Goal: Download file/media

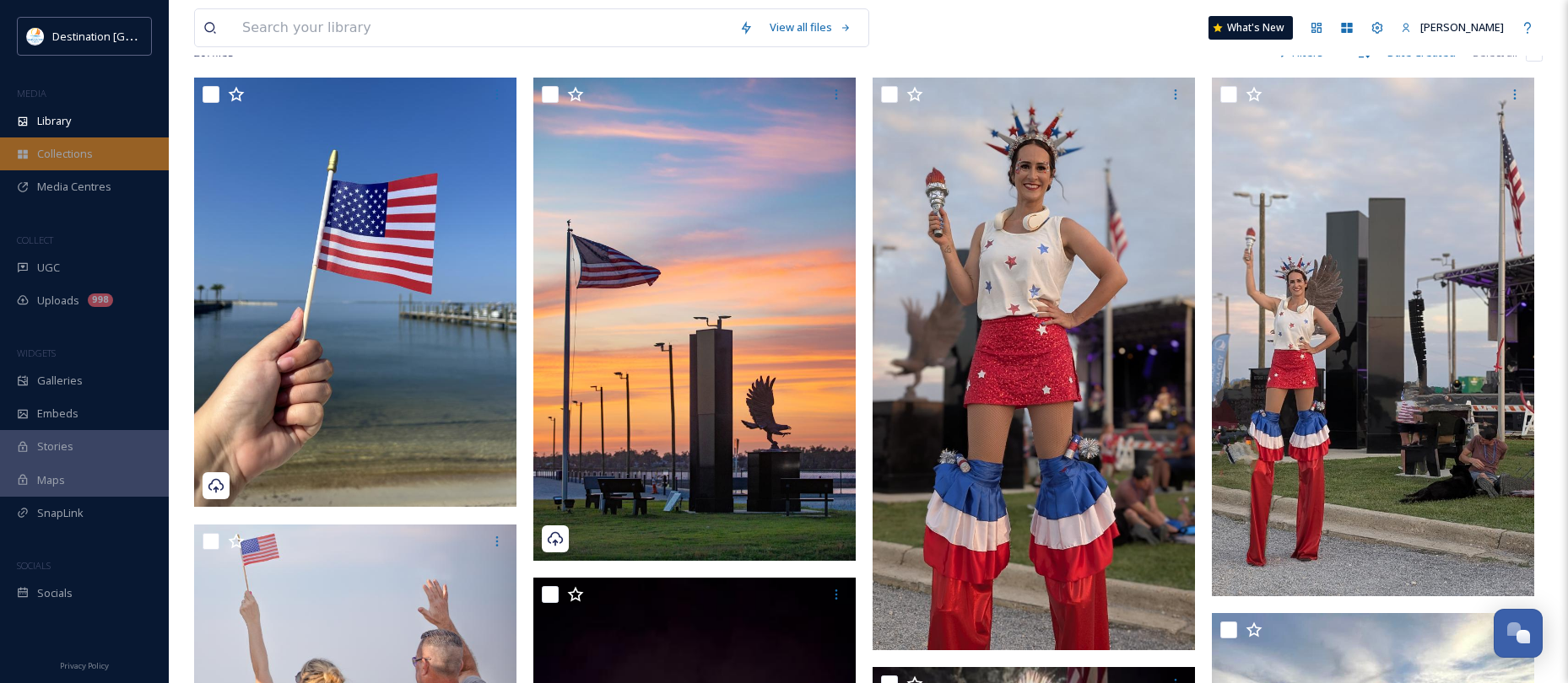
scroll to position [84, 0]
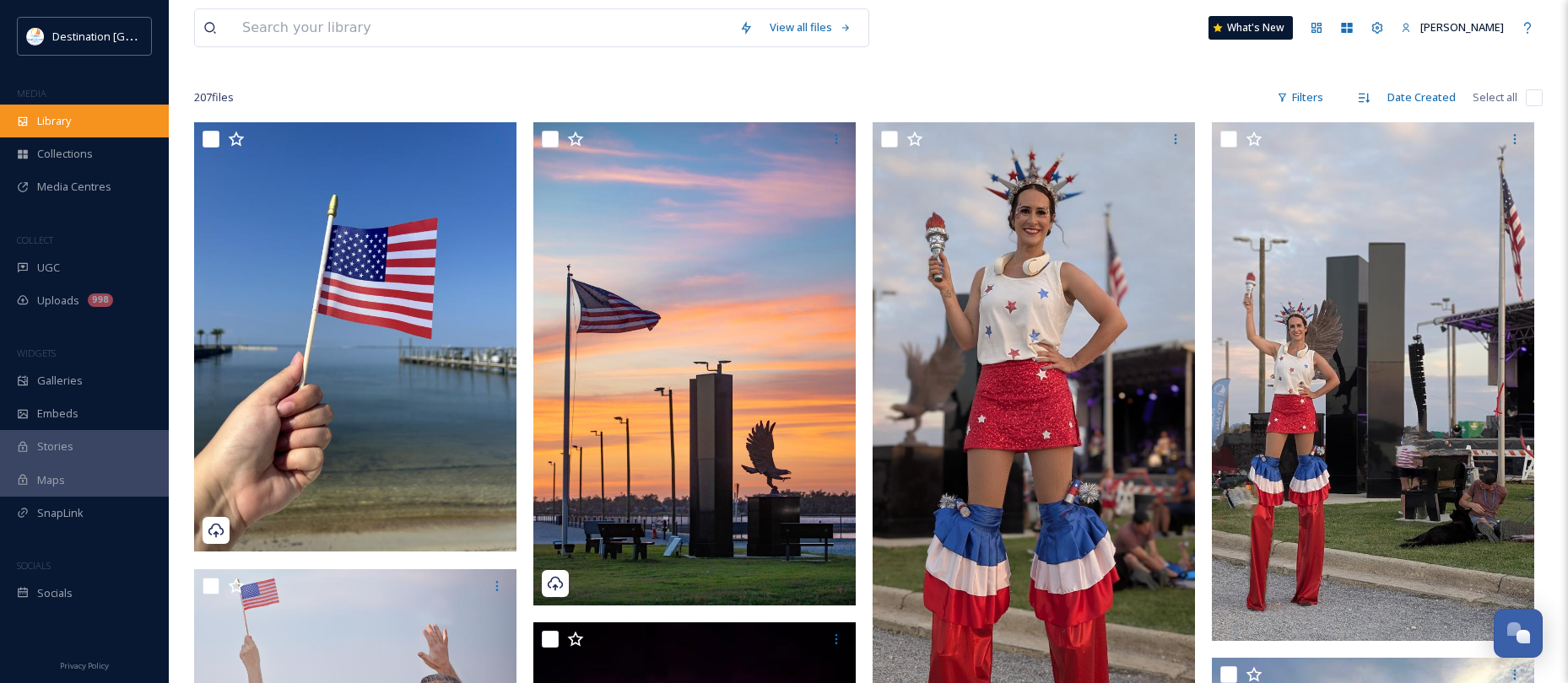
click at [69, 111] on div "Library" at bounding box center [84, 122] width 169 height 33
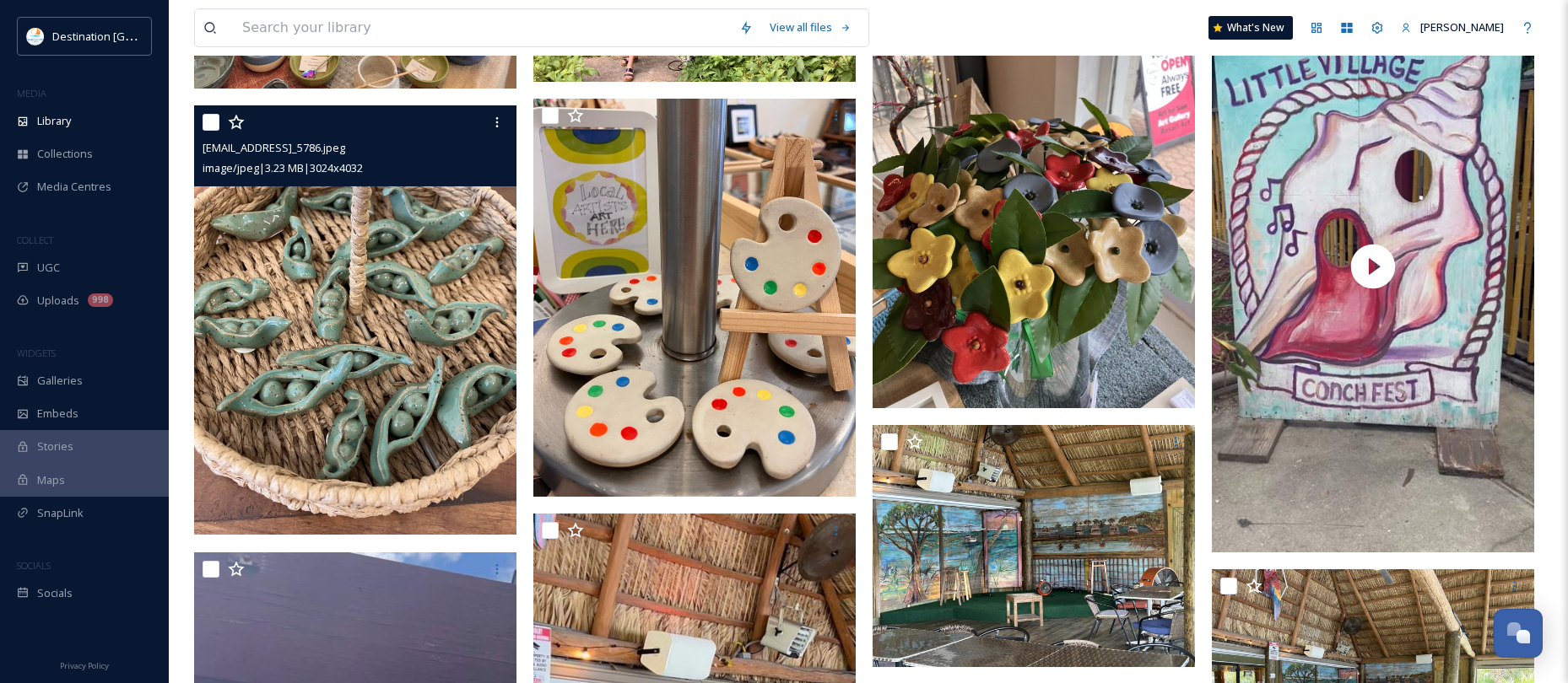
scroll to position [7087, 0]
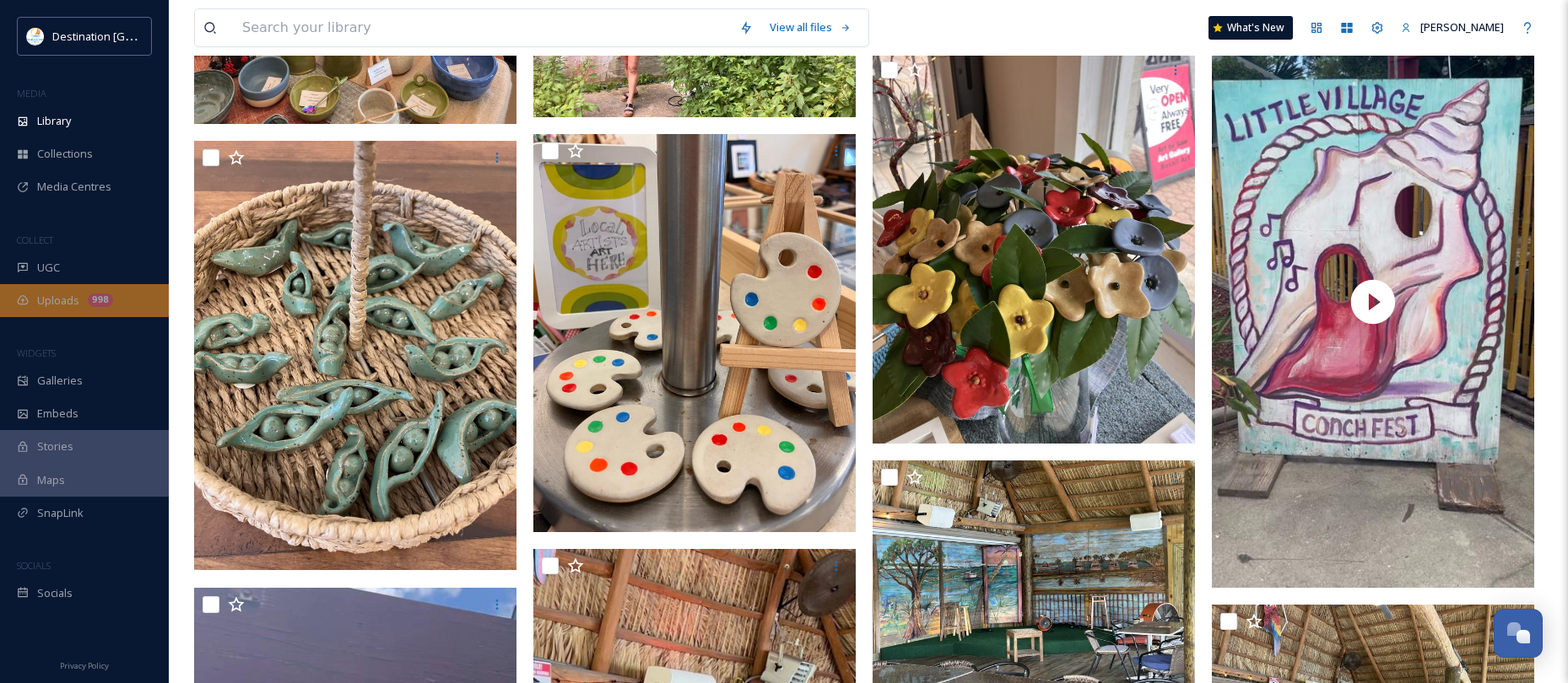
click at [119, 306] on div "Uploads 998" at bounding box center [84, 301] width 169 height 33
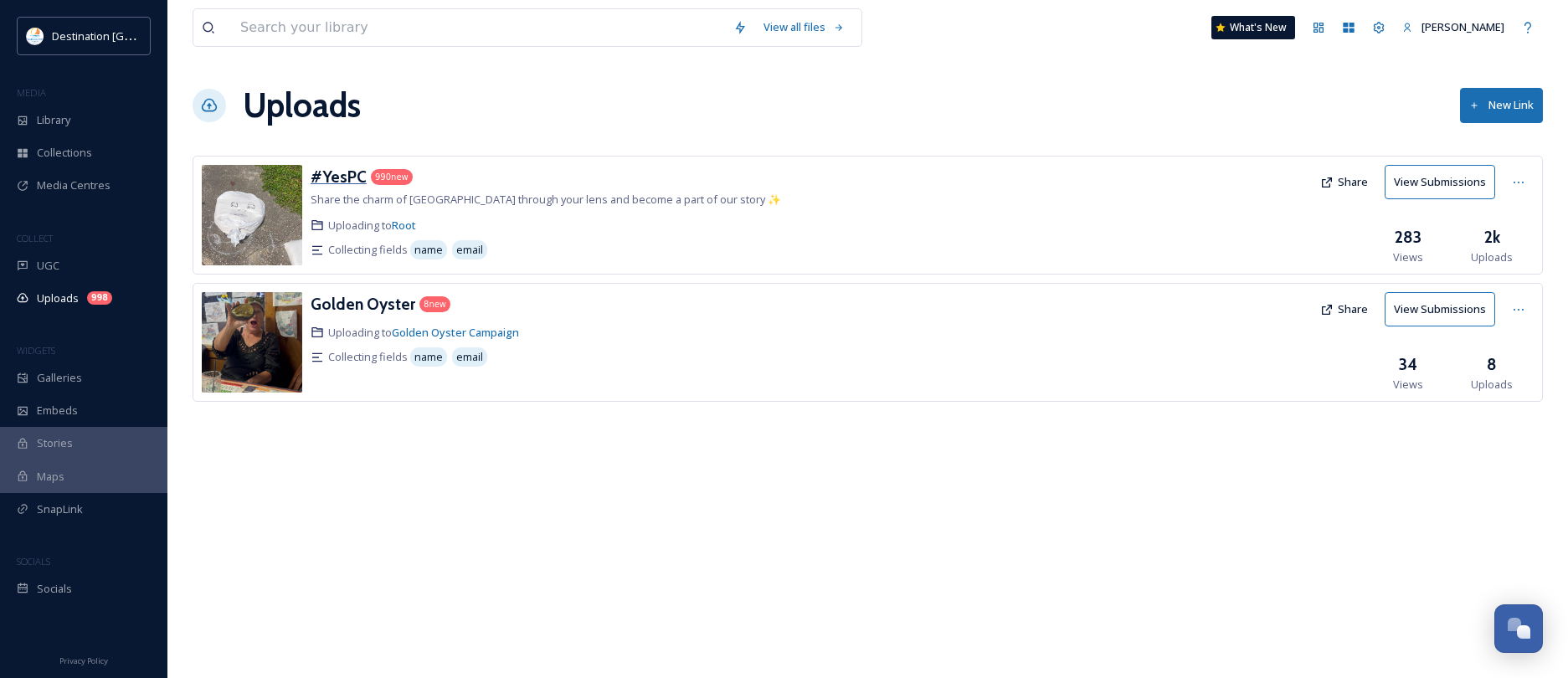
click at [341, 181] on h3 "#YesPC" at bounding box center [339, 176] width 56 height 20
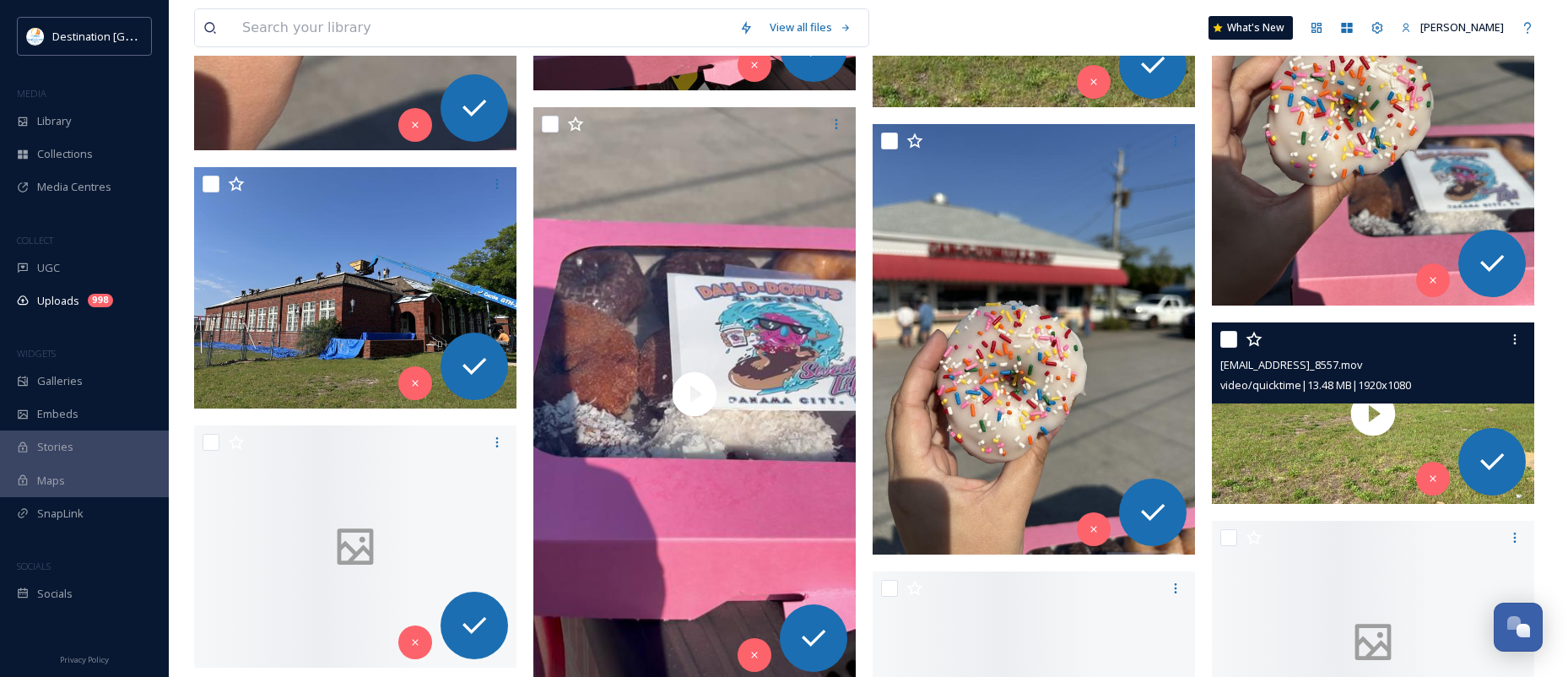
scroll to position [25311, 0]
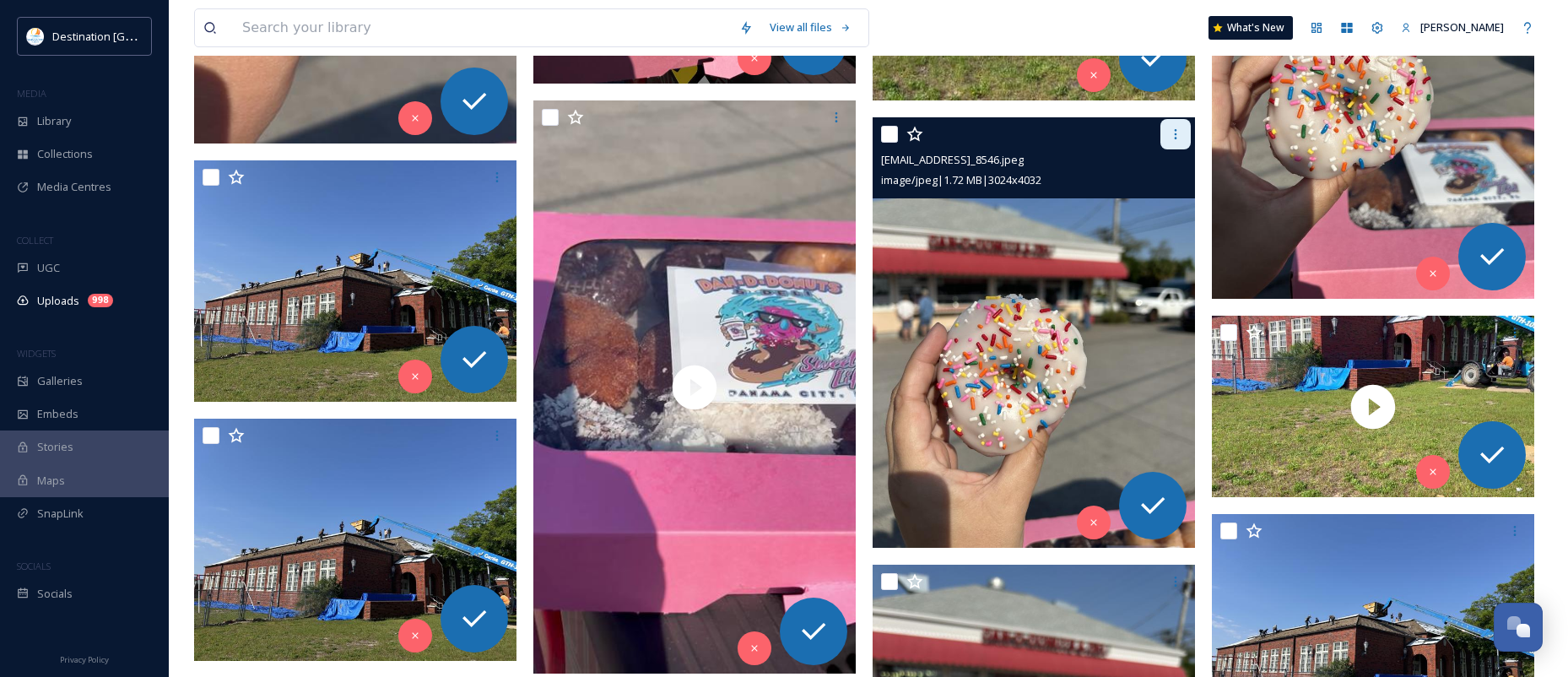
click at [1173, 141] on icon at bounding box center [1176, 134] width 14 height 14
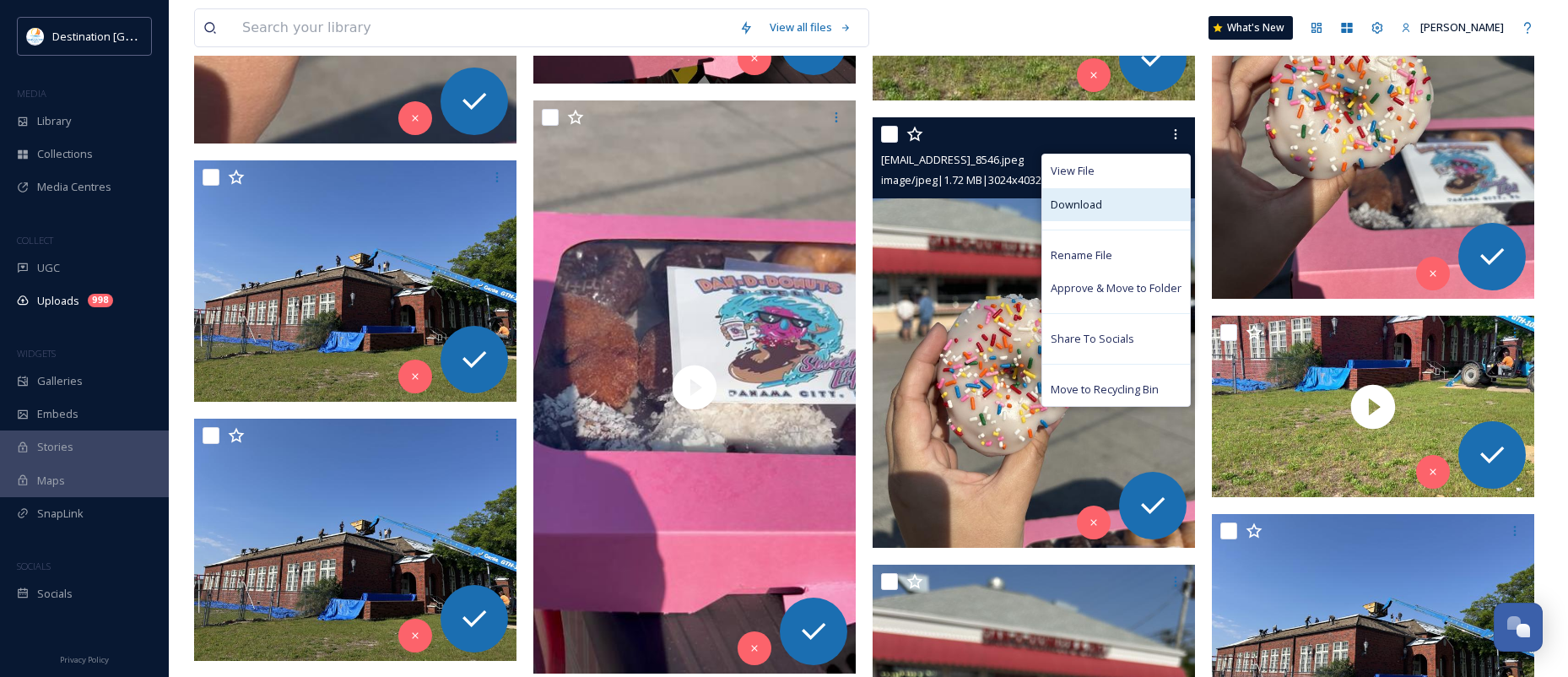
click at [1108, 212] on div "Download" at bounding box center [1116, 205] width 147 height 33
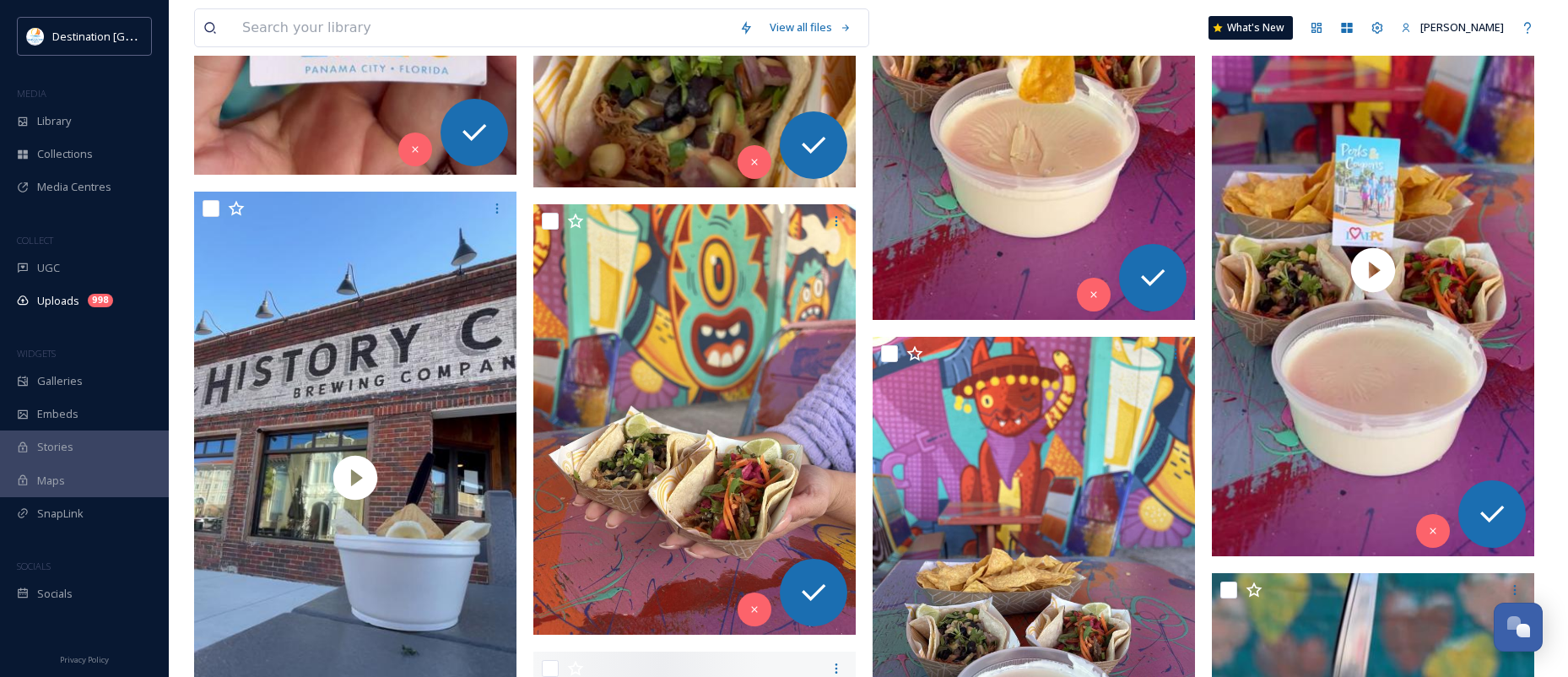
scroll to position [36784, 0]
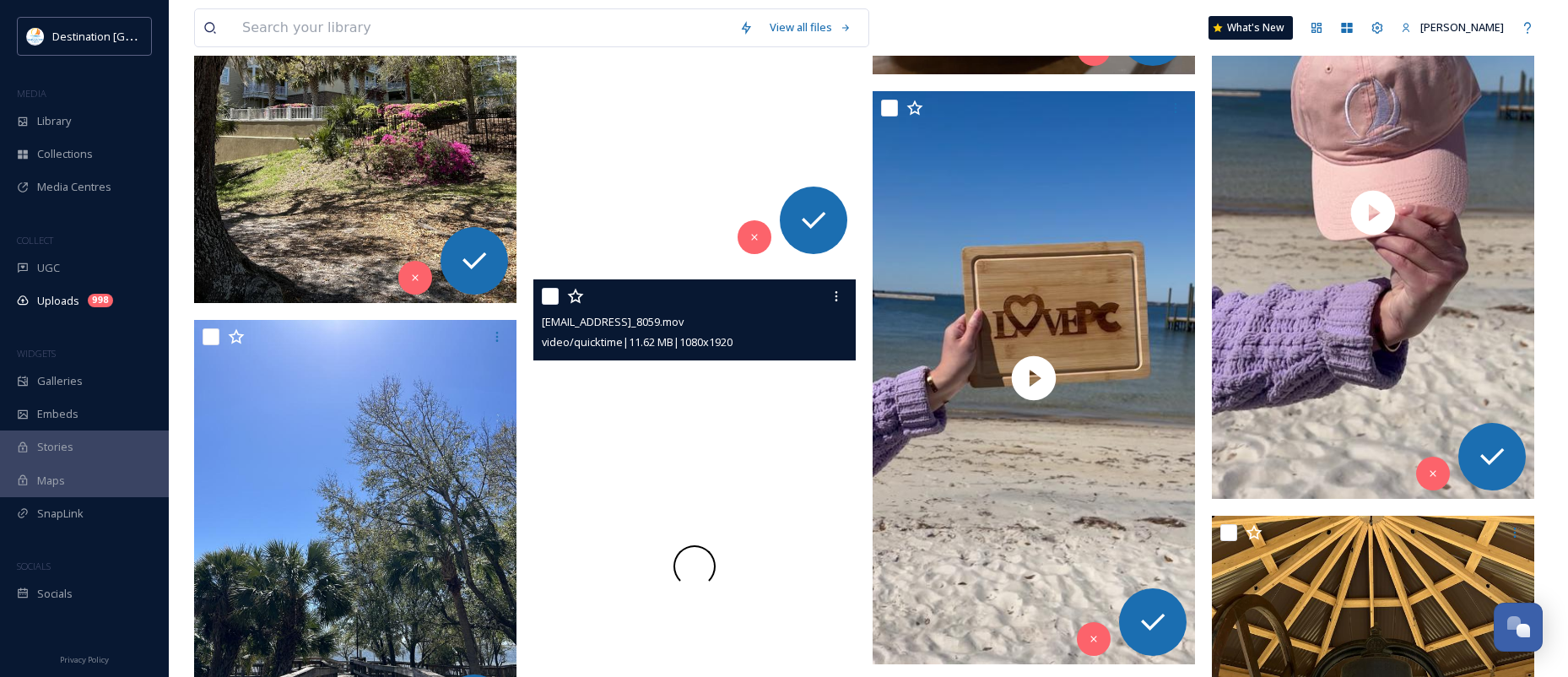
scroll to position [49774, 0]
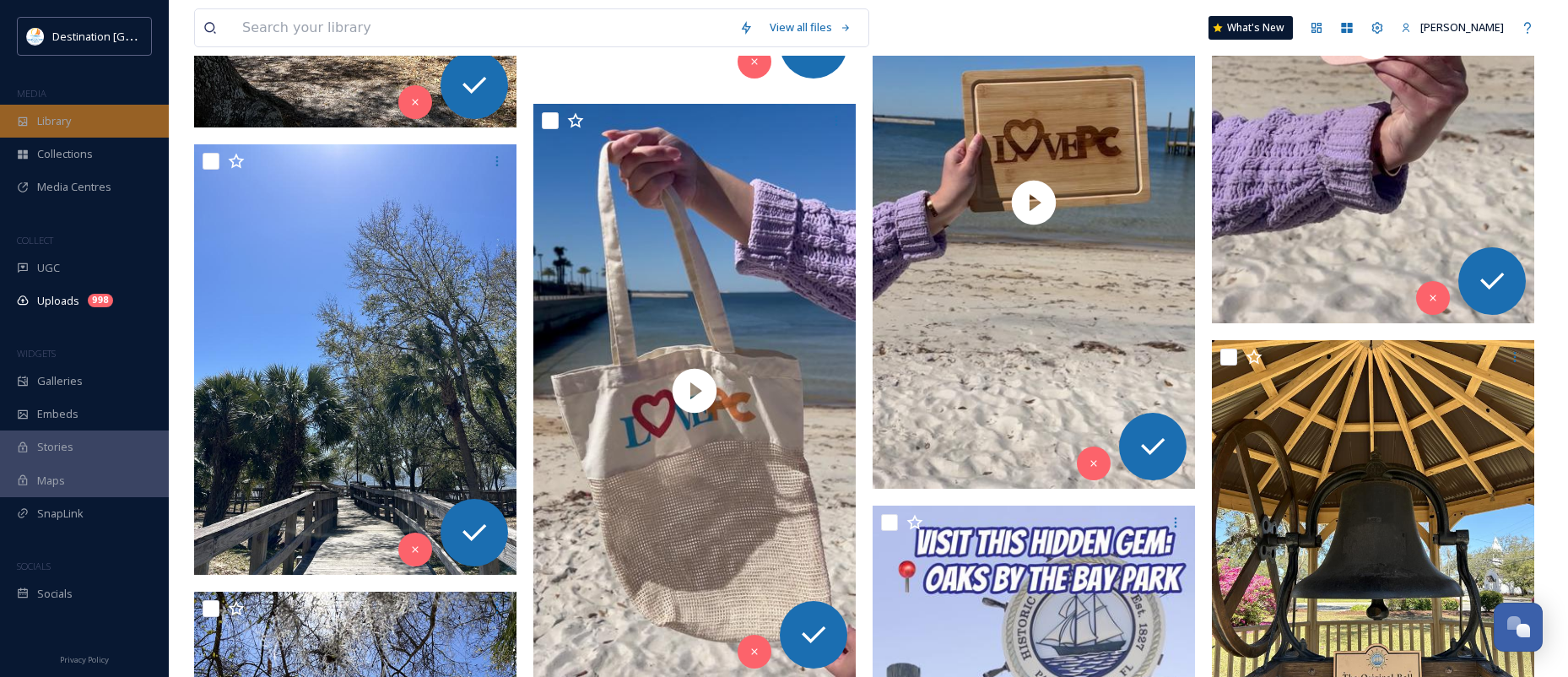
click at [74, 128] on div "Library" at bounding box center [84, 122] width 169 height 33
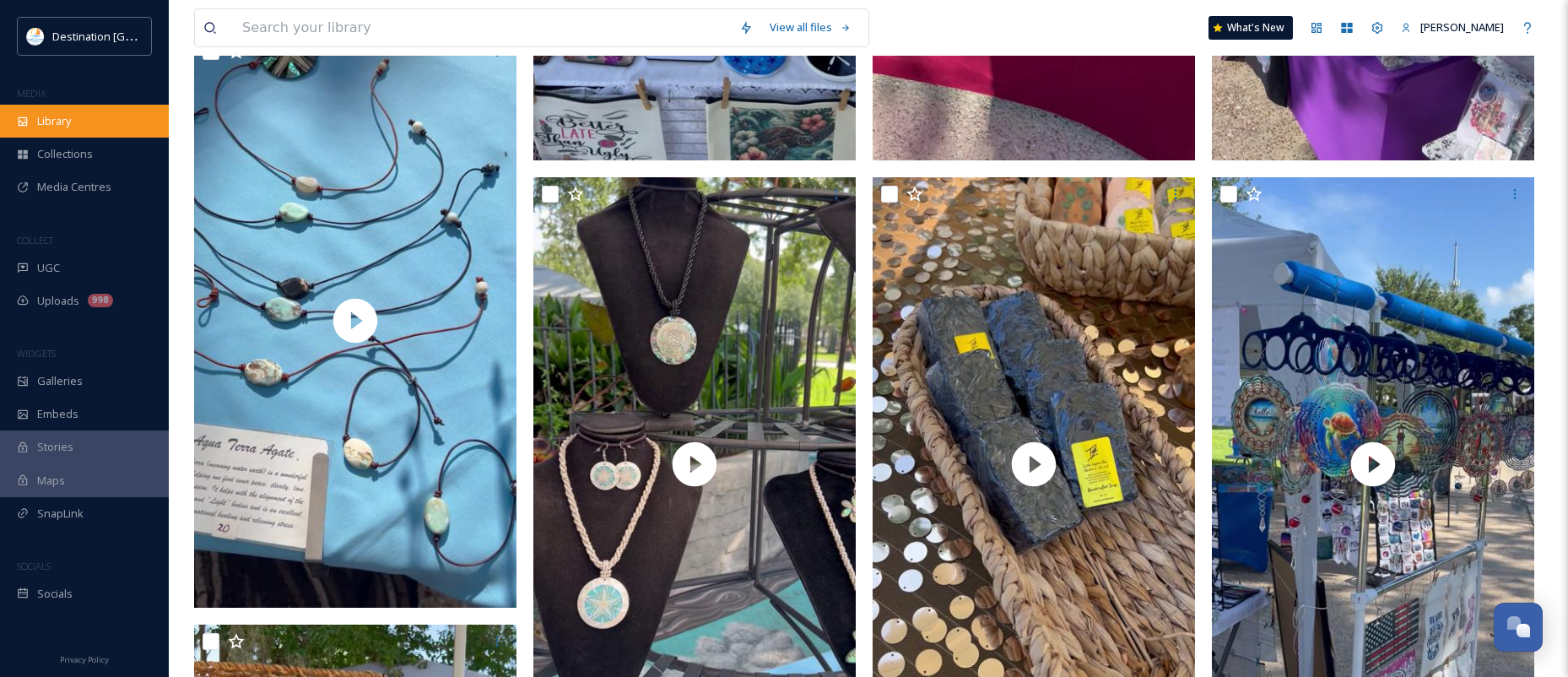
scroll to position [1434, 0]
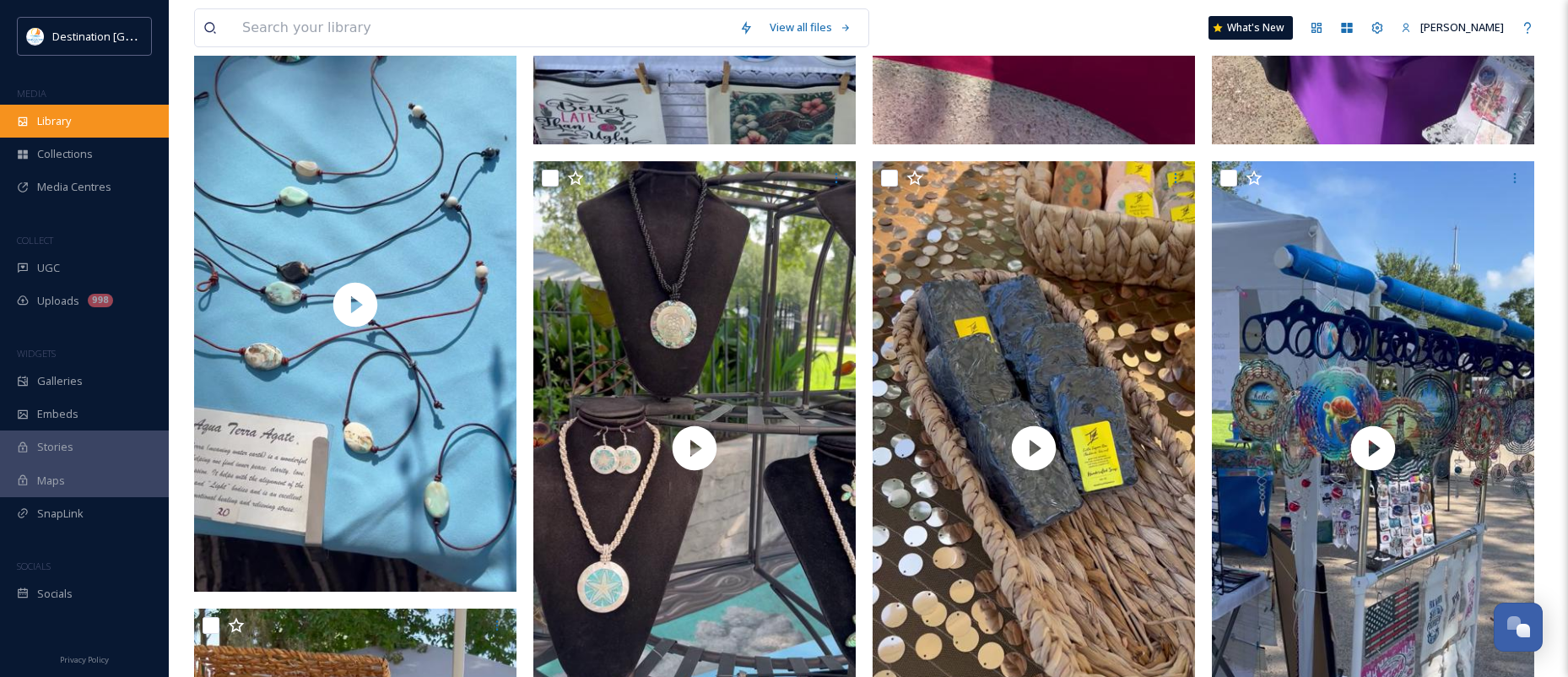
click at [35, 129] on div "Library" at bounding box center [84, 122] width 169 height 33
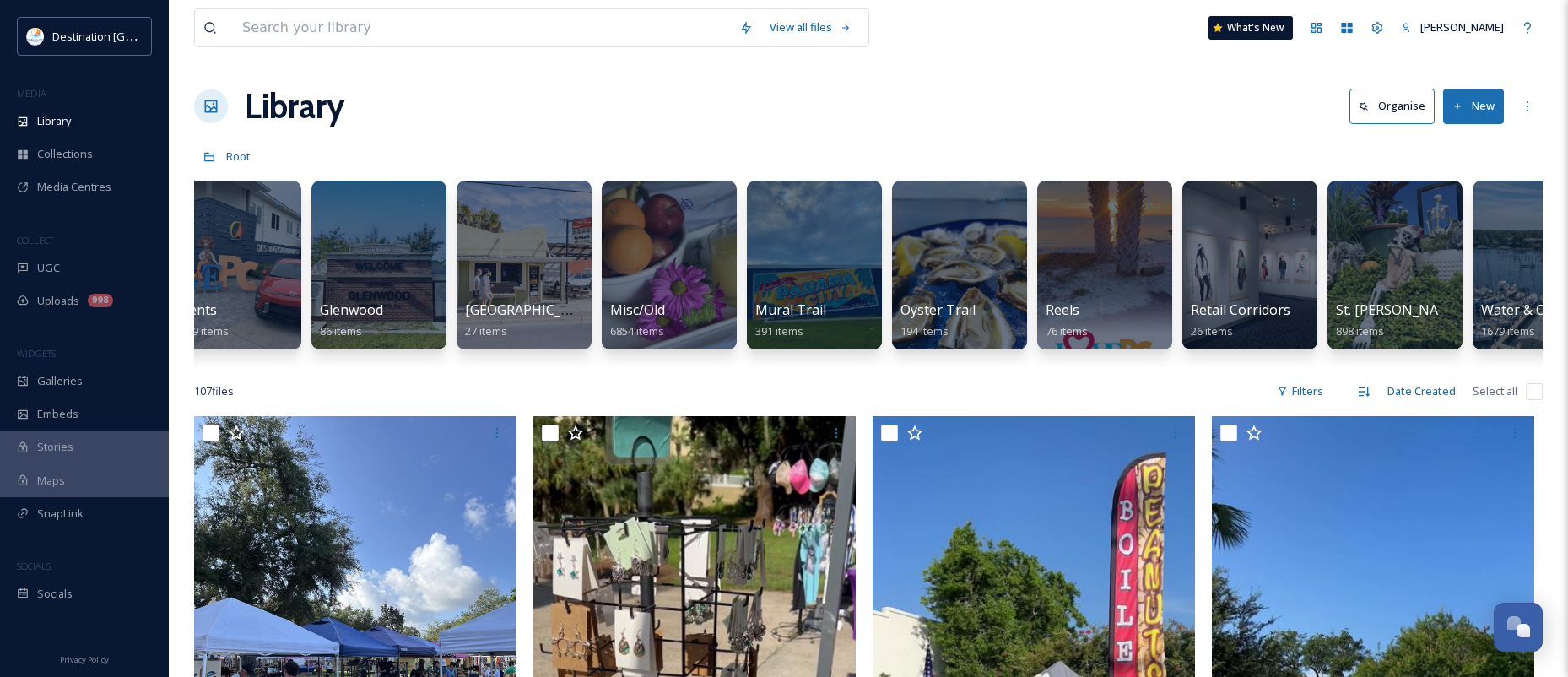
scroll to position [0, 1279]
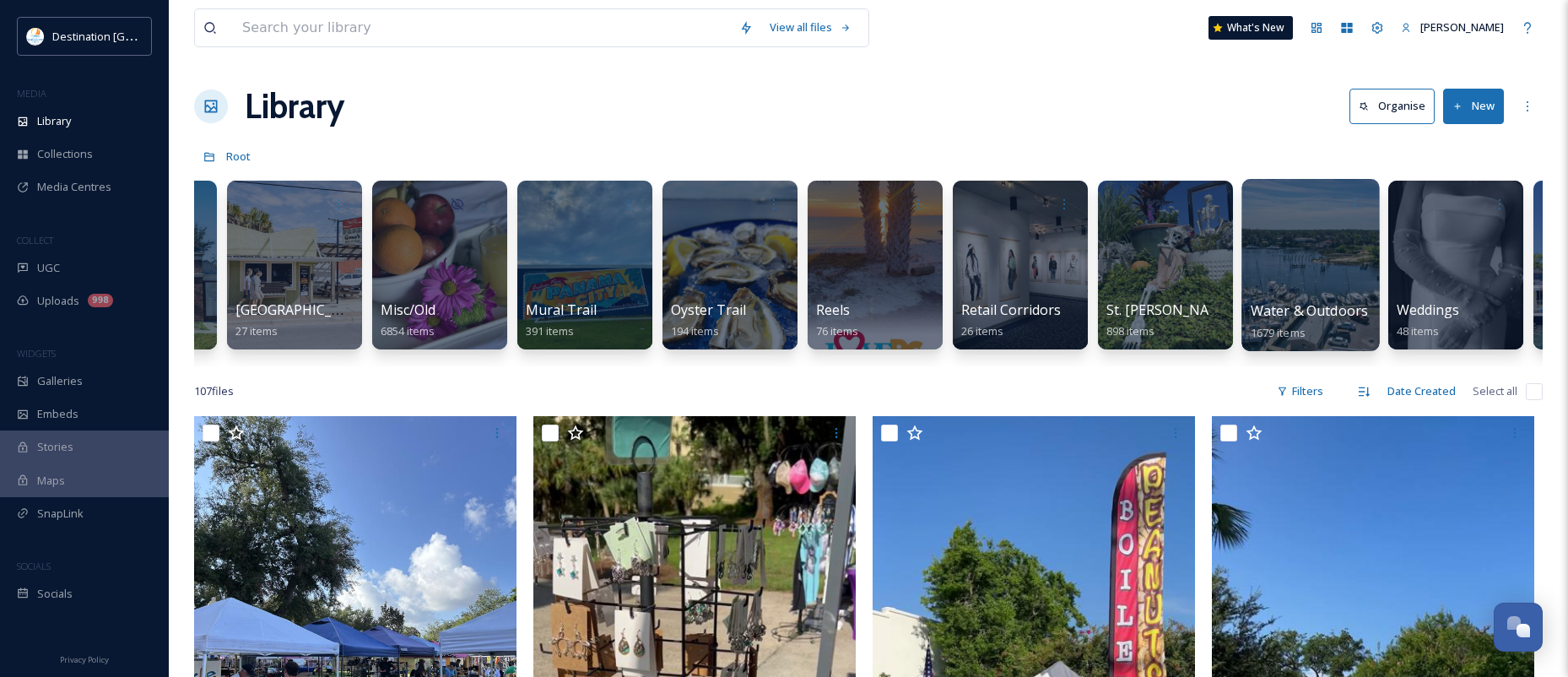
click at [1282, 331] on span "1679 items" at bounding box center [1278, 331] width 55 height 15
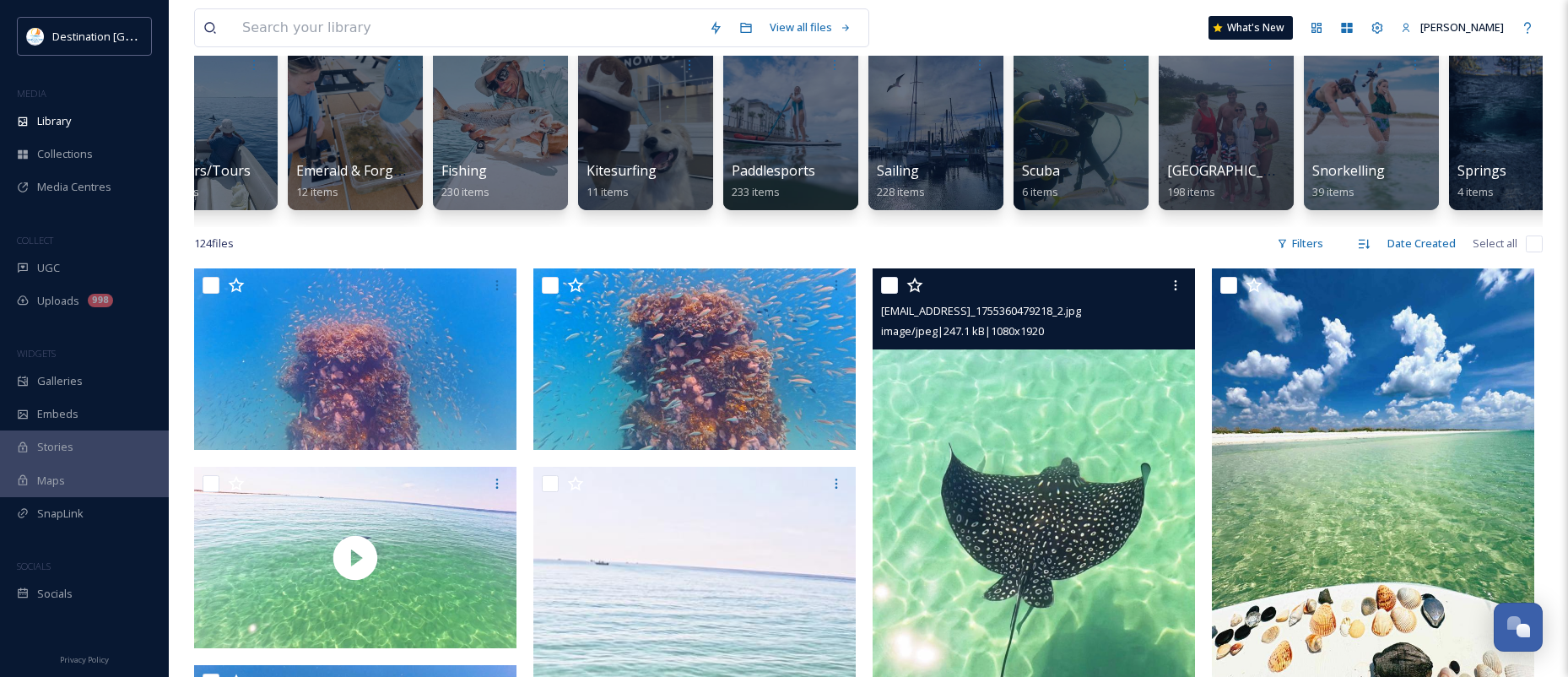
scroll to position [169, 0]
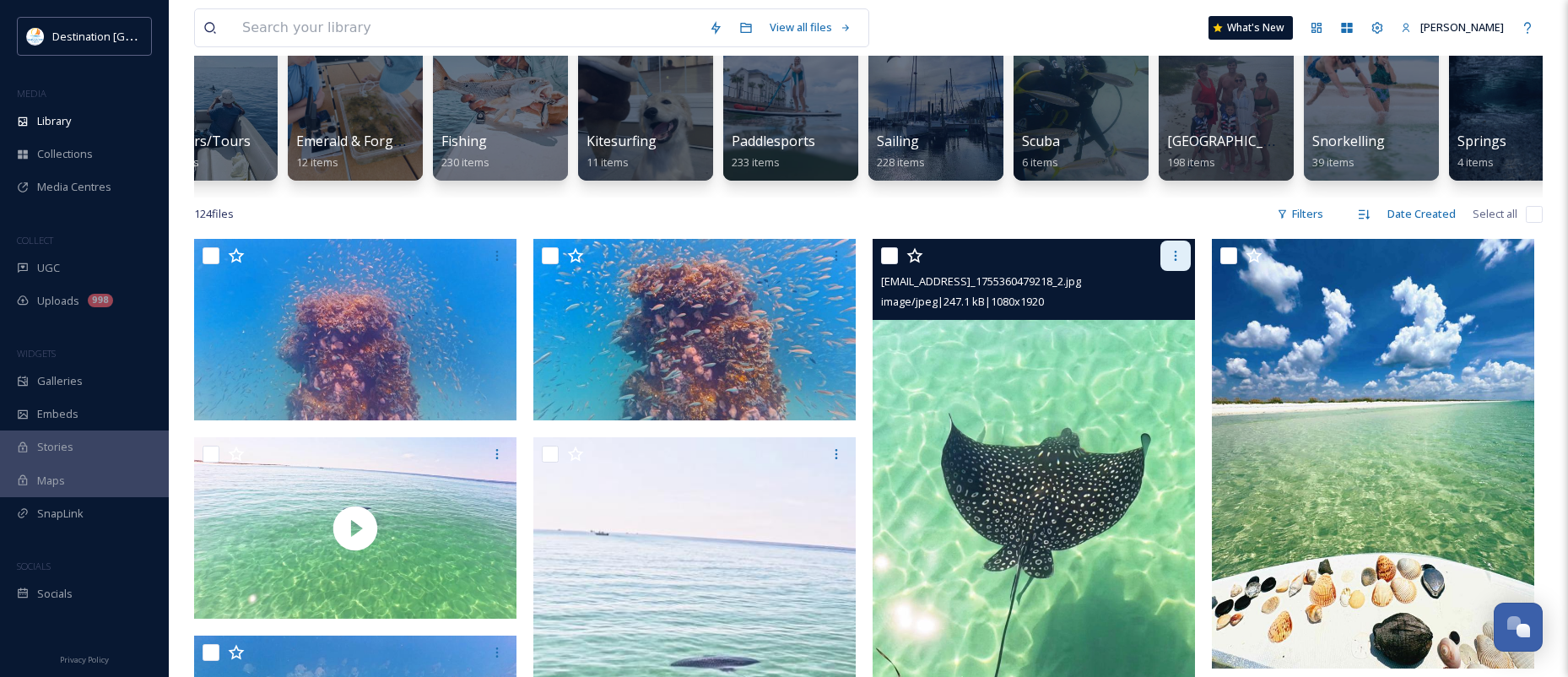
click at [1179, 262] on icon at bounding box center [1176, 256] width 14 height 14
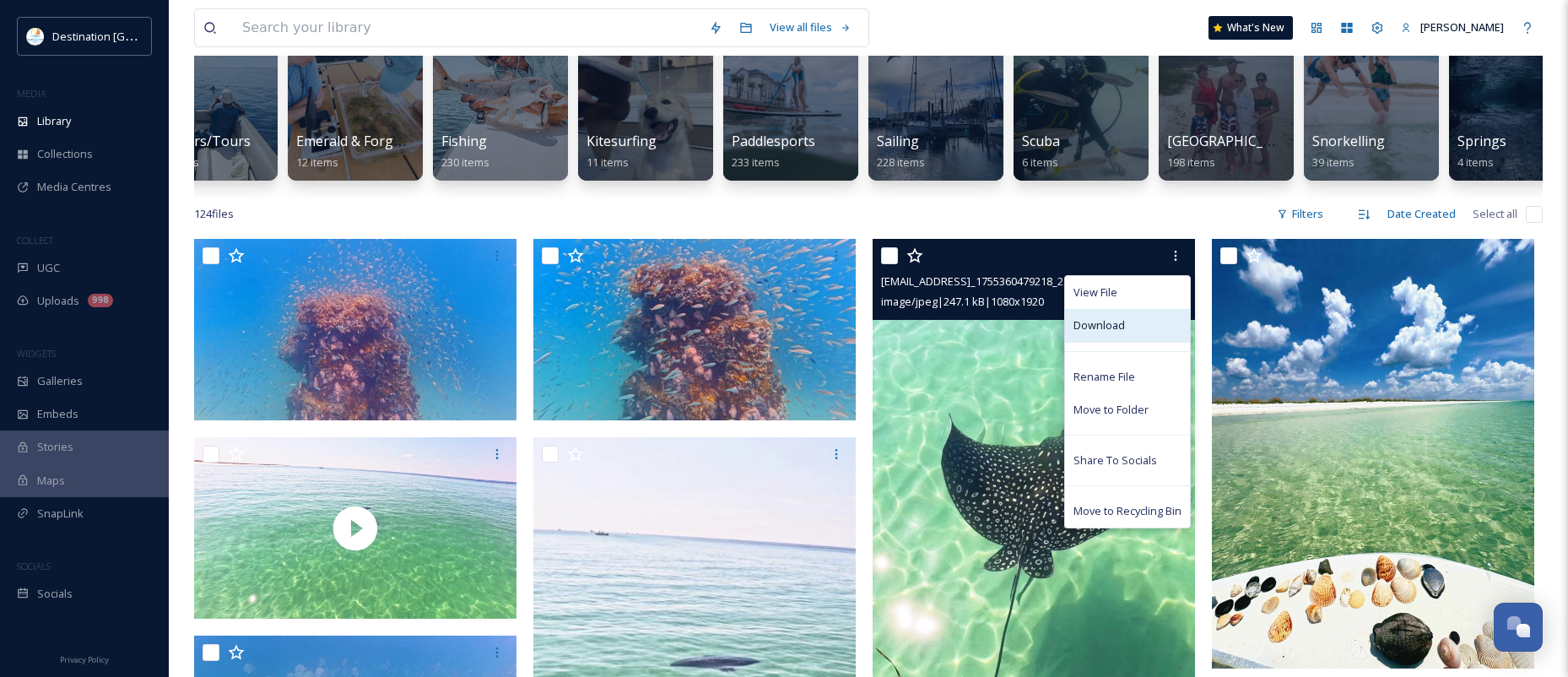
click at [1123, 334] on span "Download" at bounding box center [1100, 325] width 51 height 16
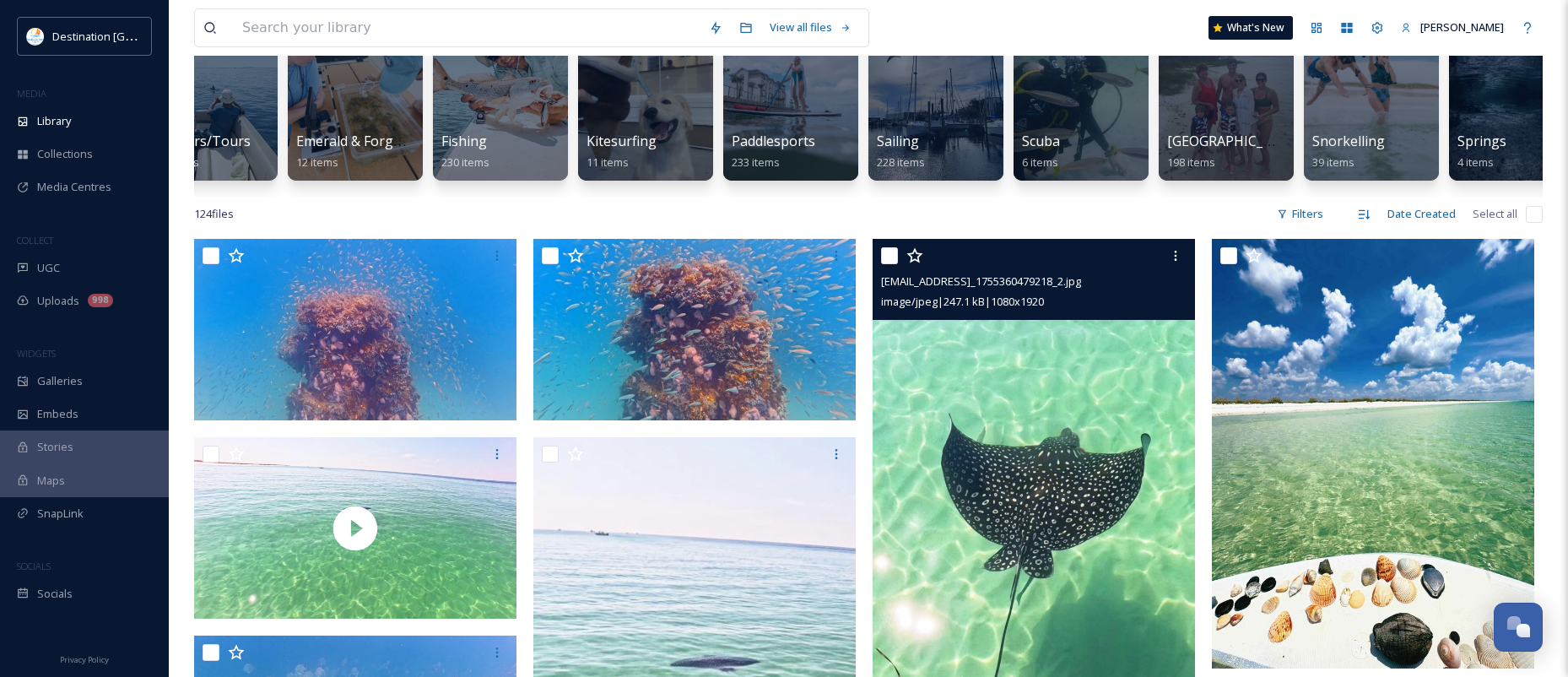
click at [1143, 513] on img at bounding box center [1034, 525] width 322 height 573
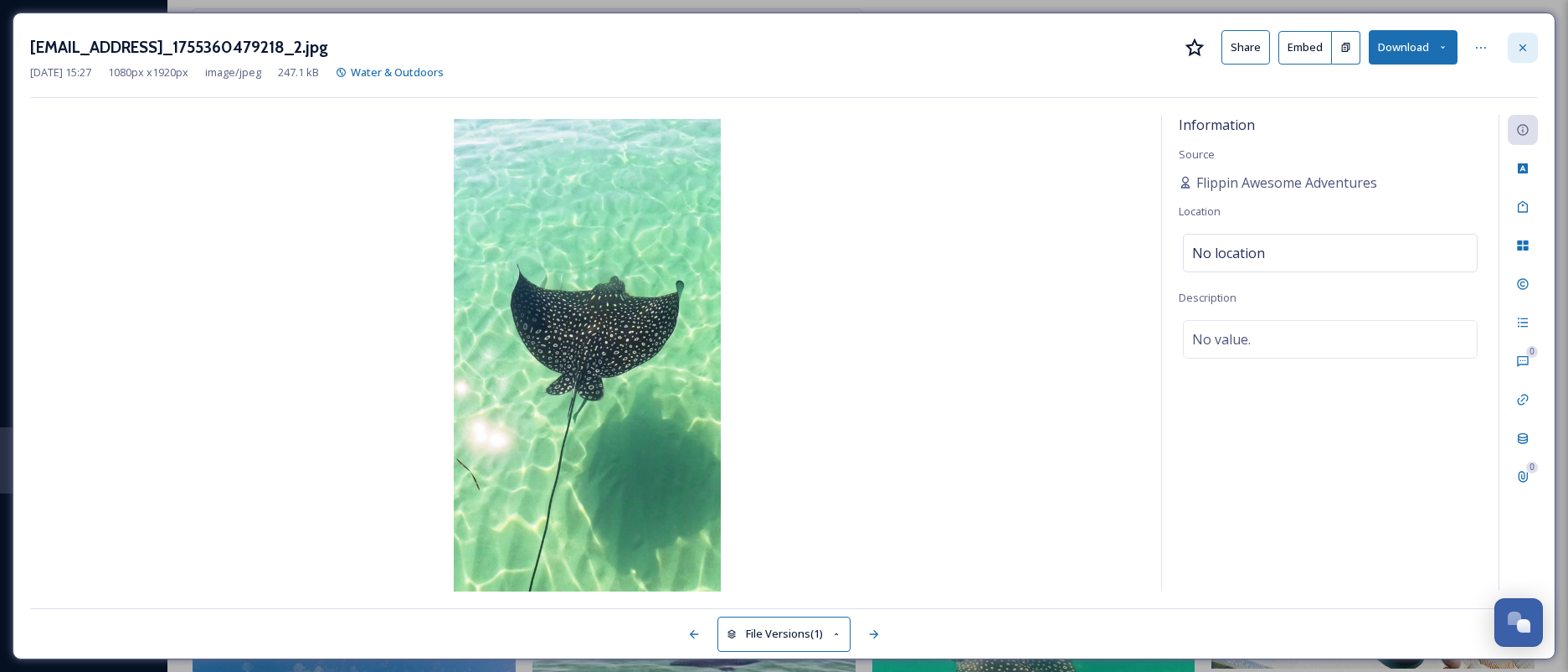
click at [1522, 48] on icon at bounding box center [1522, 47] width 7 height 7
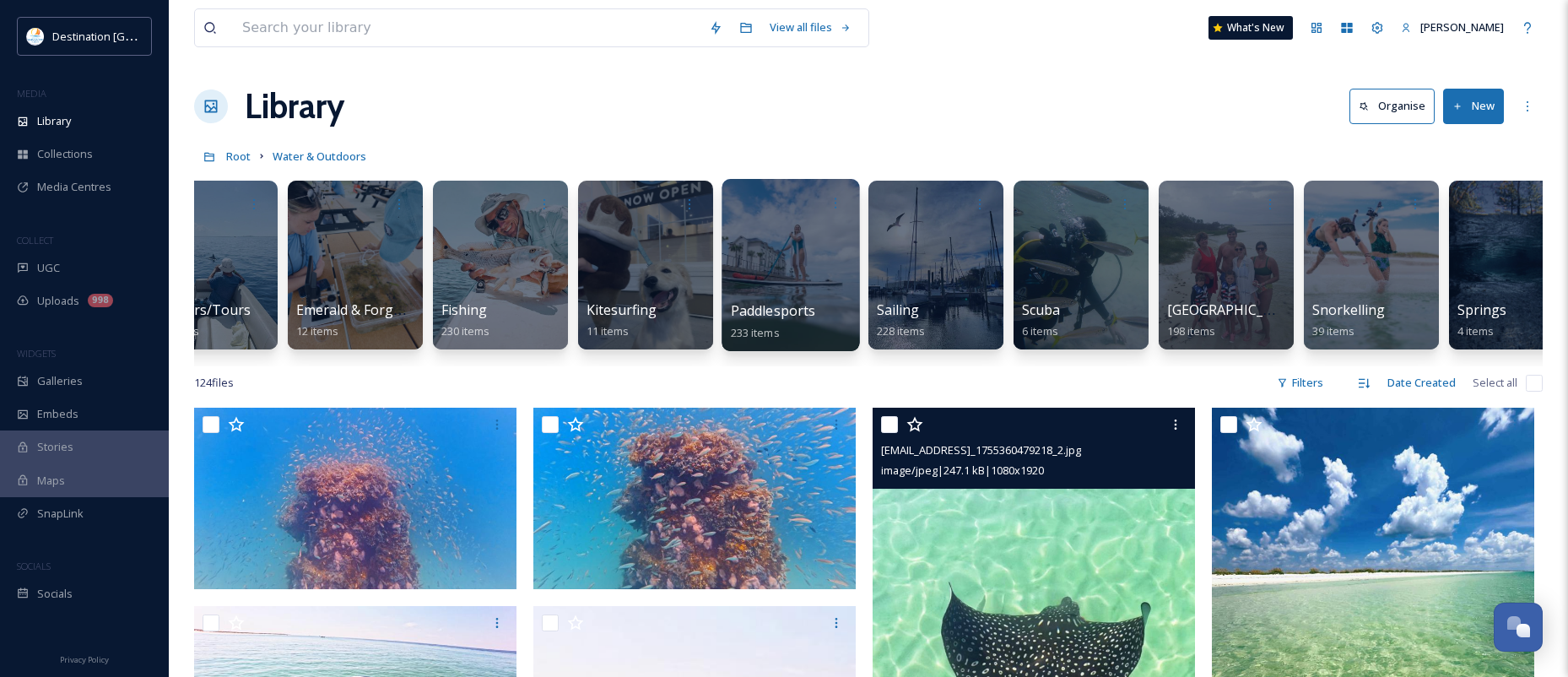
click at [798, 252] on div at bounding box center [790, 264] width 137 height 172
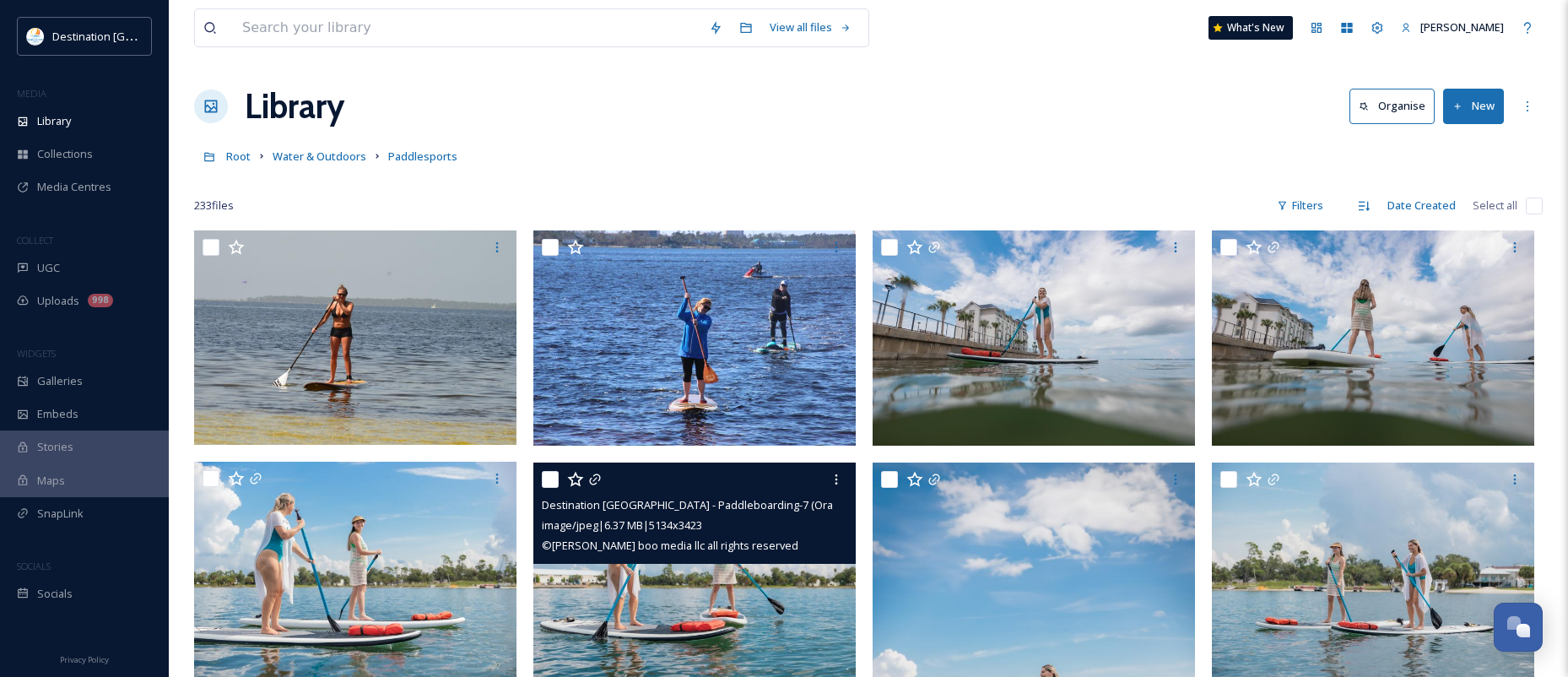
scroll to position [84, 0]
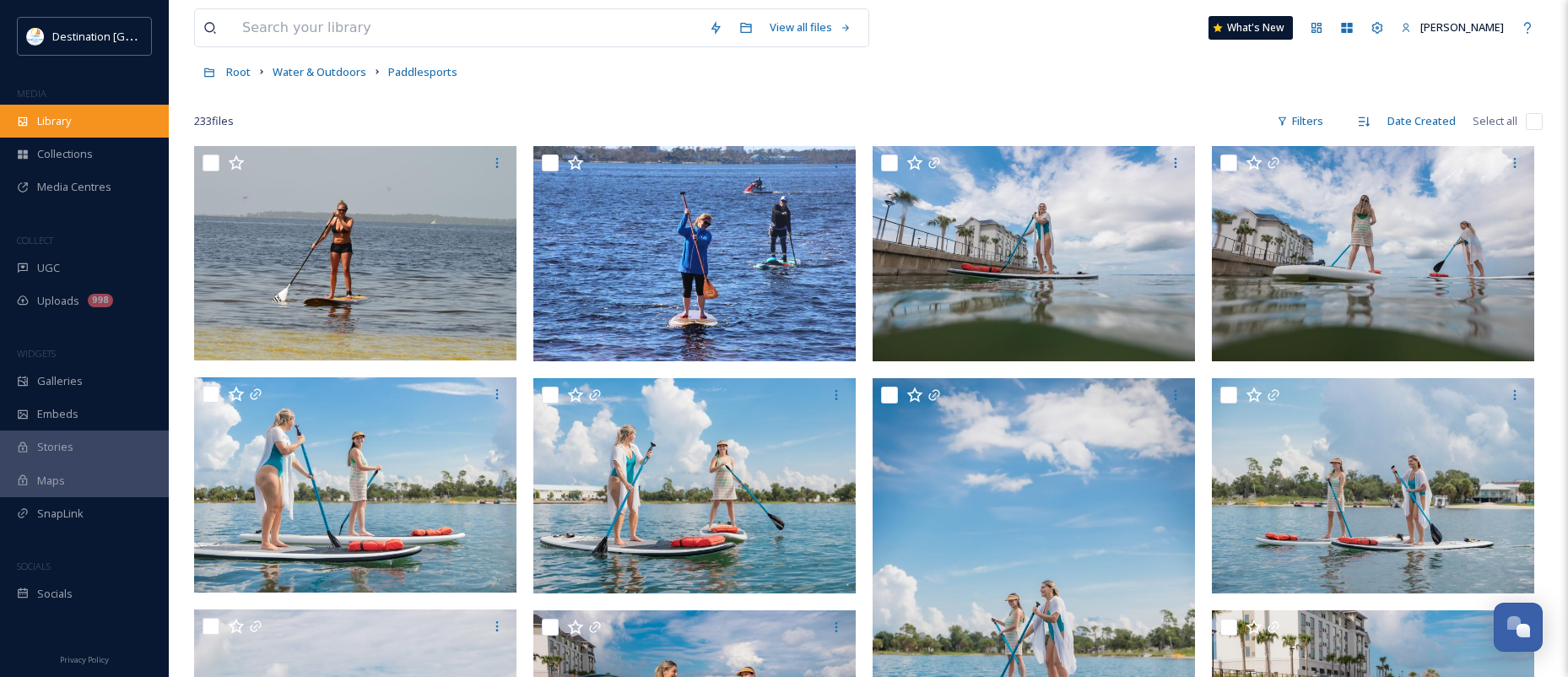
click at [82, 124] on div "Library" at bounding box center [84, 122] width 169 height 33
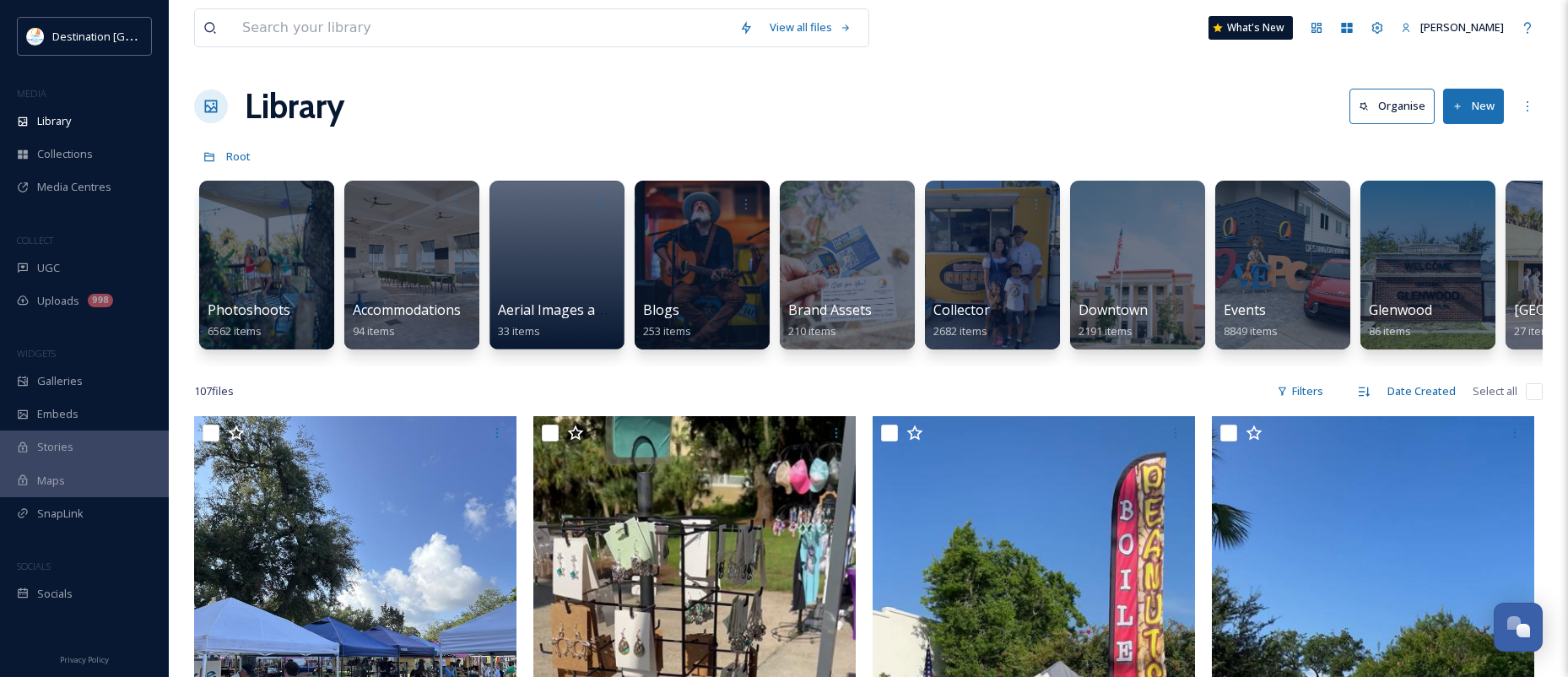
drag, startPoint x: 408, startPoint y: 364, endPoint x: 593, endPoint y: 380, distance: 185.7
click at [1191, 255] on div at bounding box center [1137, 264] width 137 height 172
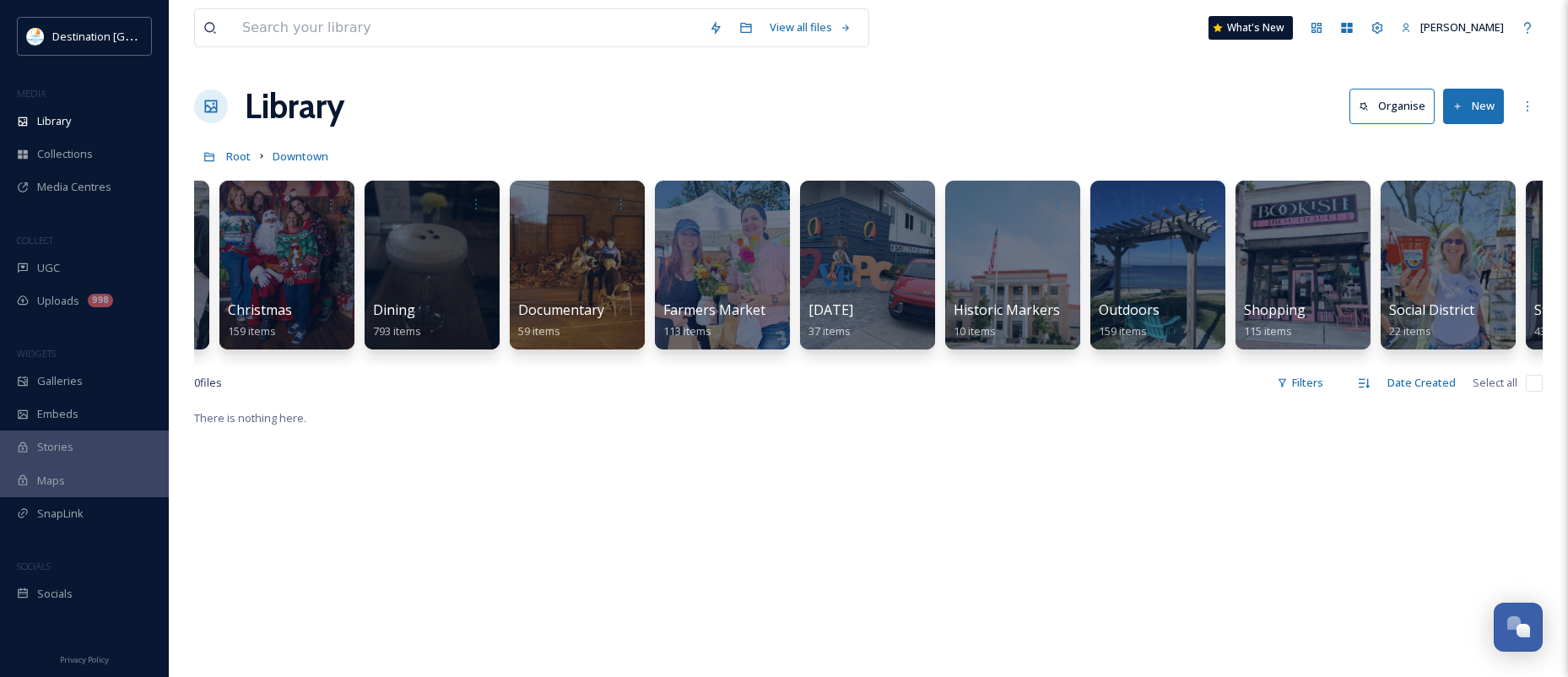
scroll to position [0, 134]
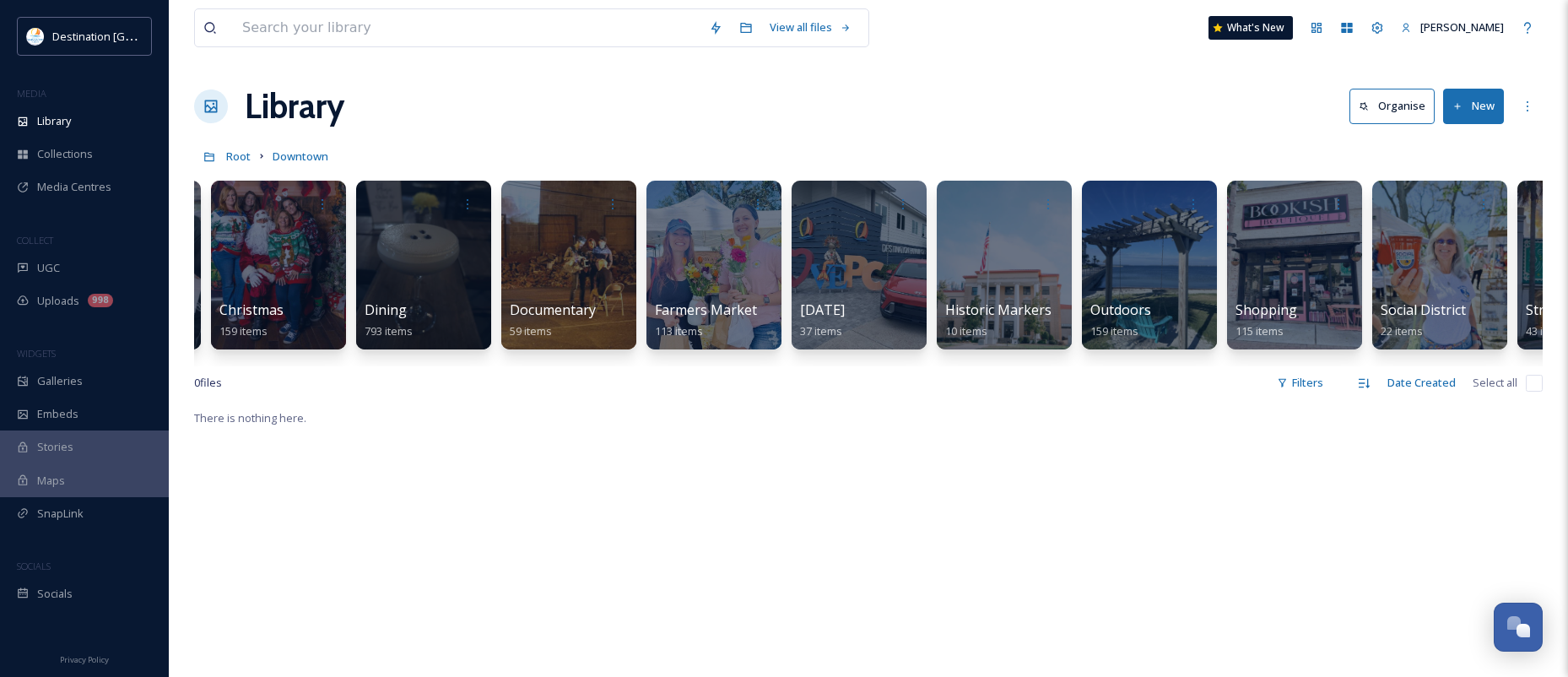
click at [665, 88] on div "Library Organise New" at bounding box center [869, 107] width 1349 height 51
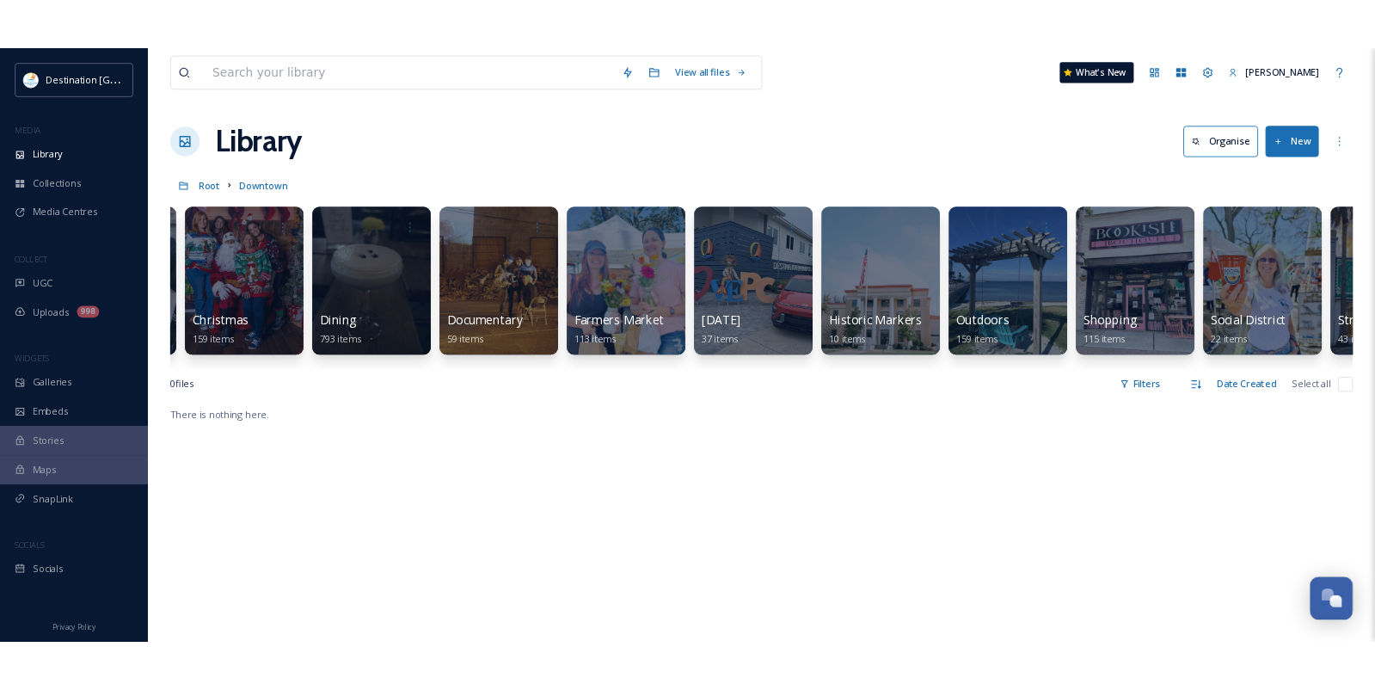
scroll to position [0, 0]
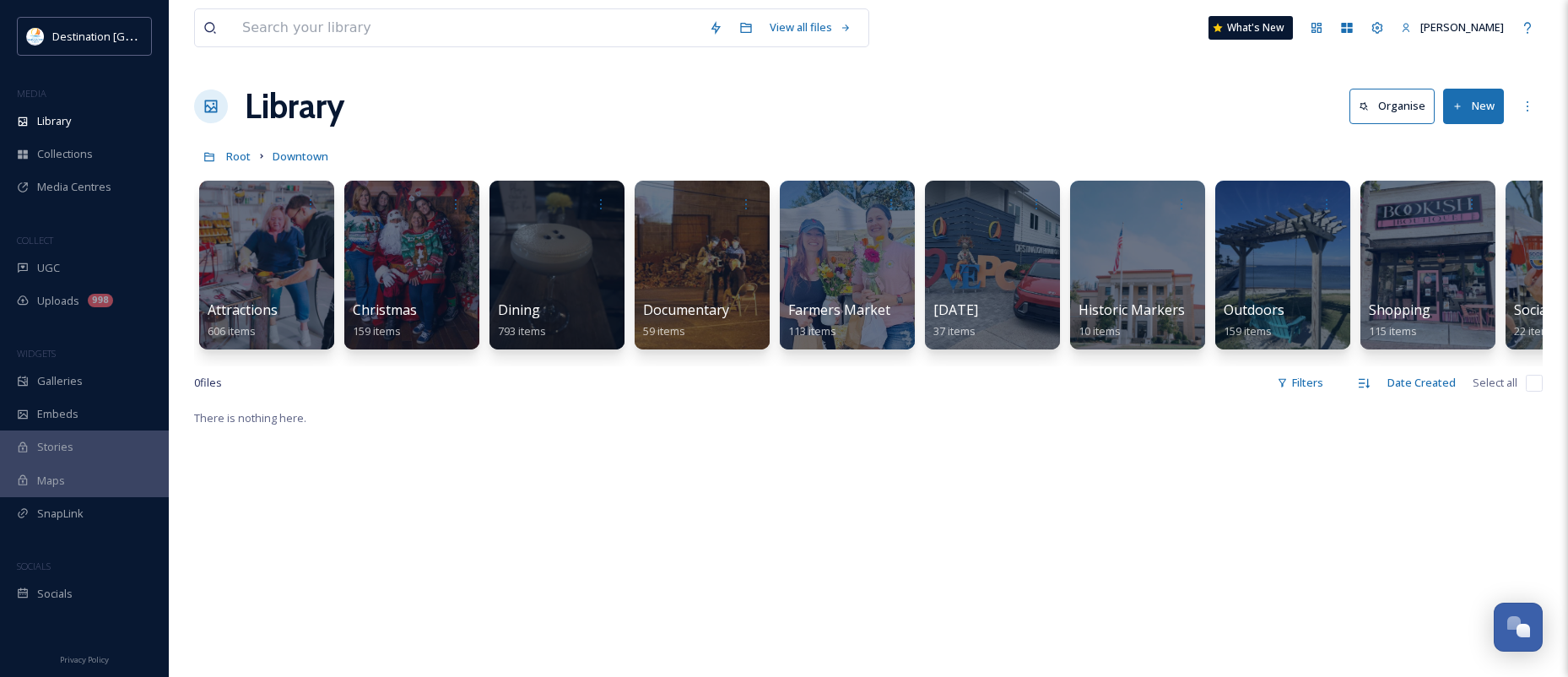
click at [1025, 81] on div "Library Organise New" at bounding box center [869, 107] width 1349 height 51
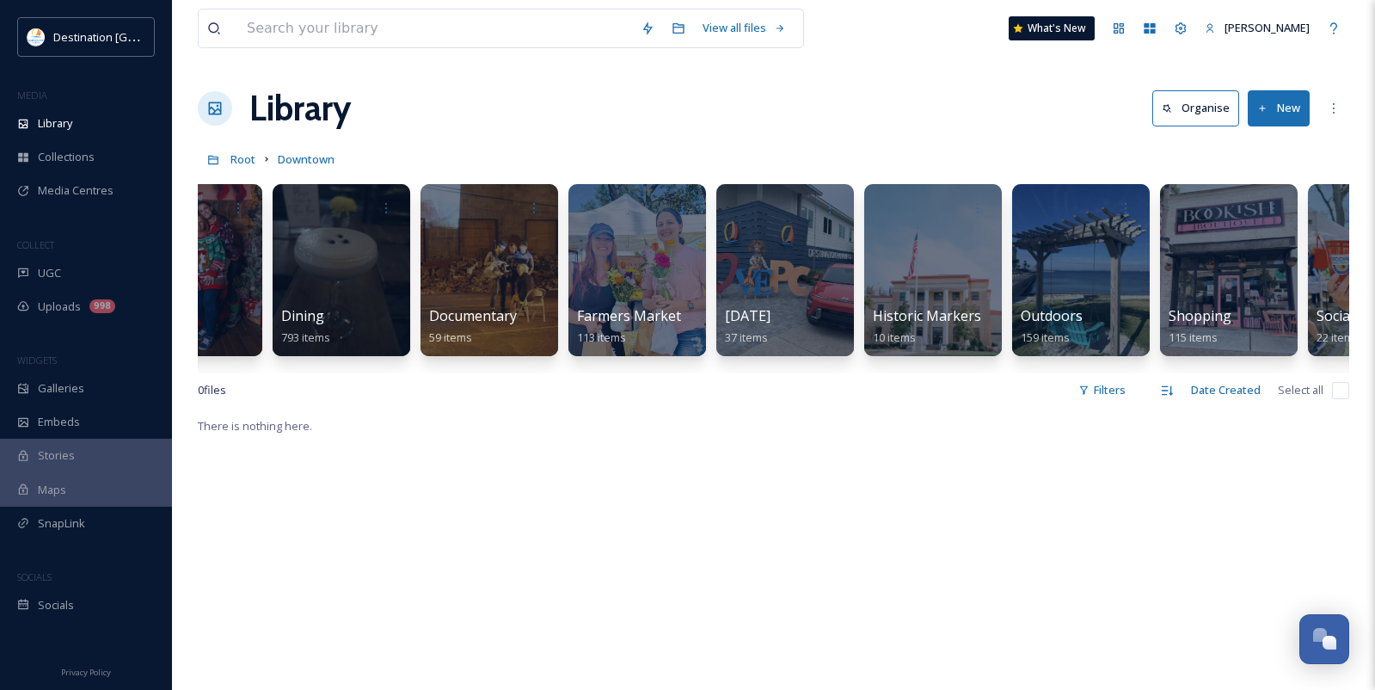
scroll to position [0, 623]
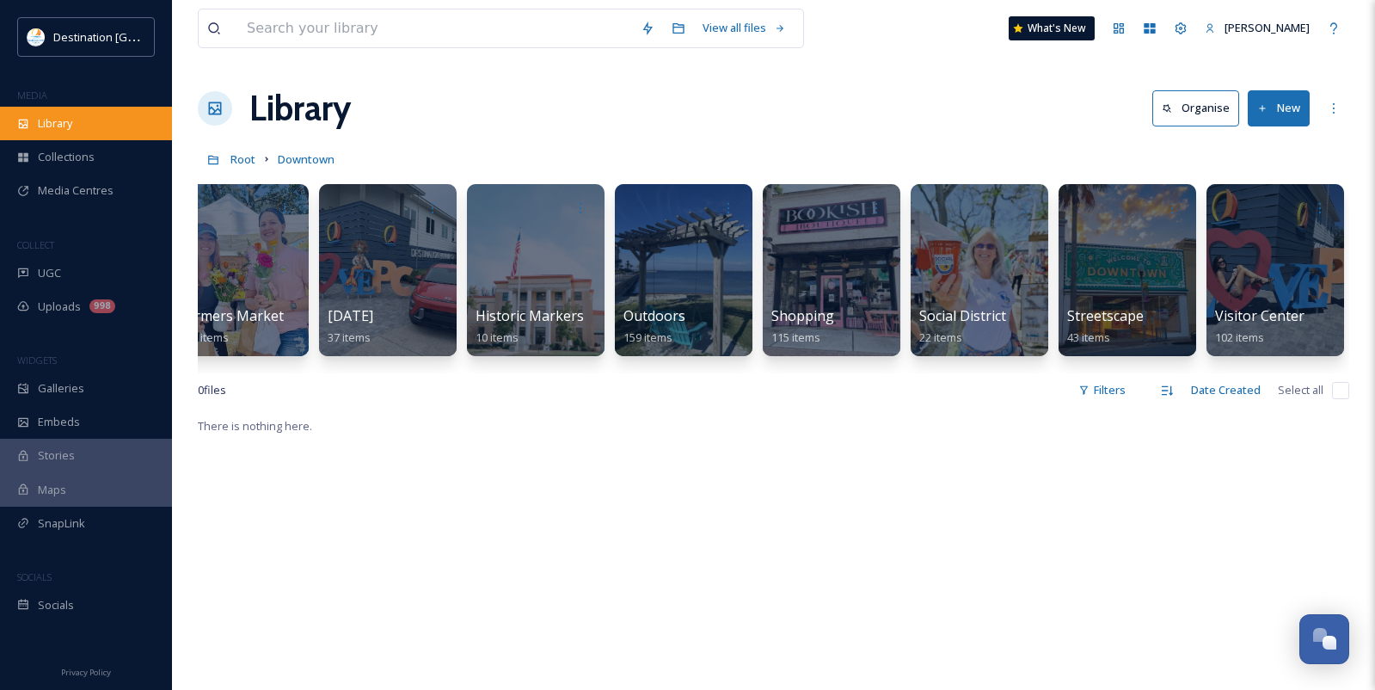
click at [36, 130] on div "Library" at bounding box center [86, 124] width 172 height 34
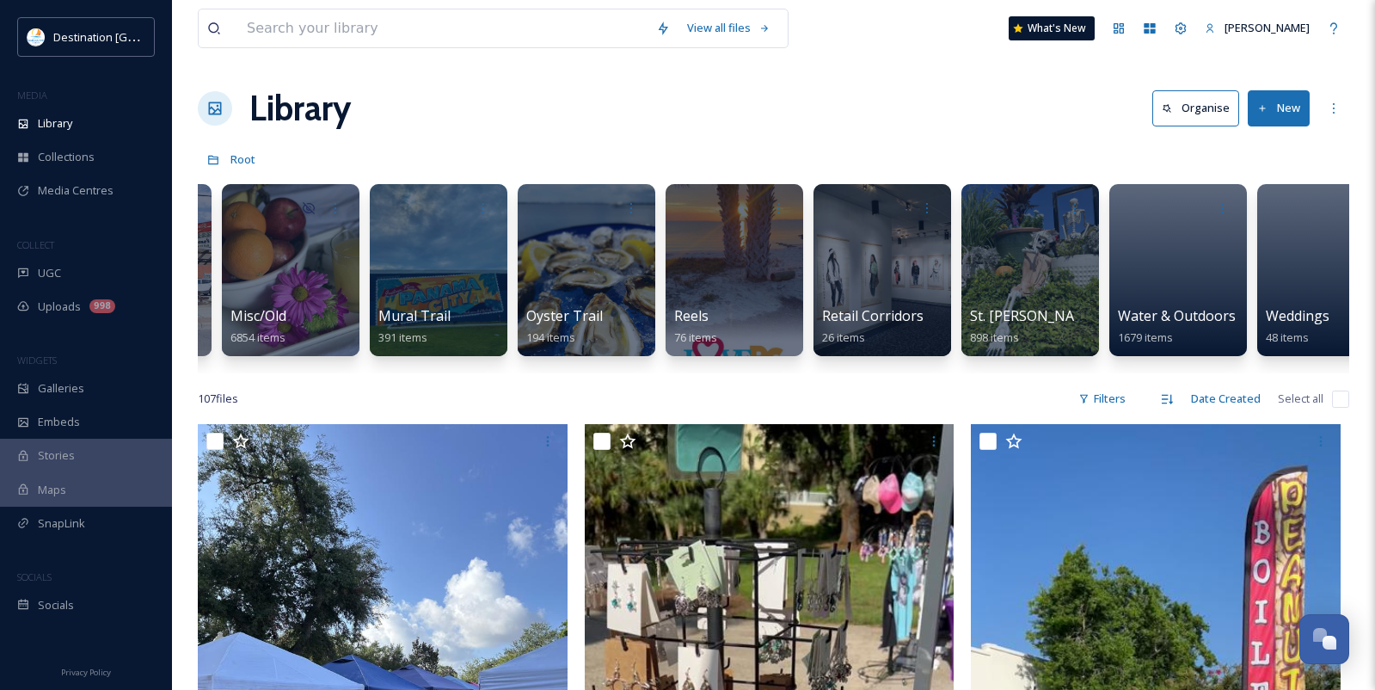
scroll to position [0, 1658]
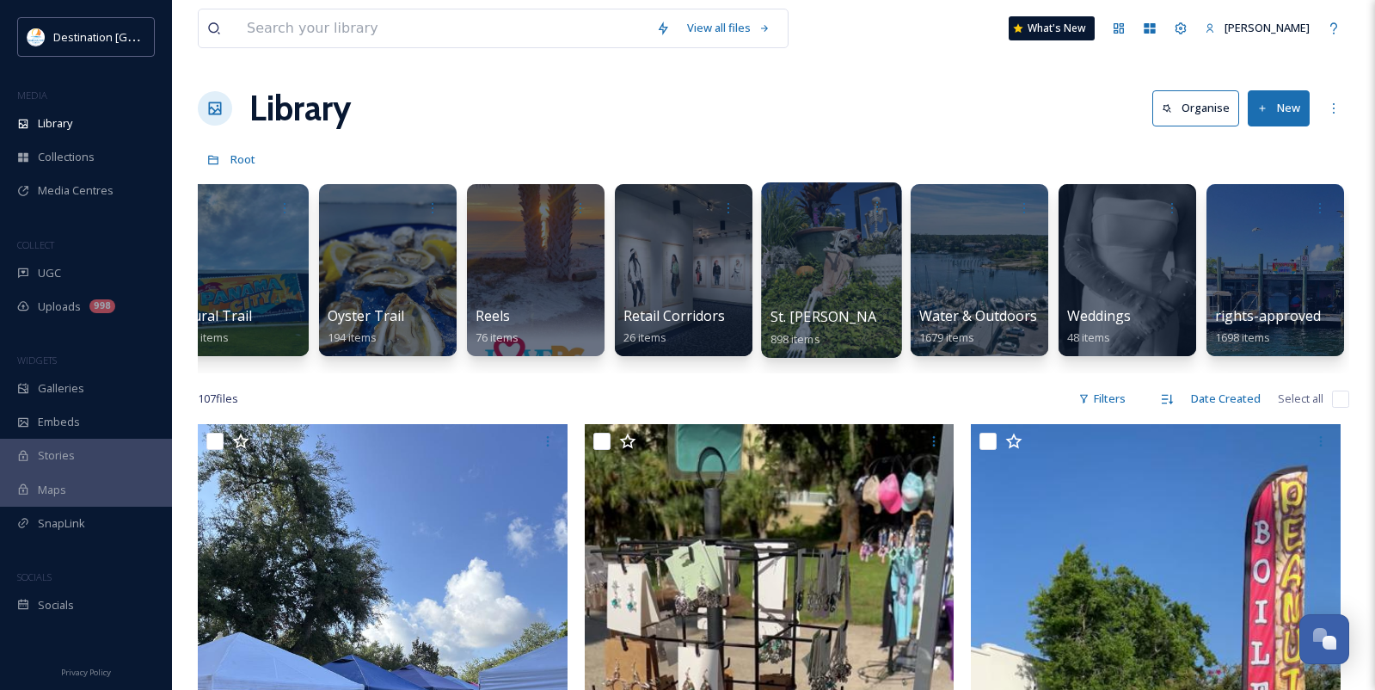
click at [810, 294] on div at bounding box center [831, 269] width 140 height 175
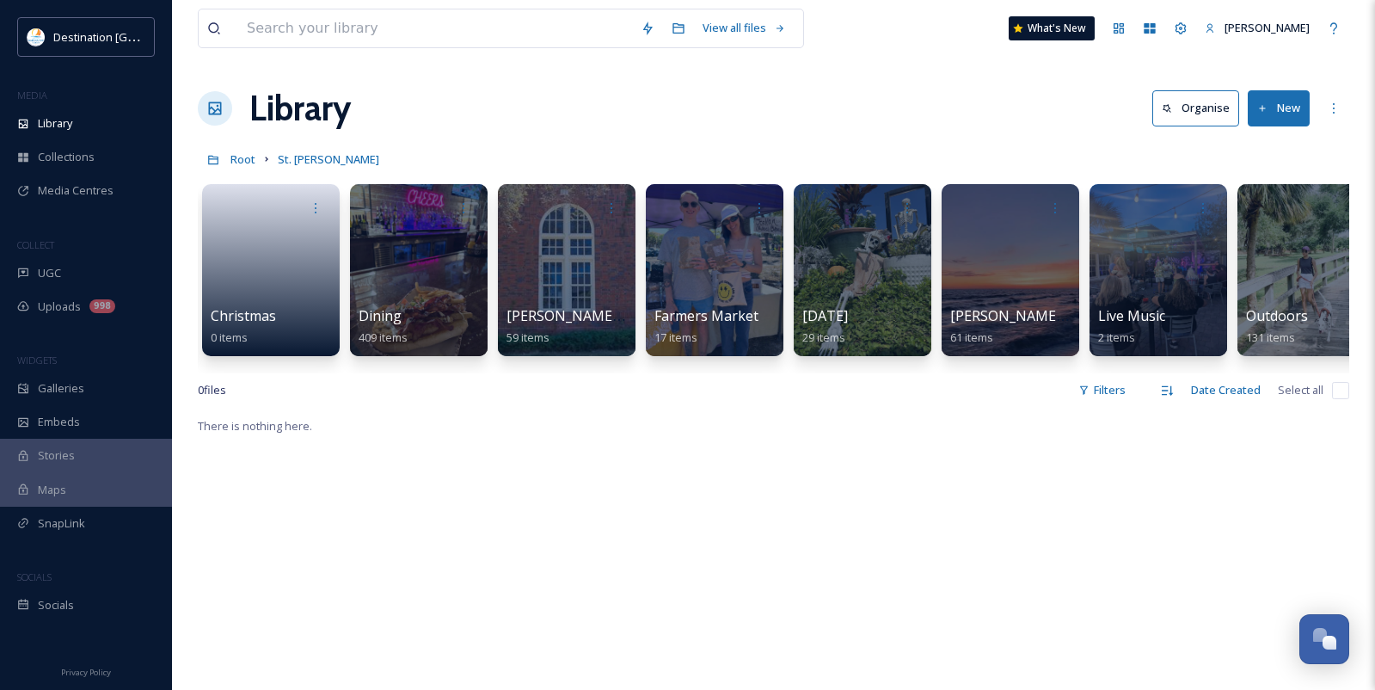
scroll to position [0, 151]
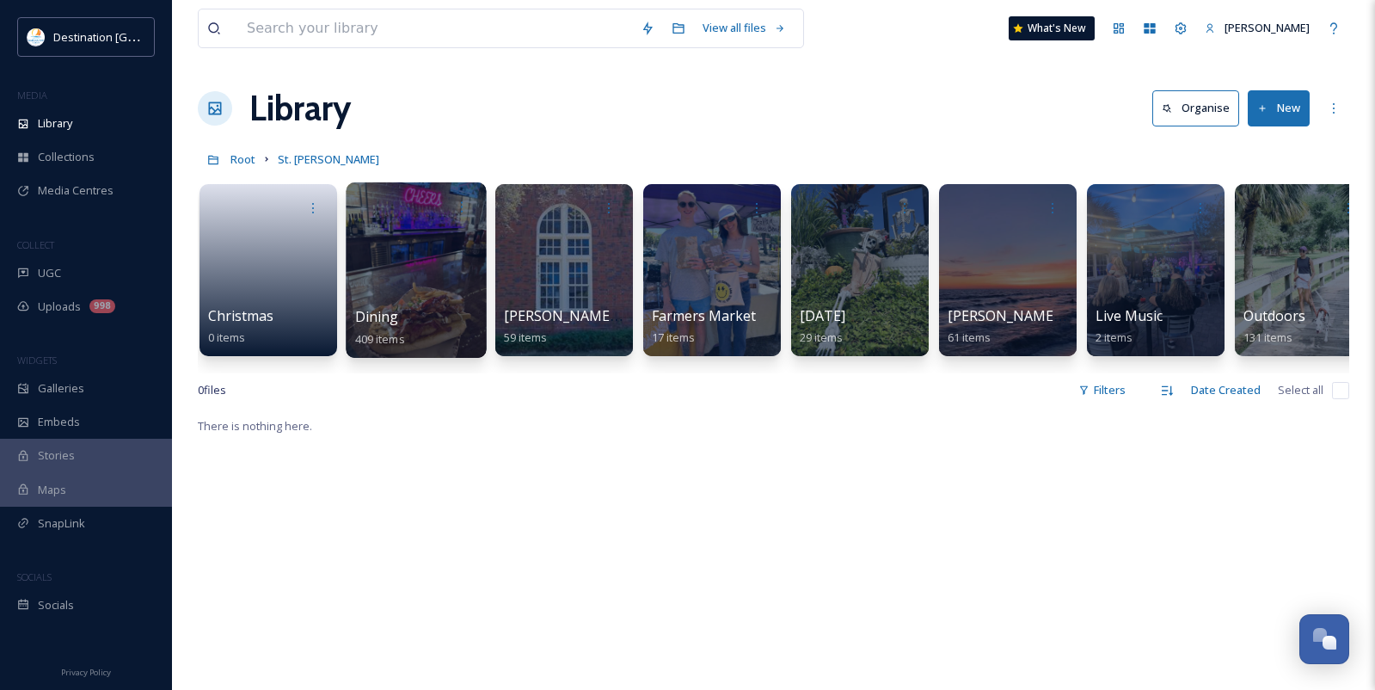
click at [414, 291] on div at bounding box center [416, 269] width 140 height 175
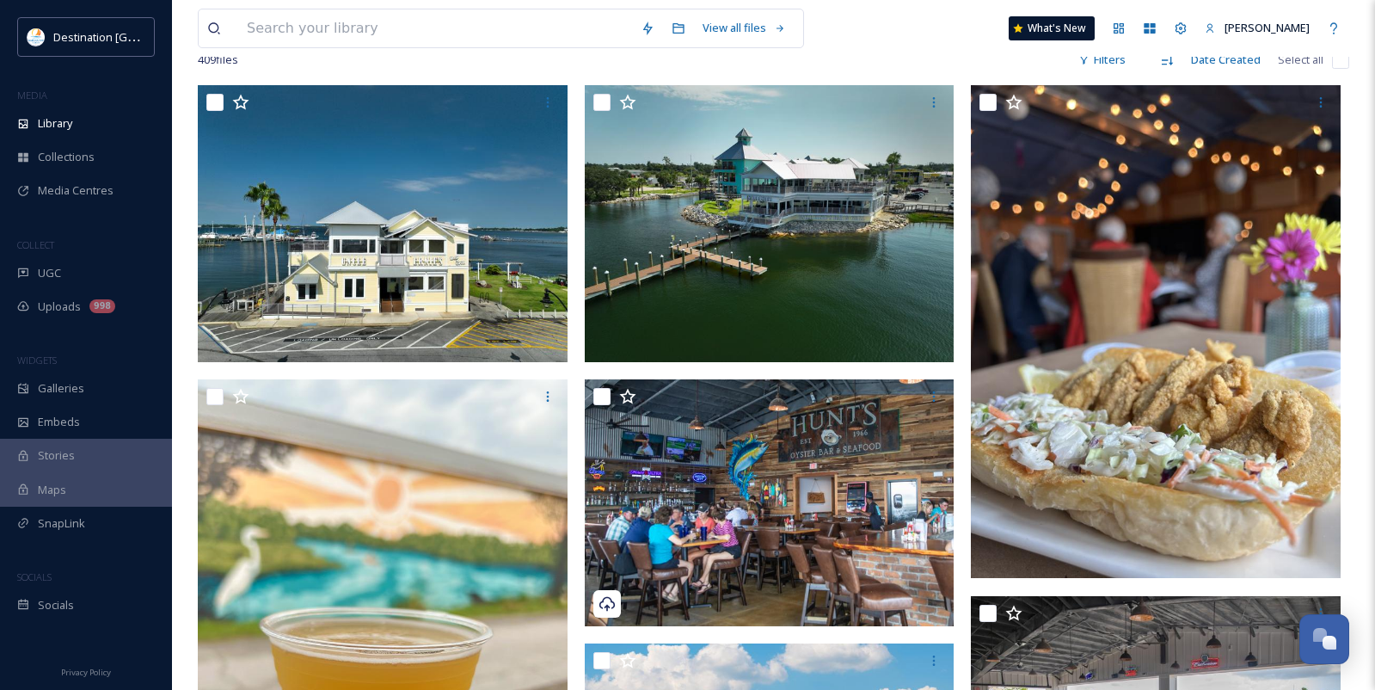
scroll to position [172, 0]
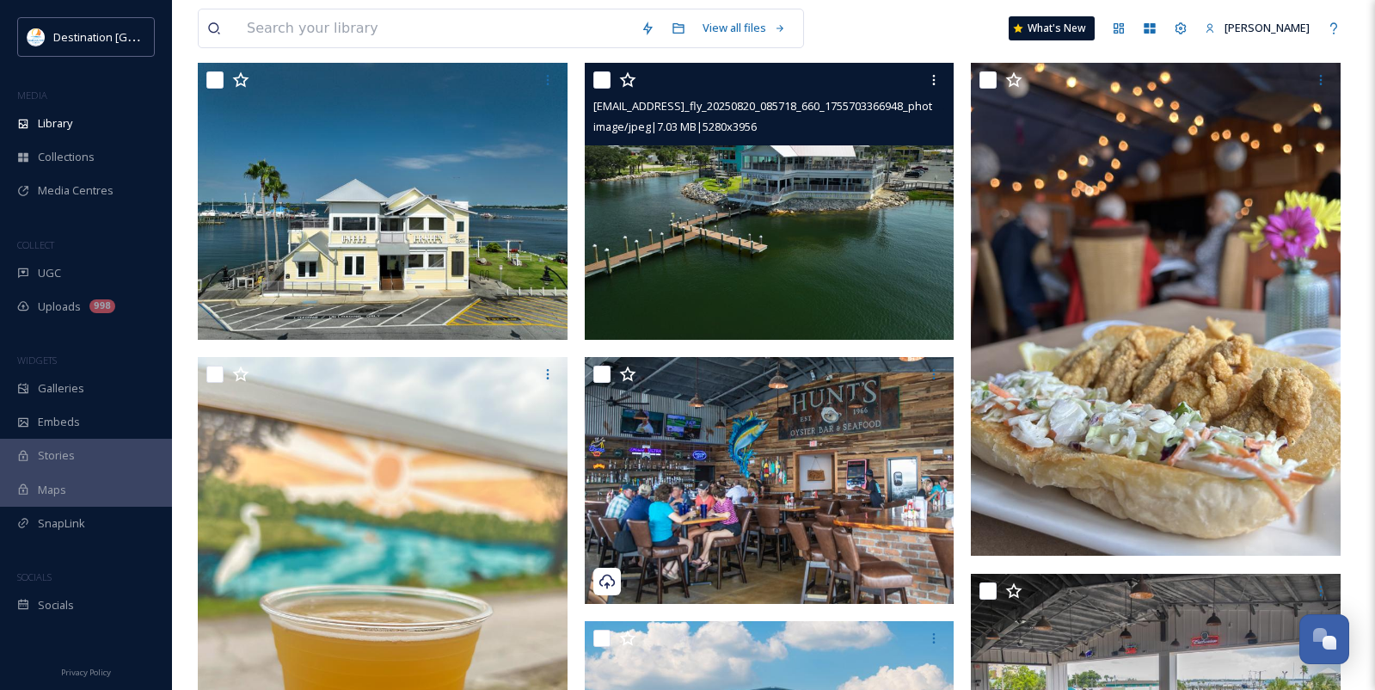
click at [755, 265] on img at bounding box center [770, 201] width 370 height 277
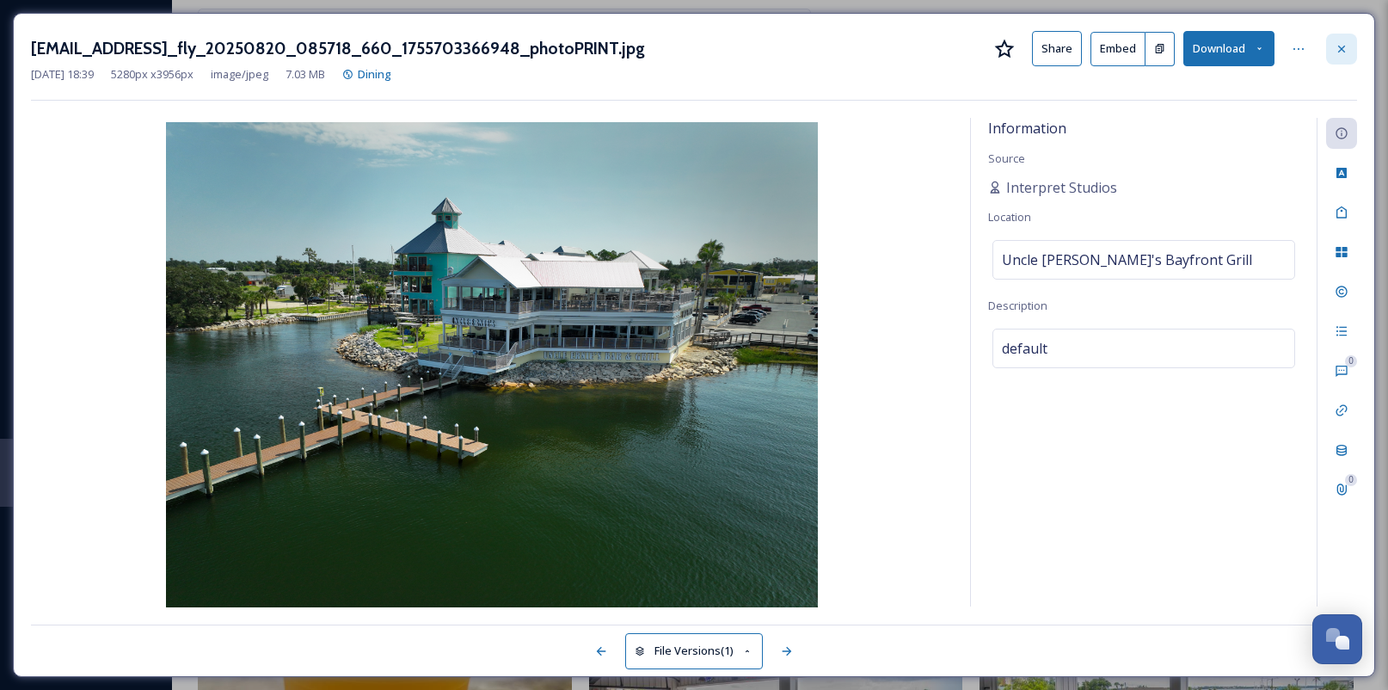
click at [1337, 51] on icon at bounding box center [1341, 49] width 14 height 14
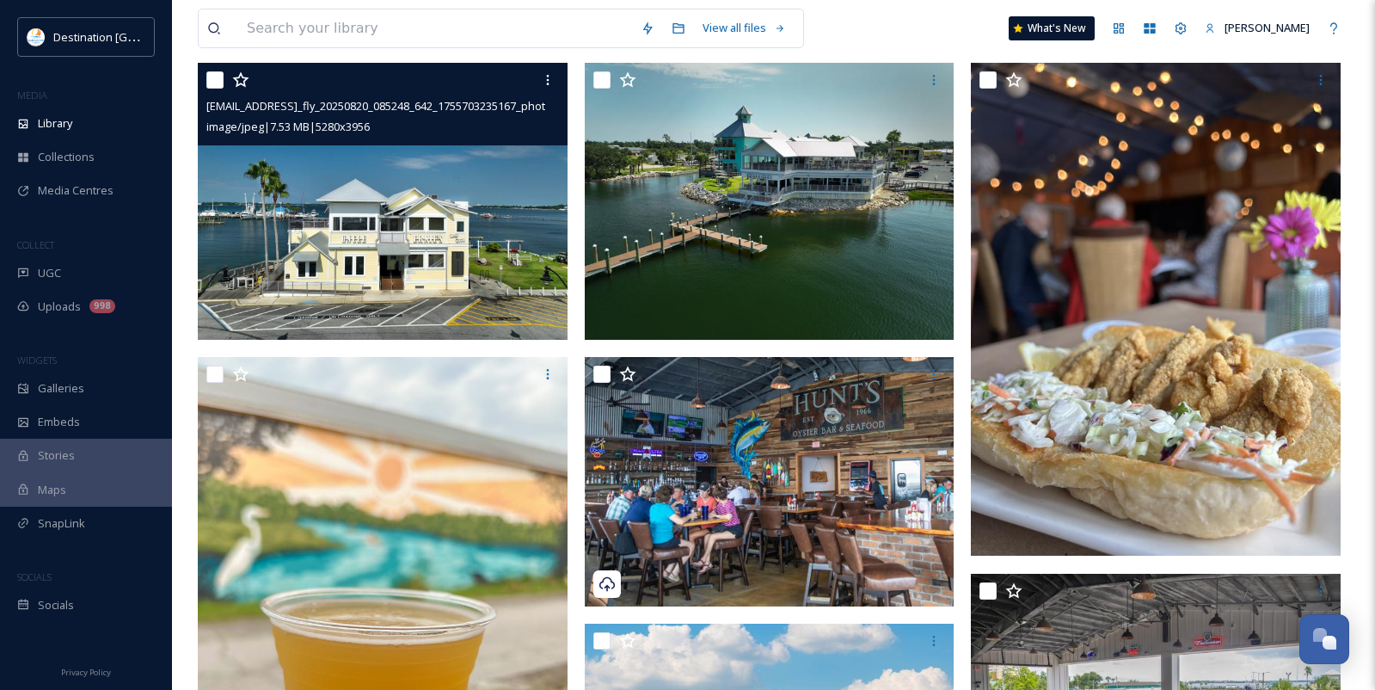
click at [367, 248] on img at bounding box center [383, 201] width 370 height 277
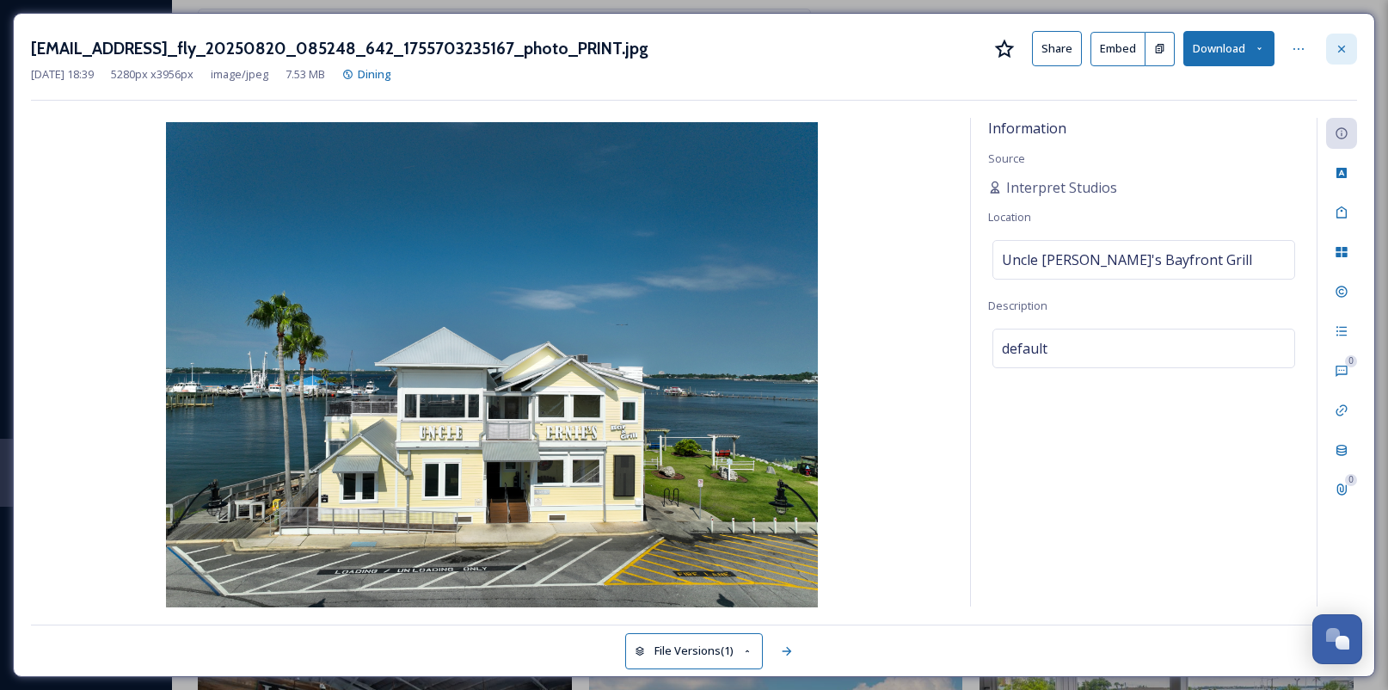
click at [1346, 57] on div at bounding box center [1341, 49] width 31 height 31
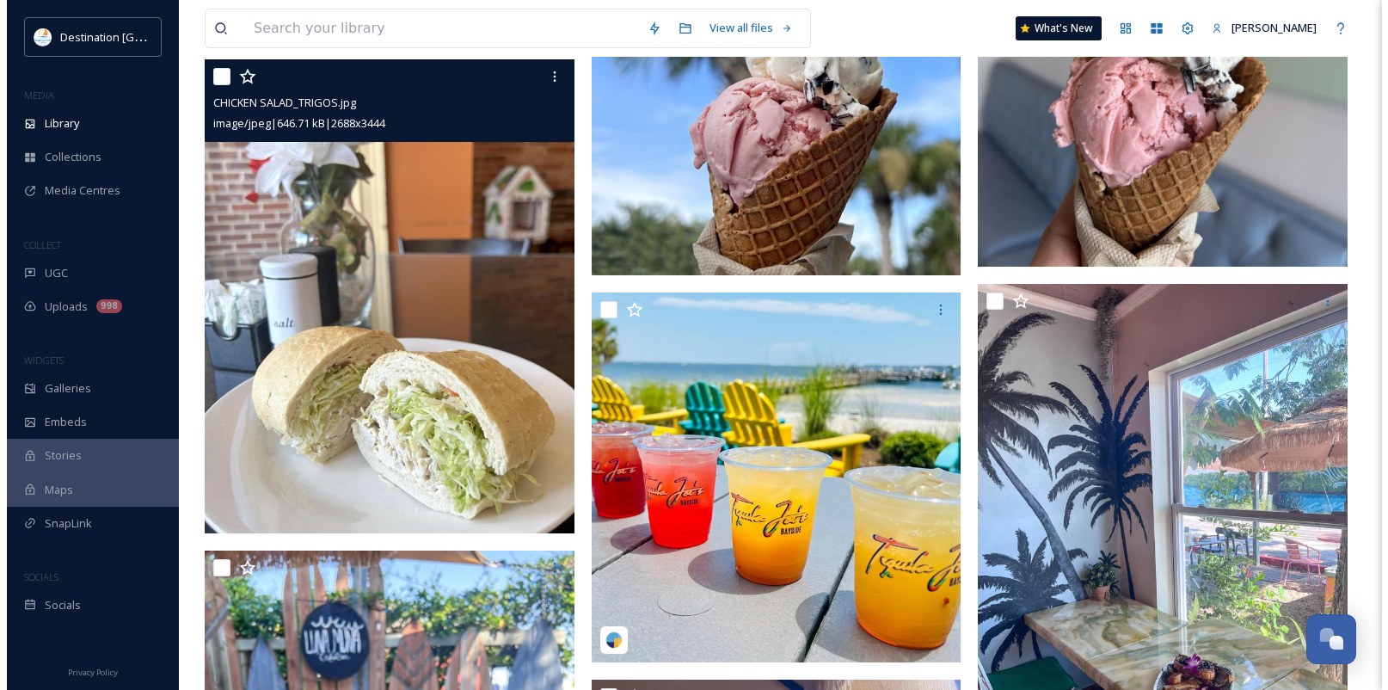
scroll to position [10489, 0]
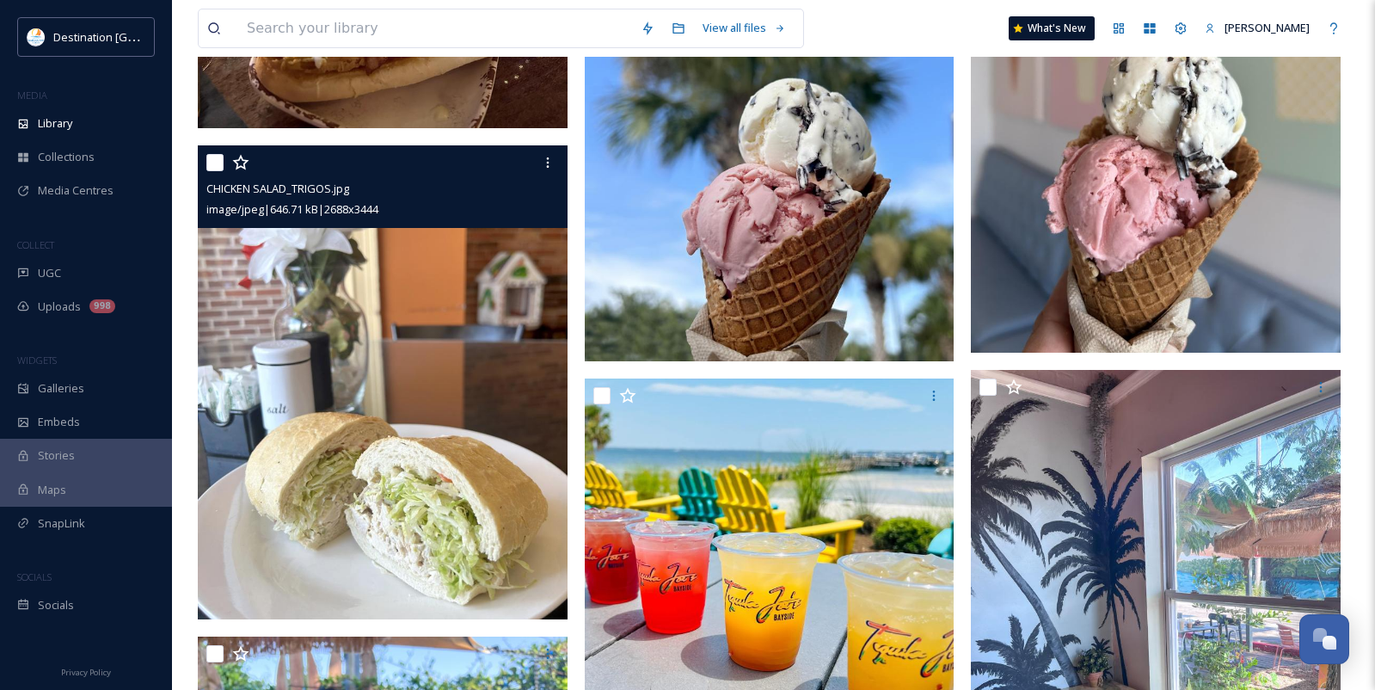
click at [491, 415] on img at bounding box center [383, 382] width 370 height 474
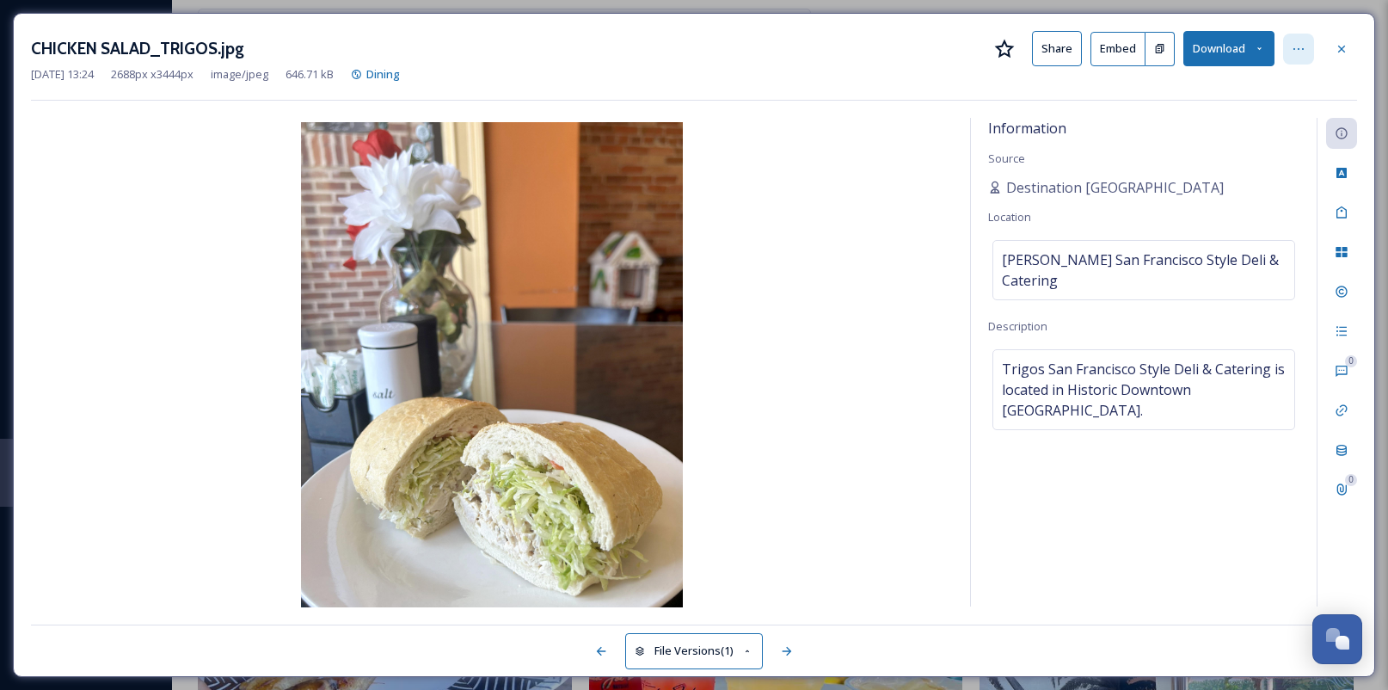
click at [1291, 58] on div at bounding box center [1298, 49] width 31 height 31
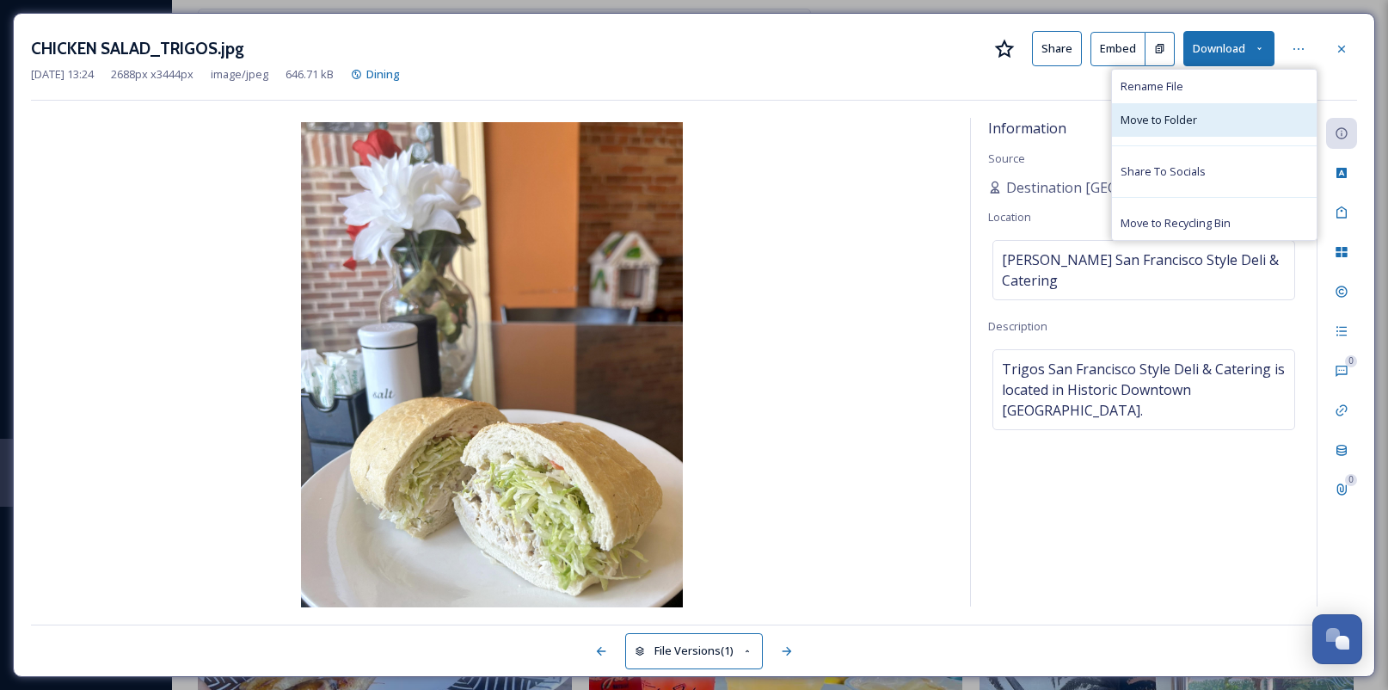
click at [1194, 129] on div "Move to Folder" at bounding box center [1214, 120] width 205 height 34
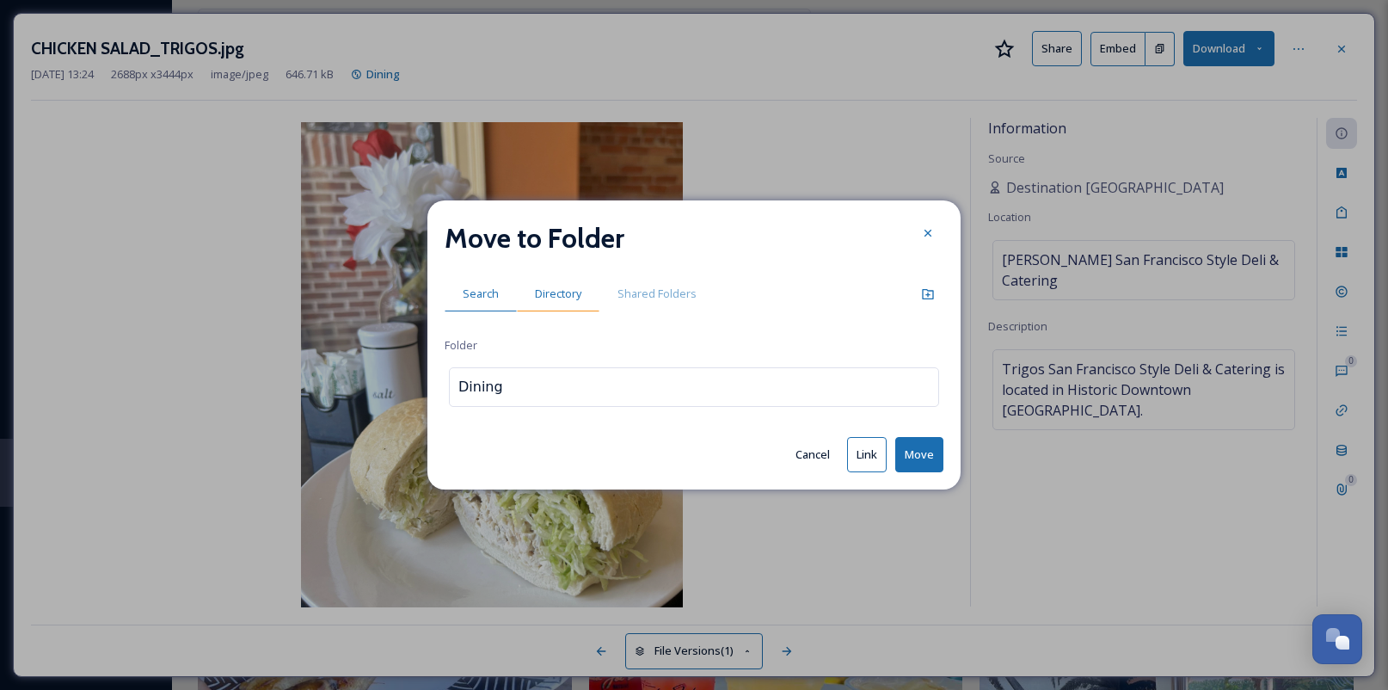
click at [580, 298] on span "Directory" at bounding box center [558, 293] width 46 height 16
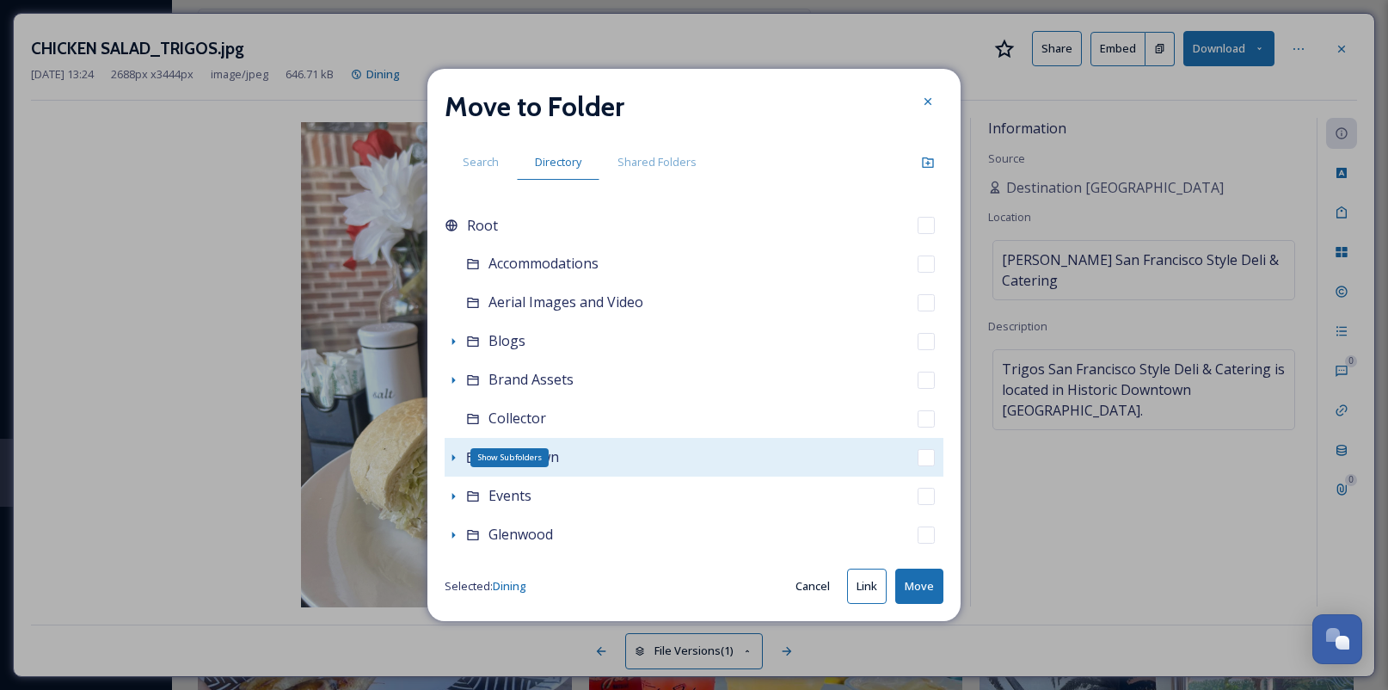
click at [450, 457] on icon at bounding box center [453, 458] width 14 height 14
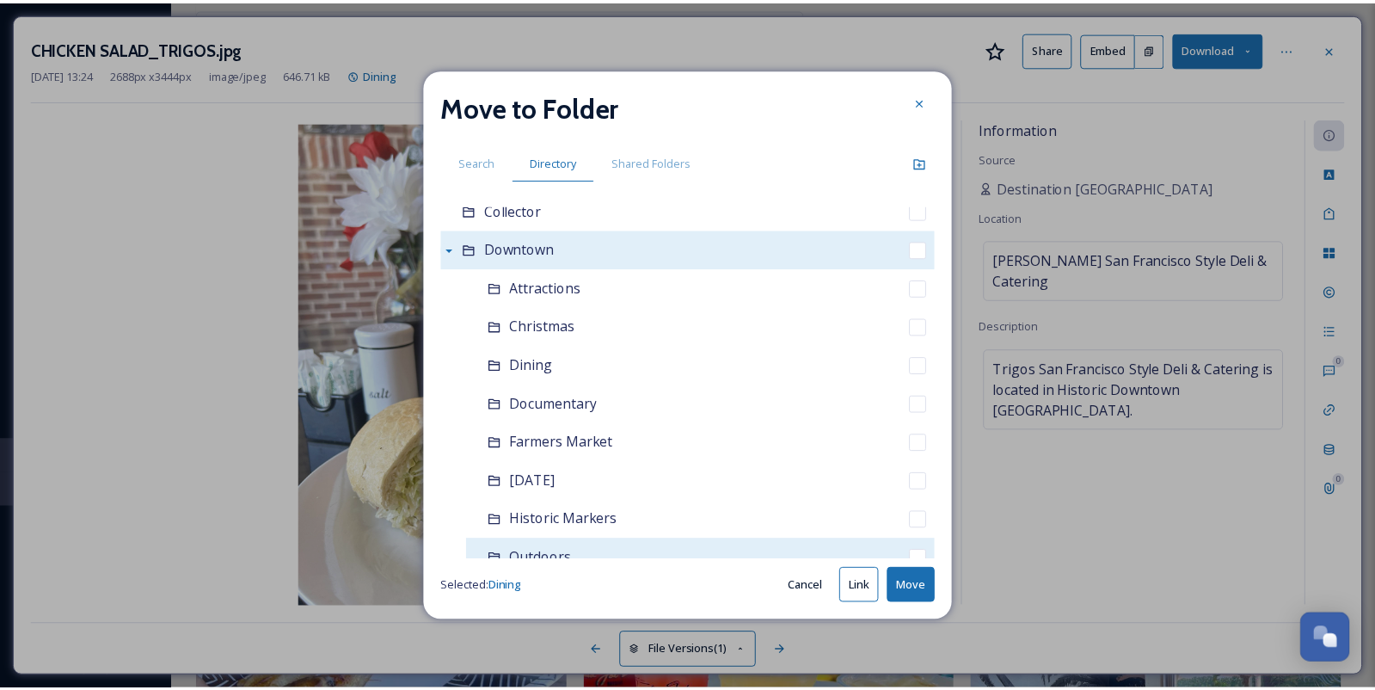
scroll to position [258, 0]
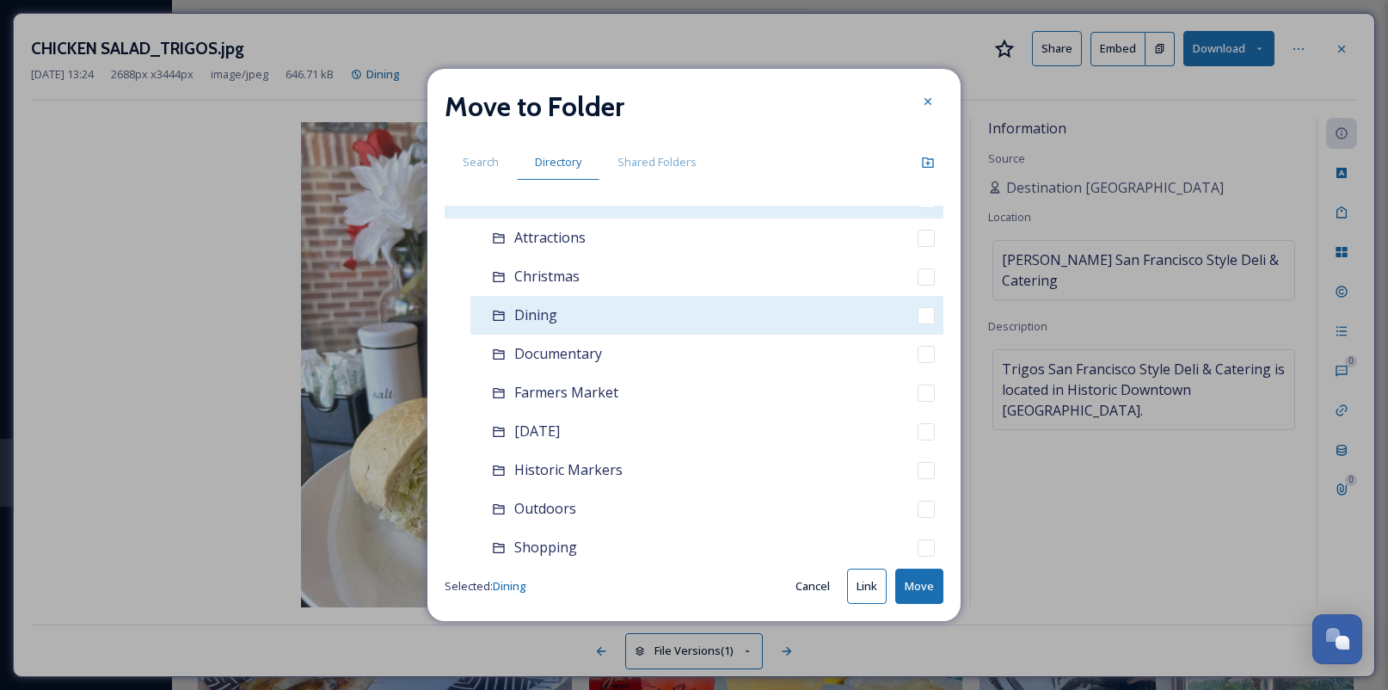
click at [533, 318] on span "Dining" at bounding box center [535, 314] width 43 height 19
checkbox input "true"
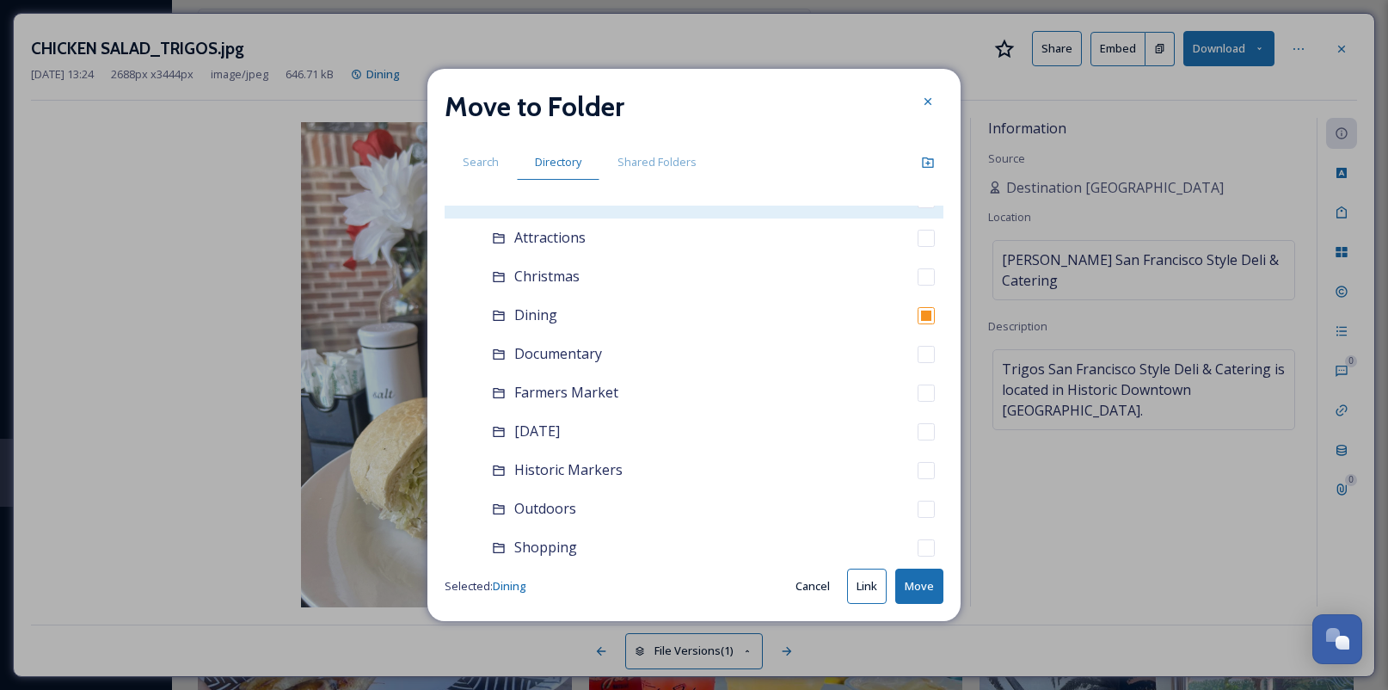
click at [899, 582] on button "Move" at bounding box center [919, 585] width 48 height 35
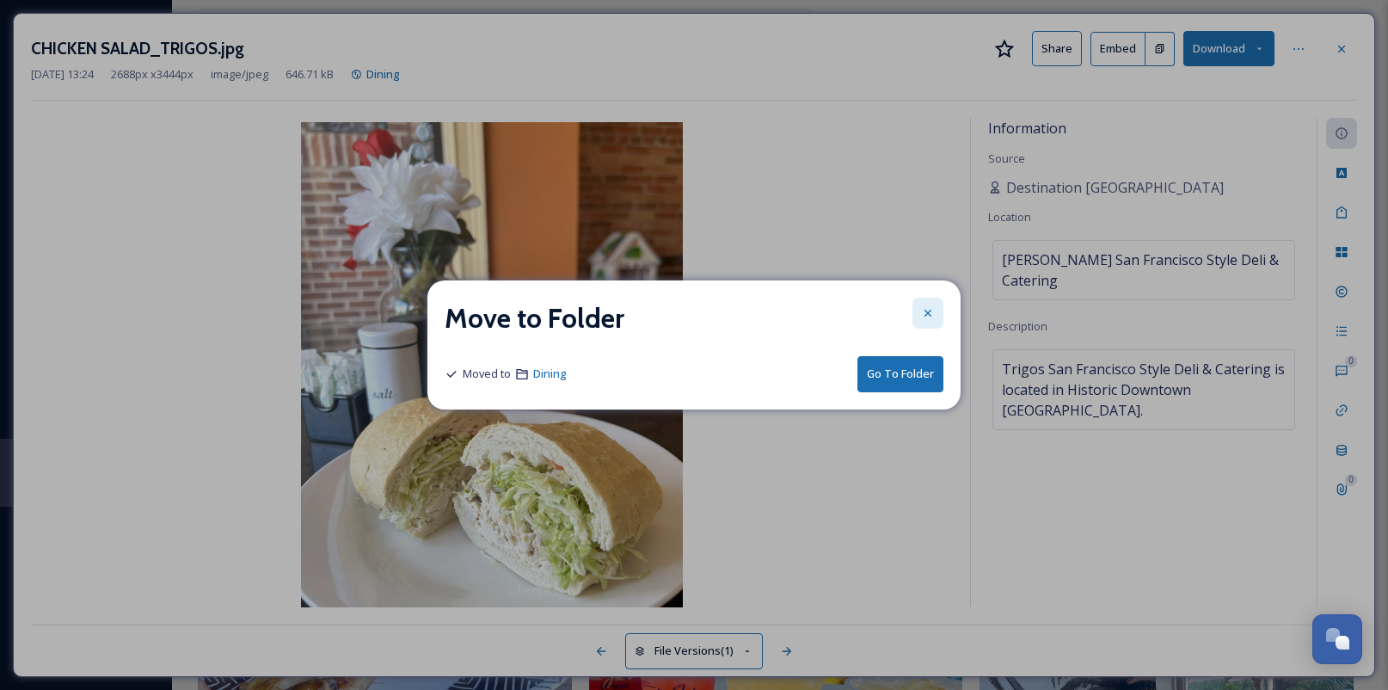
click at [920, 313] on div at bounding box center [927, 312] width 31 height 31
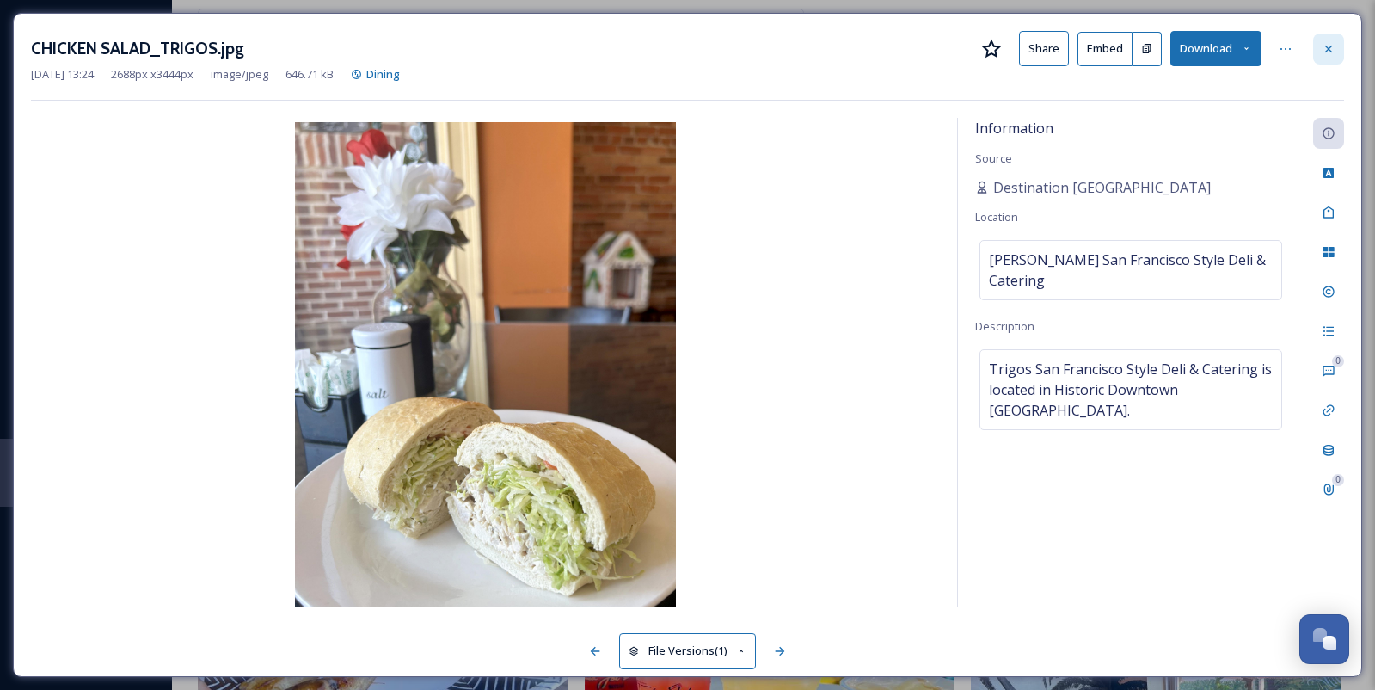
click at [1313, 52] on div at bounding box center [1328, 49] width 31 height 31
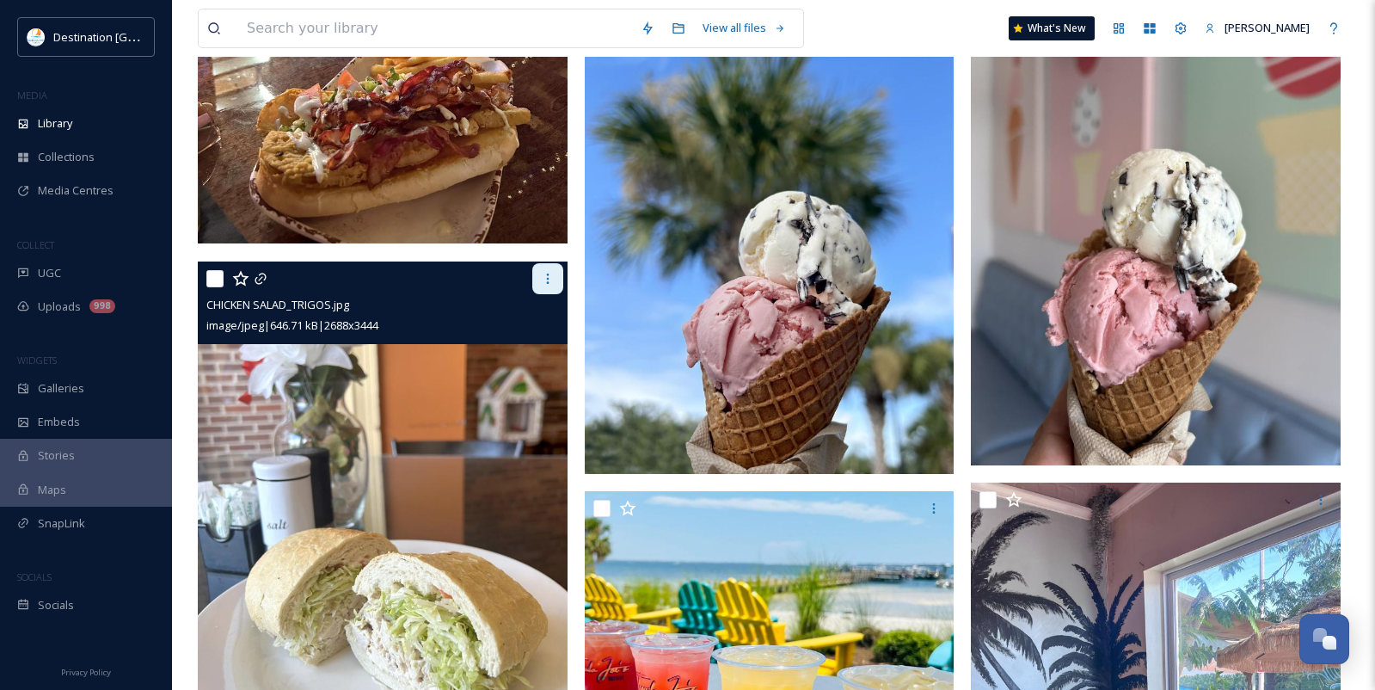
click at [555, 285] on div at bounding box center [547, 278] width 31 height 31
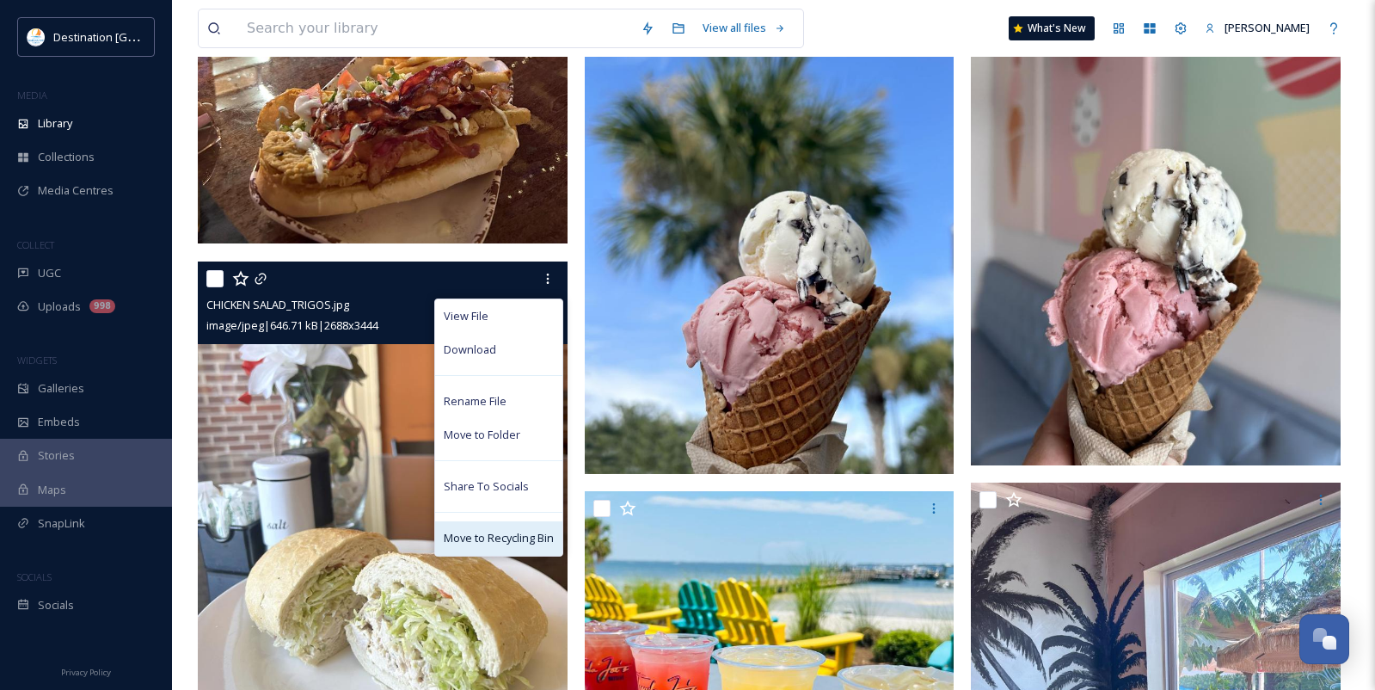
click at [461, 538] on span "Move to Recycling Bin" at bounding box center [499, 538] width 110 height 16
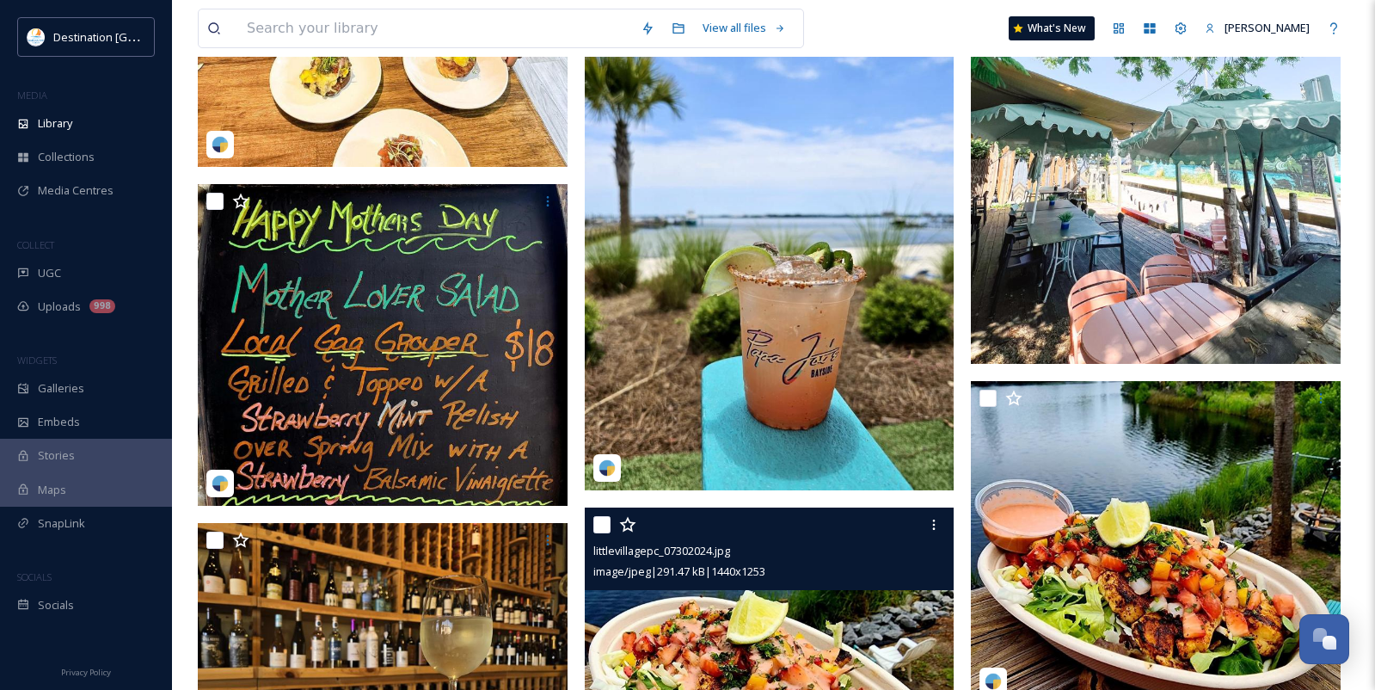
scroll to position [14444, 0]
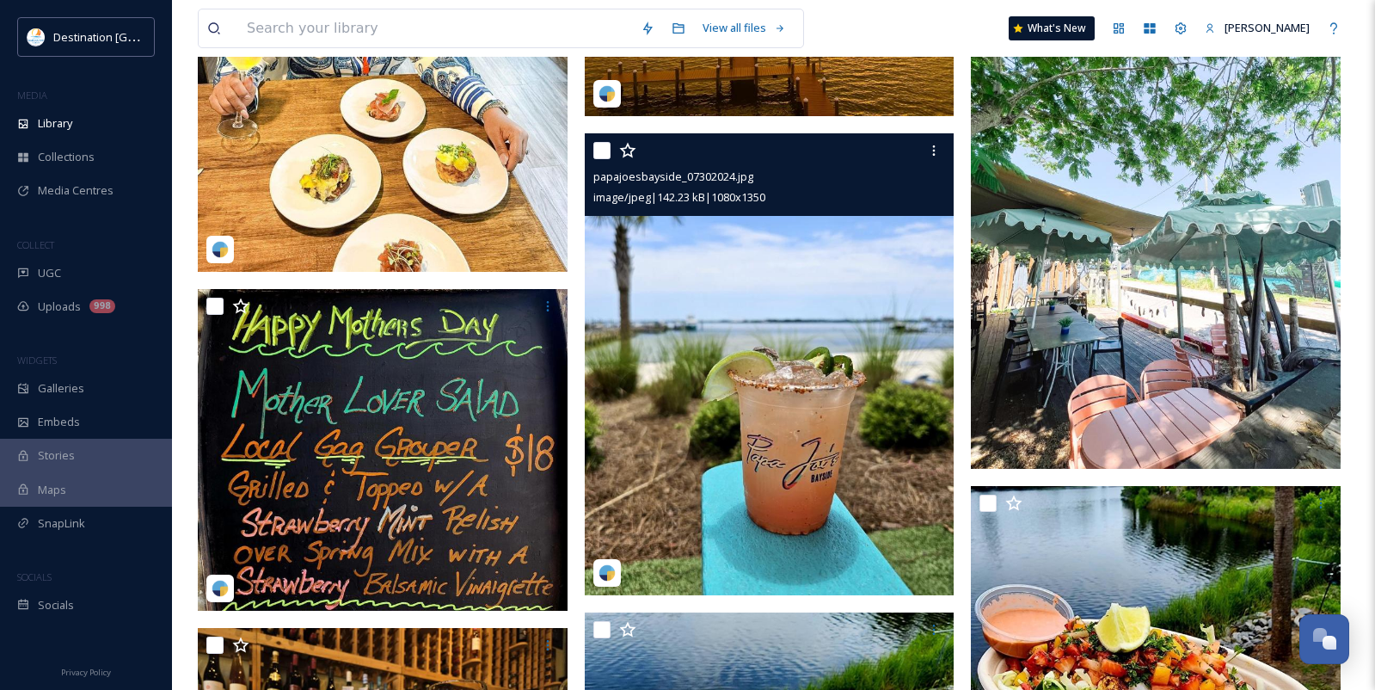
click at [860, 424] on img at bounding box center [770, 364] width 370 height 463
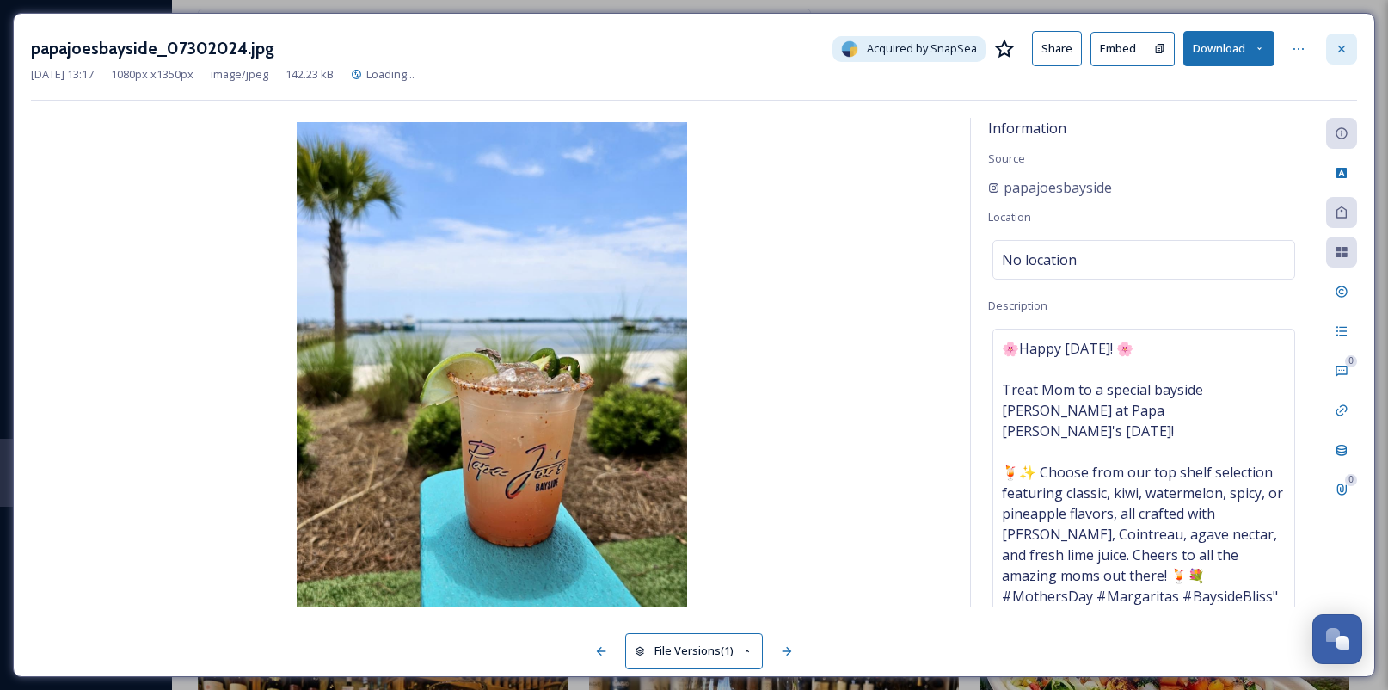
click at [1346, 47] on icon at bounding box center [1341, 49] width 14 height 14
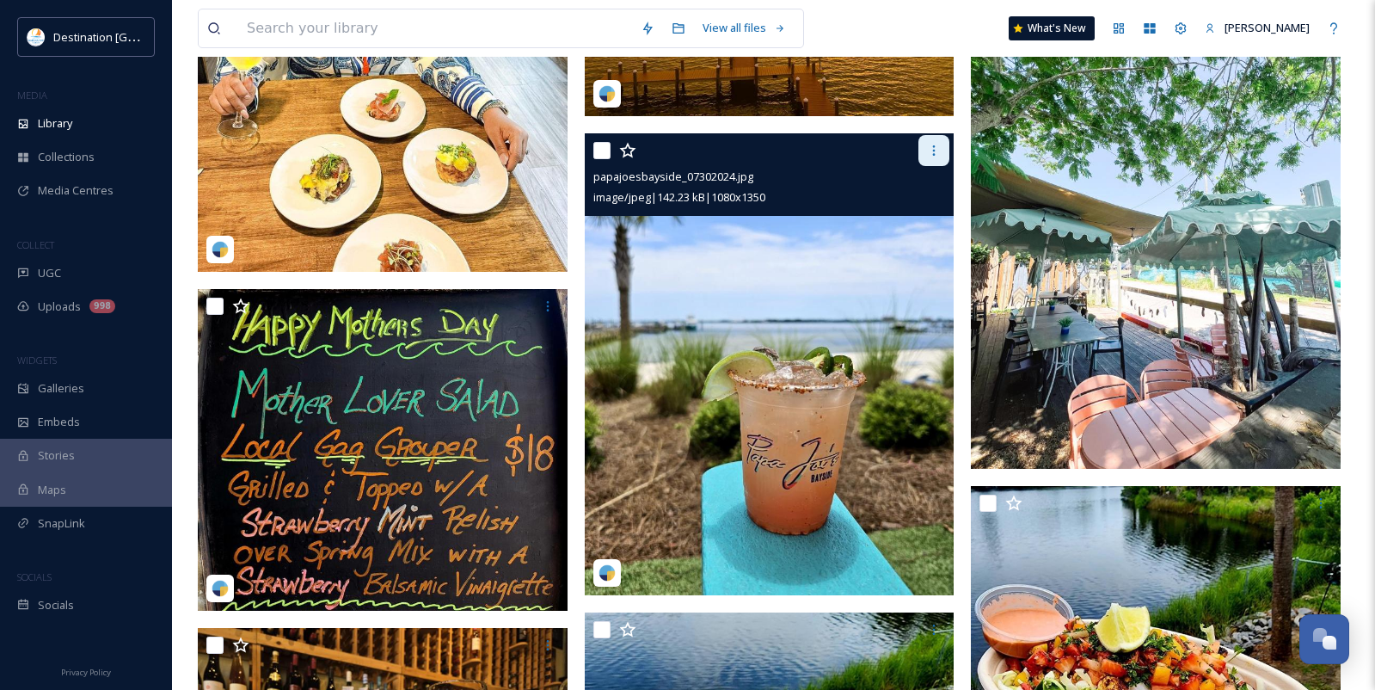
click at [925, 158] on div at bounding box center [933, 150] width 31 height 31
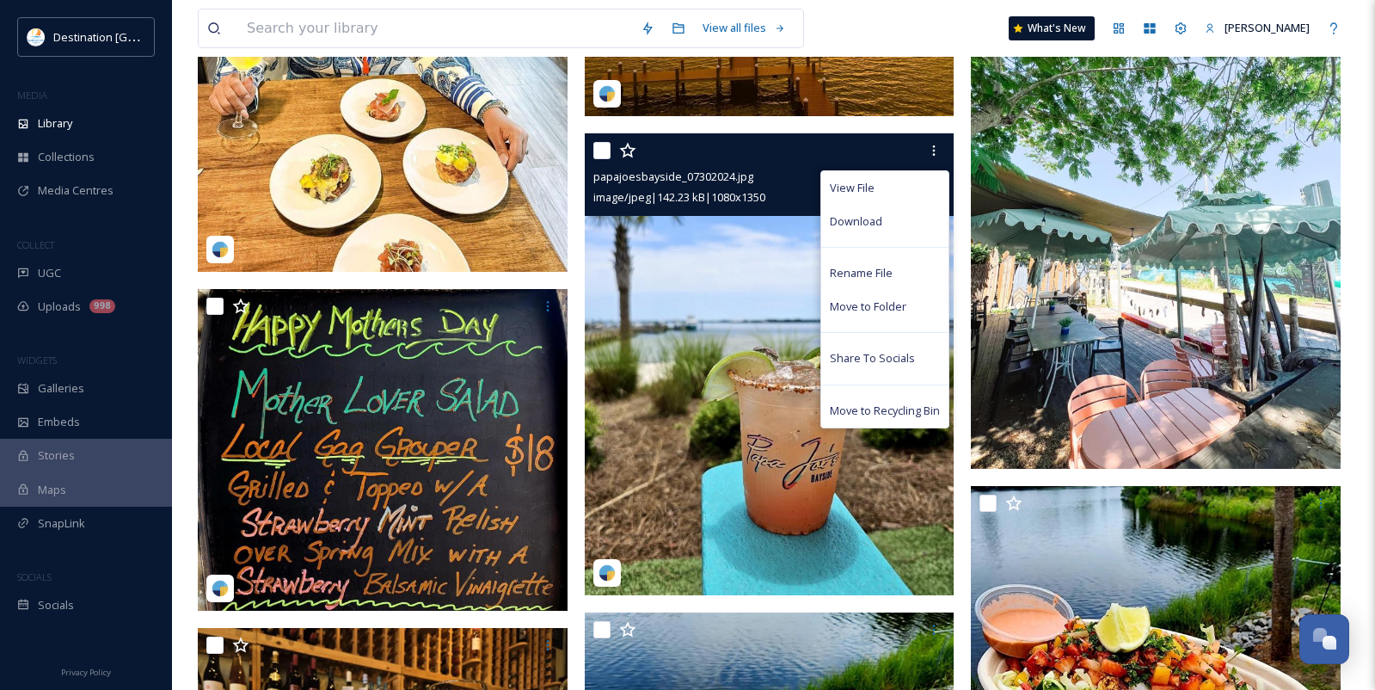
click at [738, 331] on img at bounding box center [770, 364] width 370 height 463
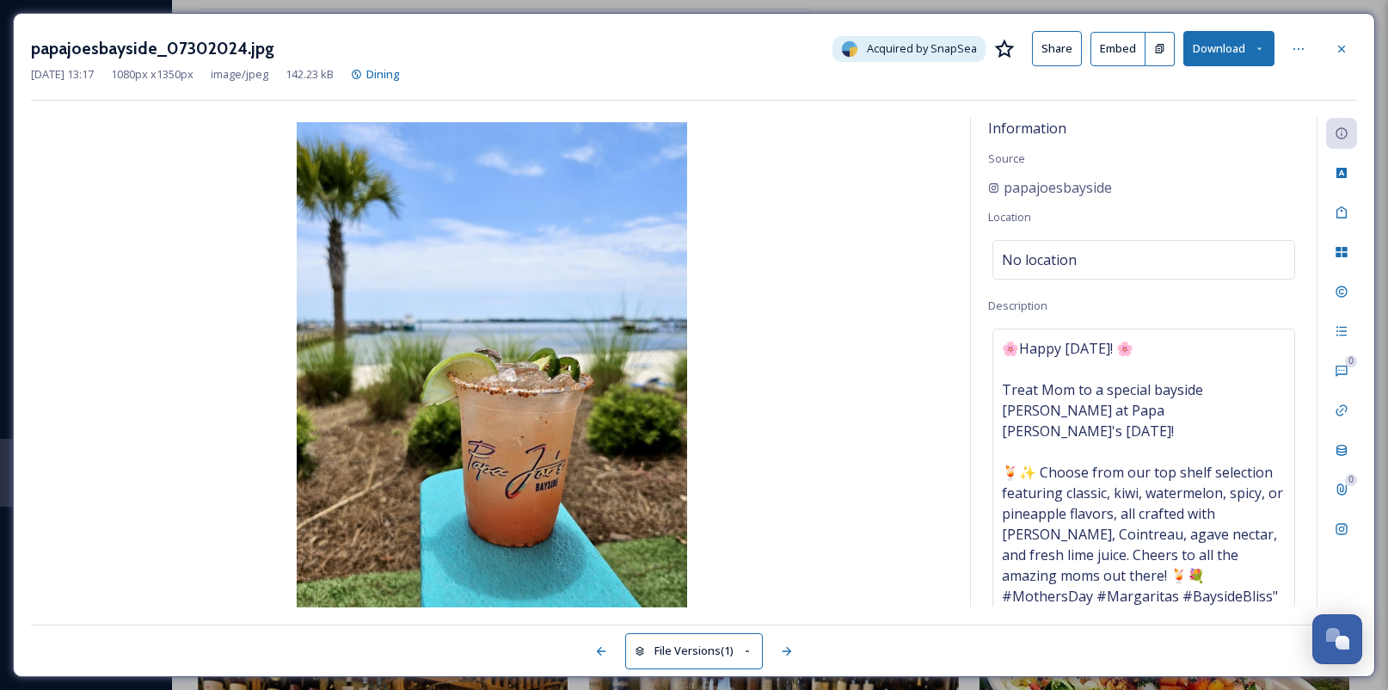
click at [1248, 53] on button "Download" at bounding box center [1228, 48] width 91 height 35
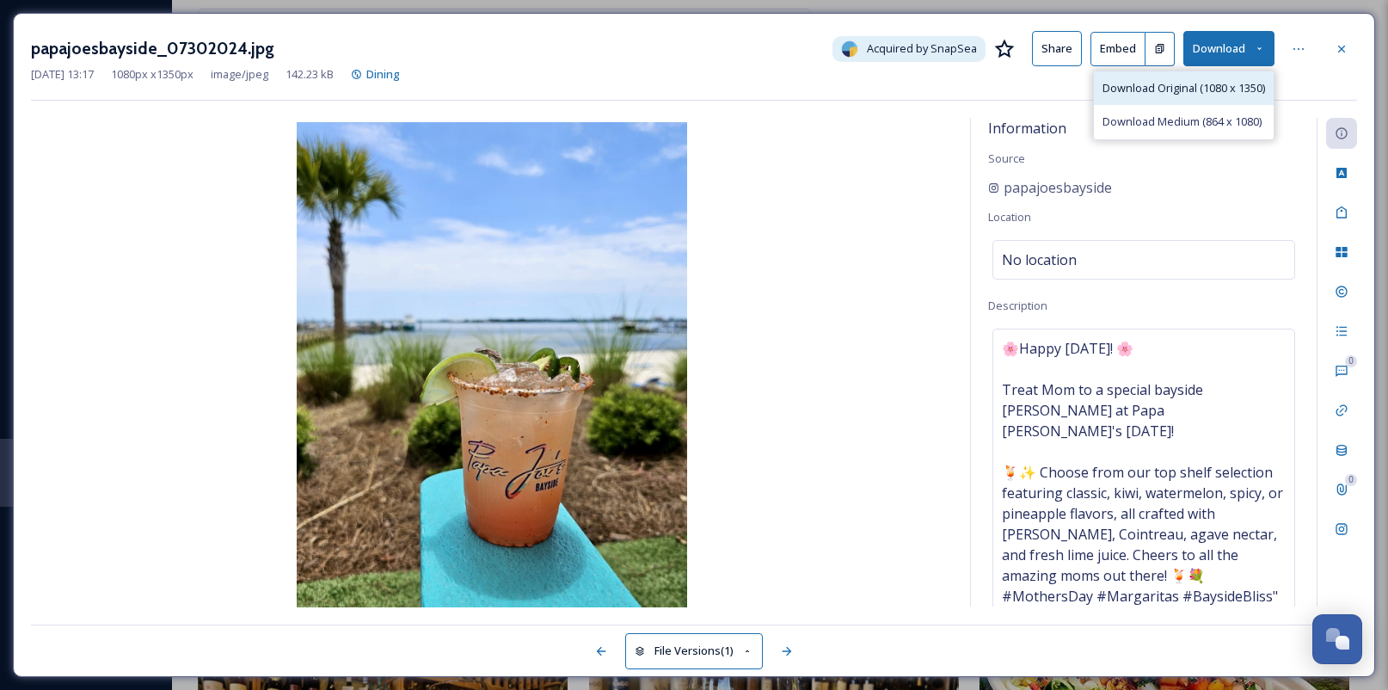
click at [1203, 81] on span "Download Original (1080 x 1350)" at bounding box center [1183, 88] width 162 height 16
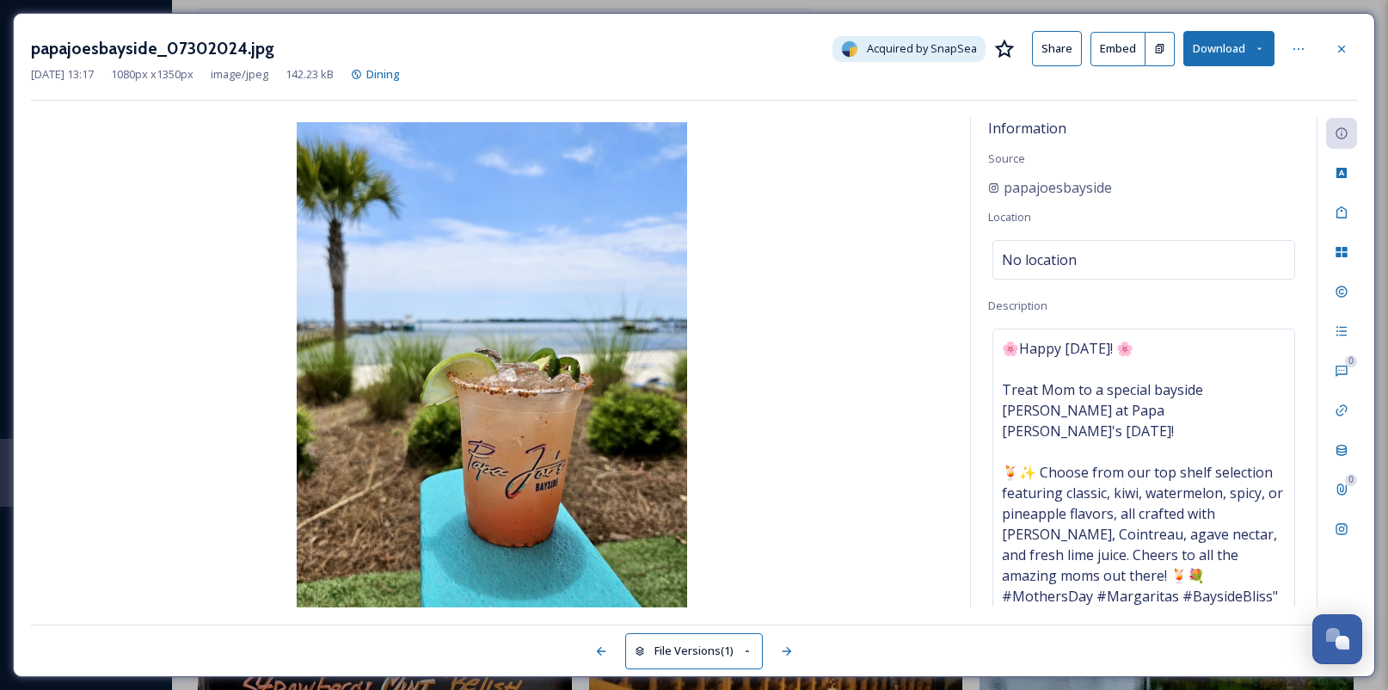
click at [517, 75] on div "[DATE] 13:17 1080 px x 1350 px image/jpeg 142.23 kB Dining" at bounding box center [694, 74] width 1326 height 16
click at [1347, 52] on div at bounding box center [1341, 49] width 31 height 31
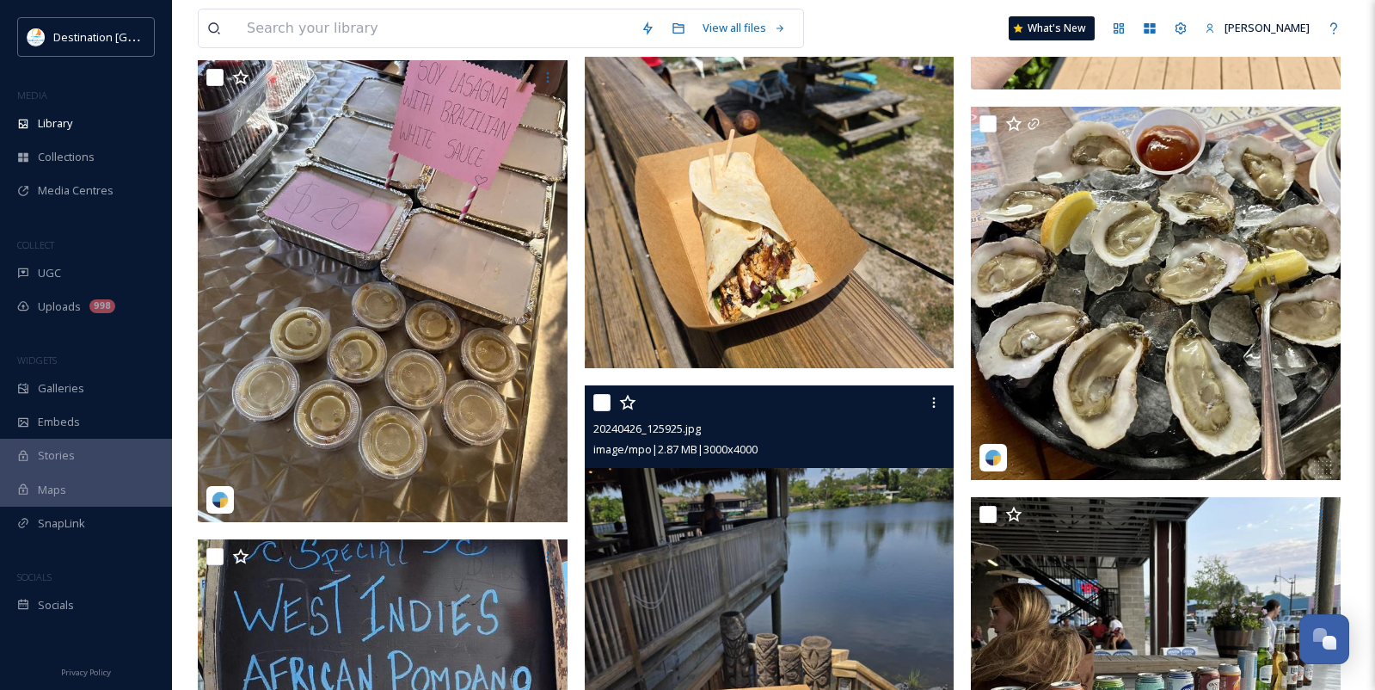
scroll to position [18571, 0]
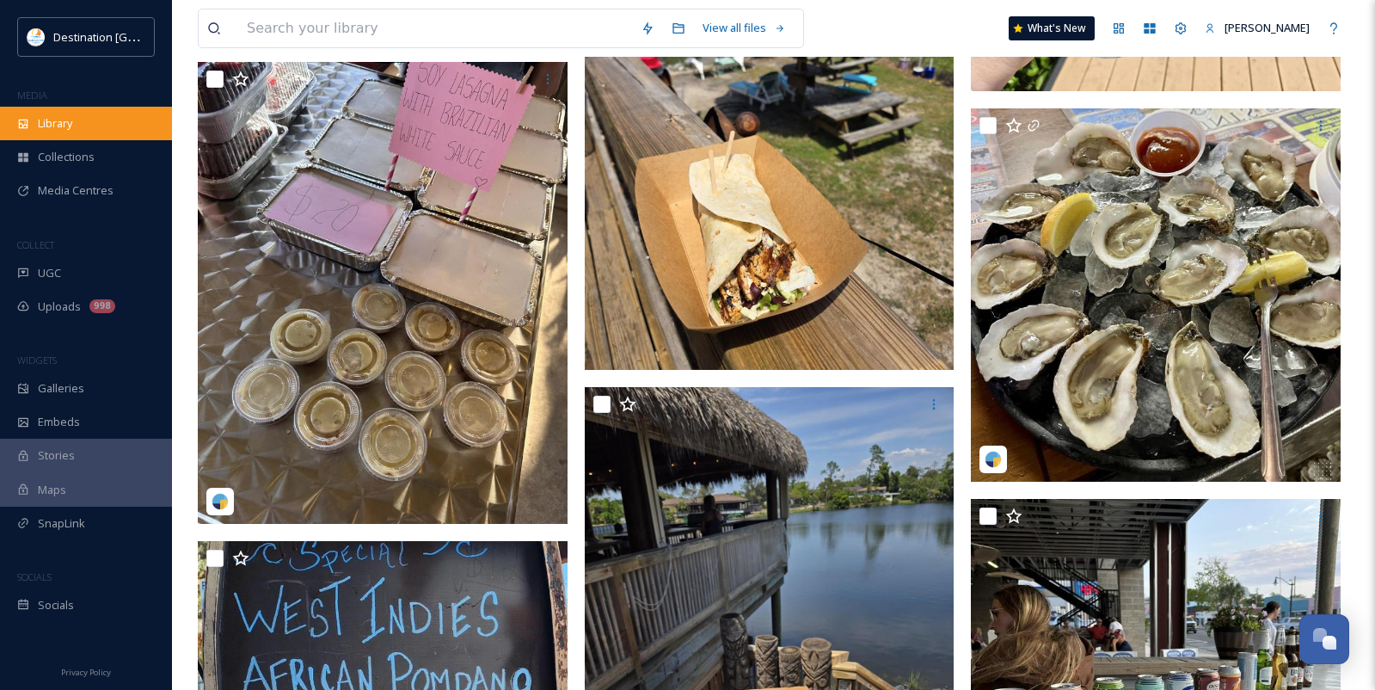
click at [56, 120] on span "Library" at bounding box center [55, 123] width 34 height 16
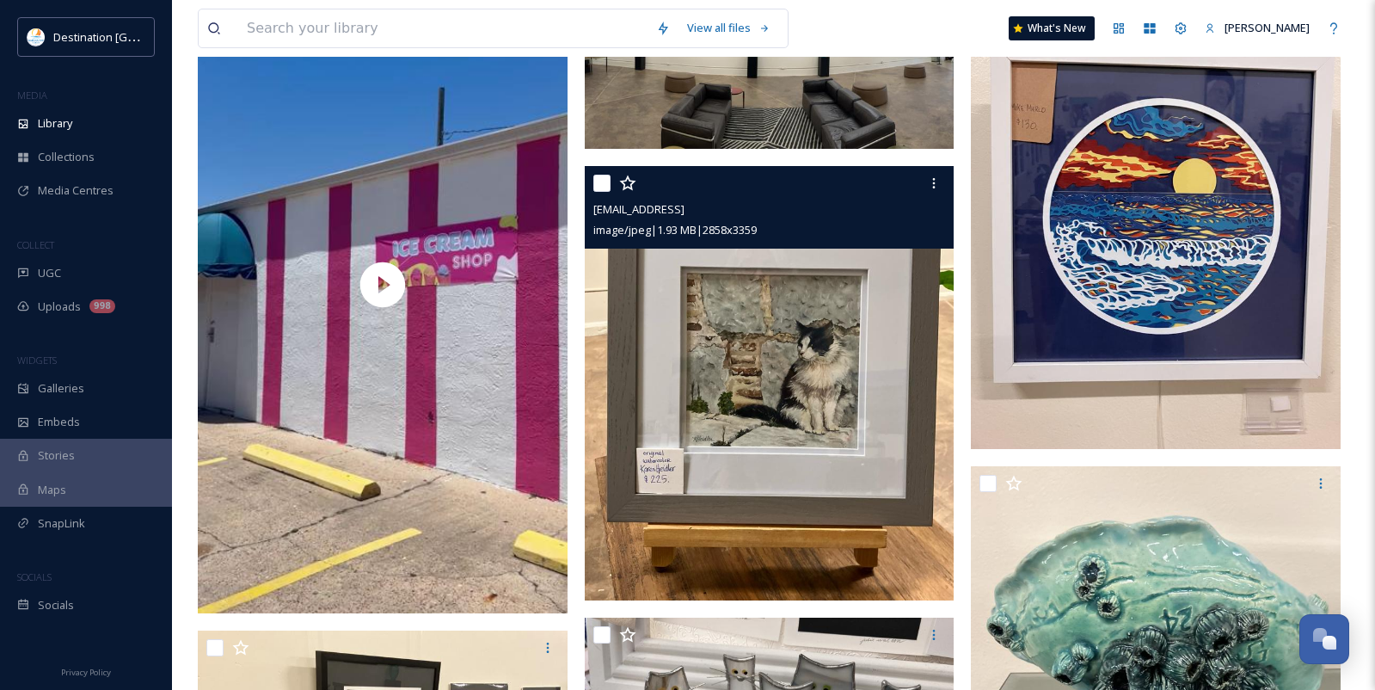
scroll to position [7910, 0]
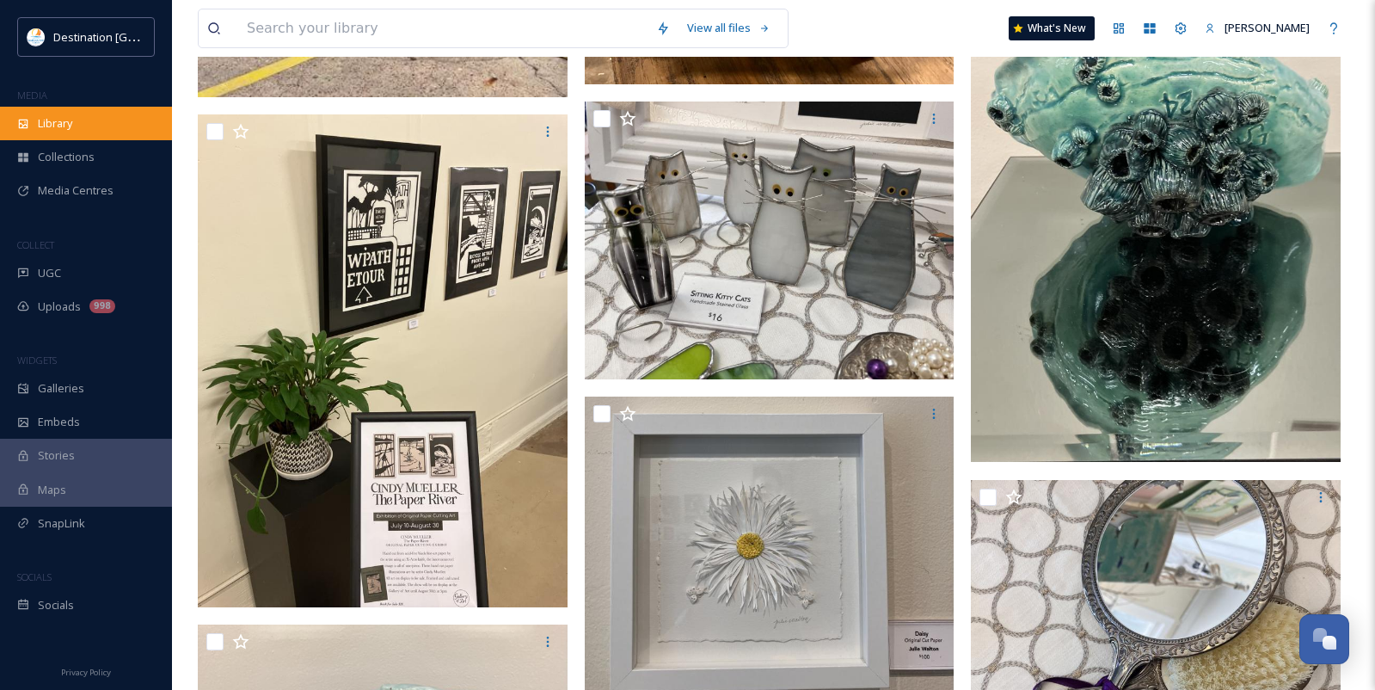
click at [99, 136] on div "Library" at bounding box center [86, 124] width 172 height 34
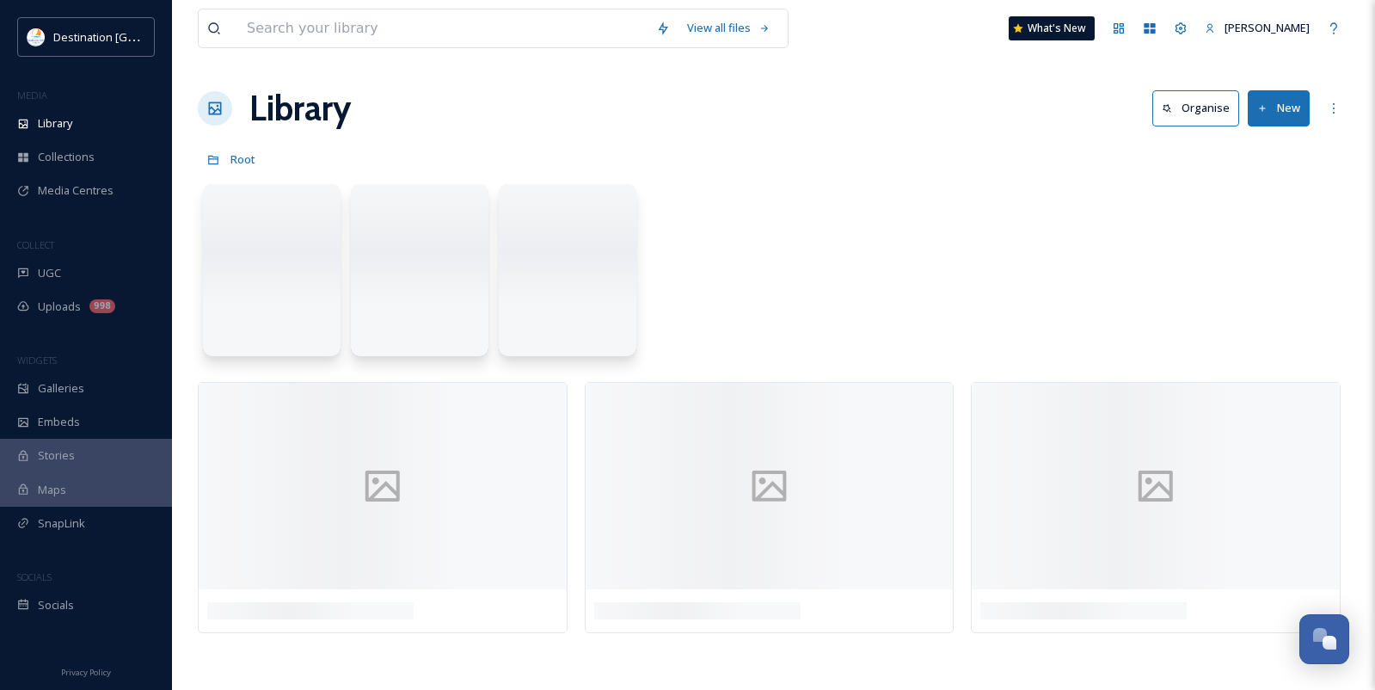
scroll to position [0, 0]
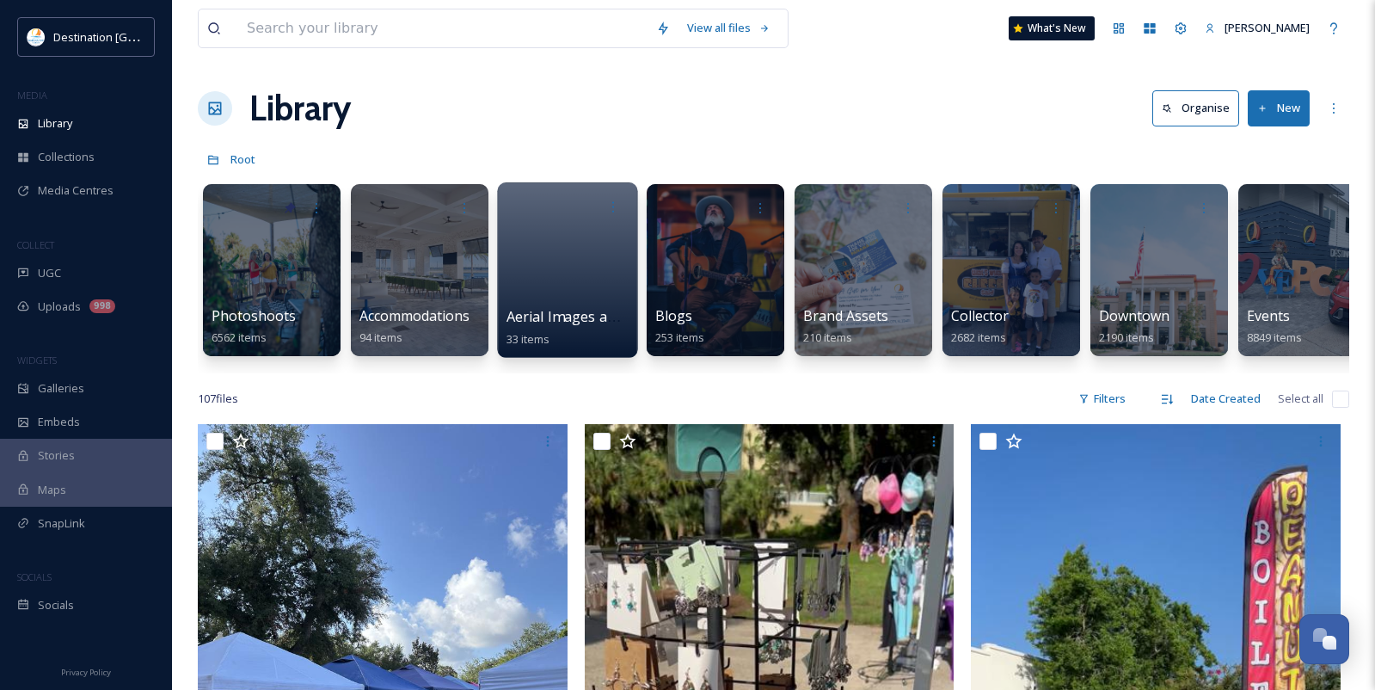
click at [573, 273] on div at bounding box center [567, 269] width 140 height 175
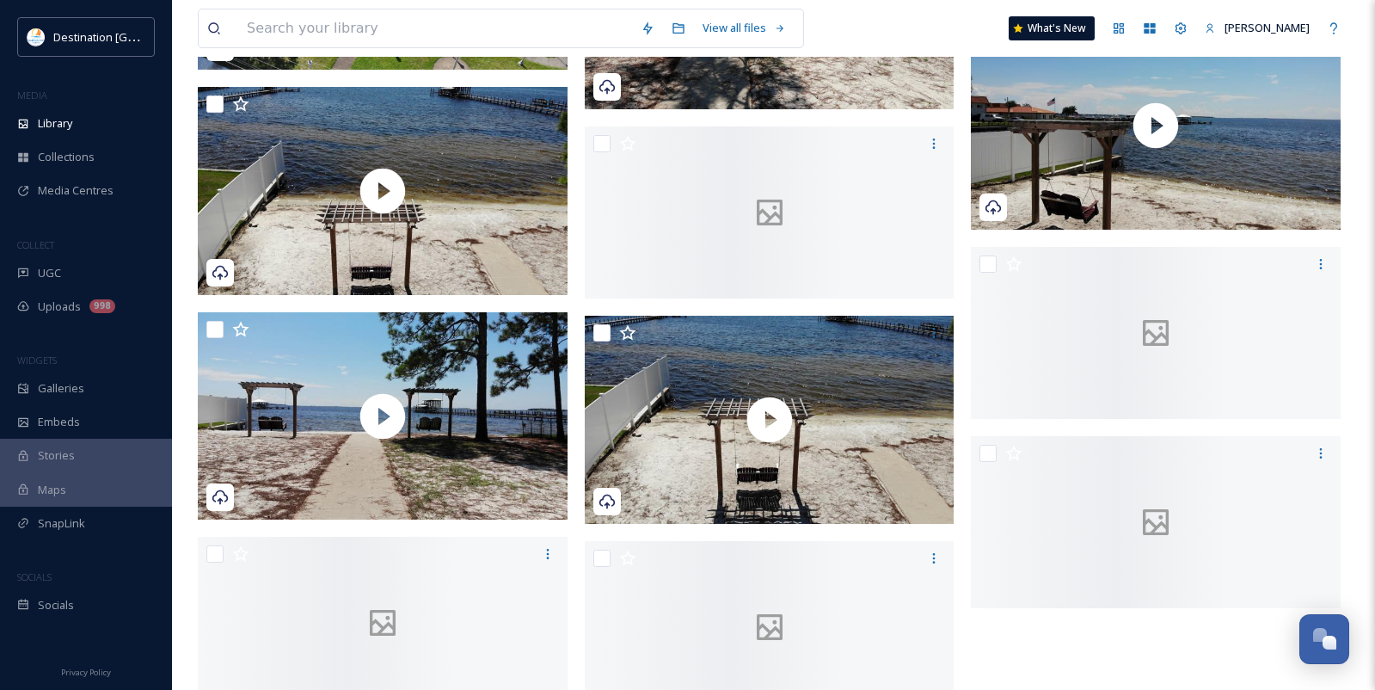
scroll to position [2216, 0]
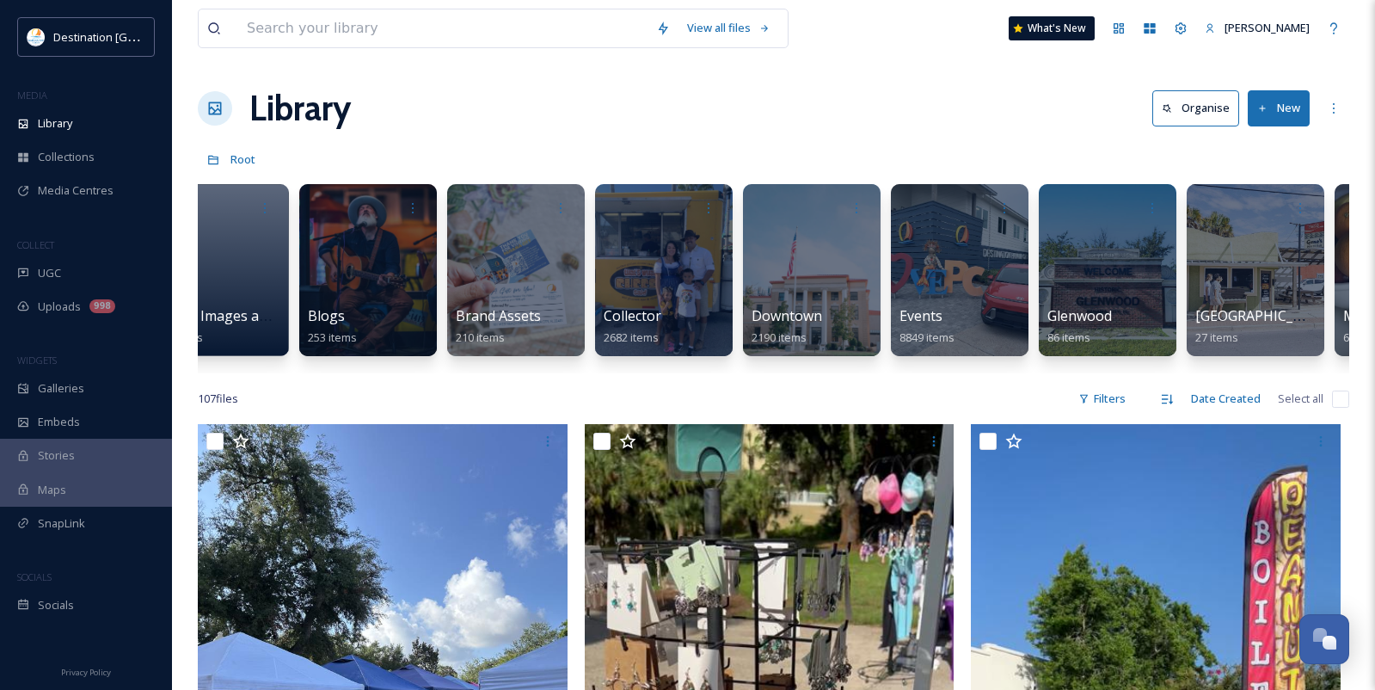
scroll to position [0, 377]
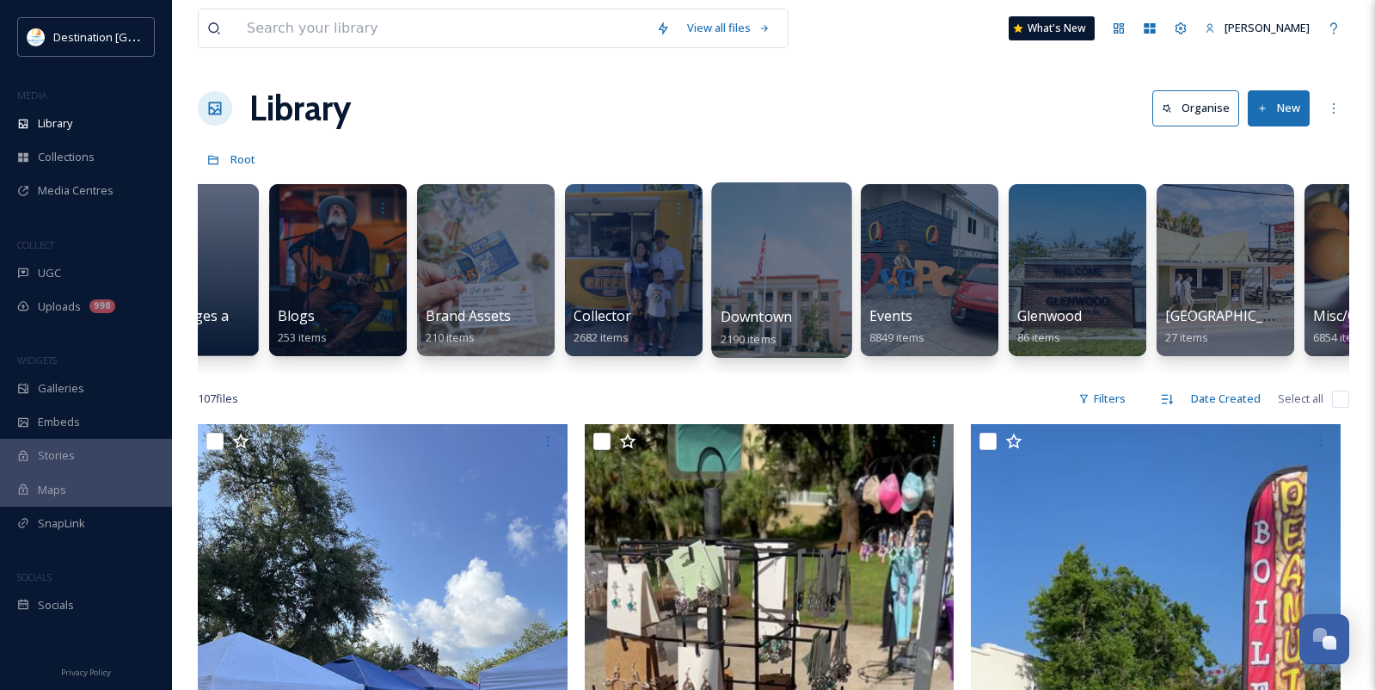
click at [808, 303] on div at bounding box center [781, 269] width 140 height 175
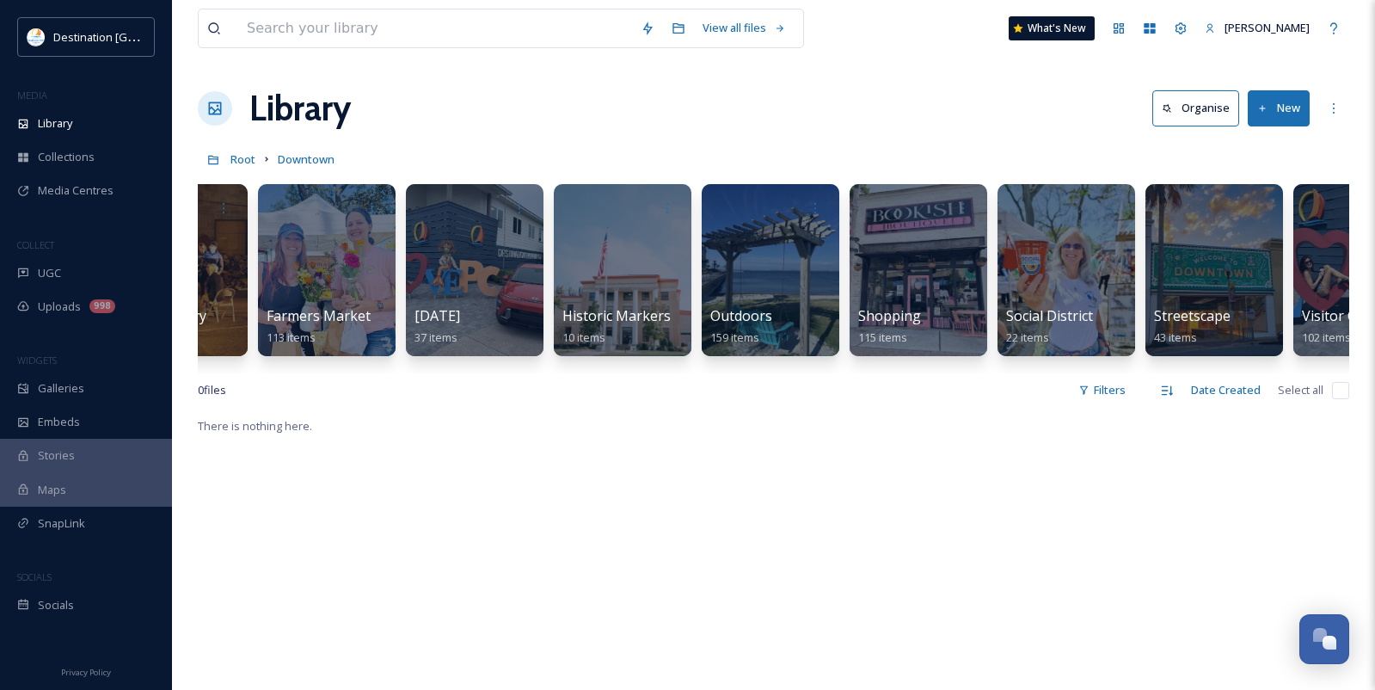
scroll to position [0, 623]
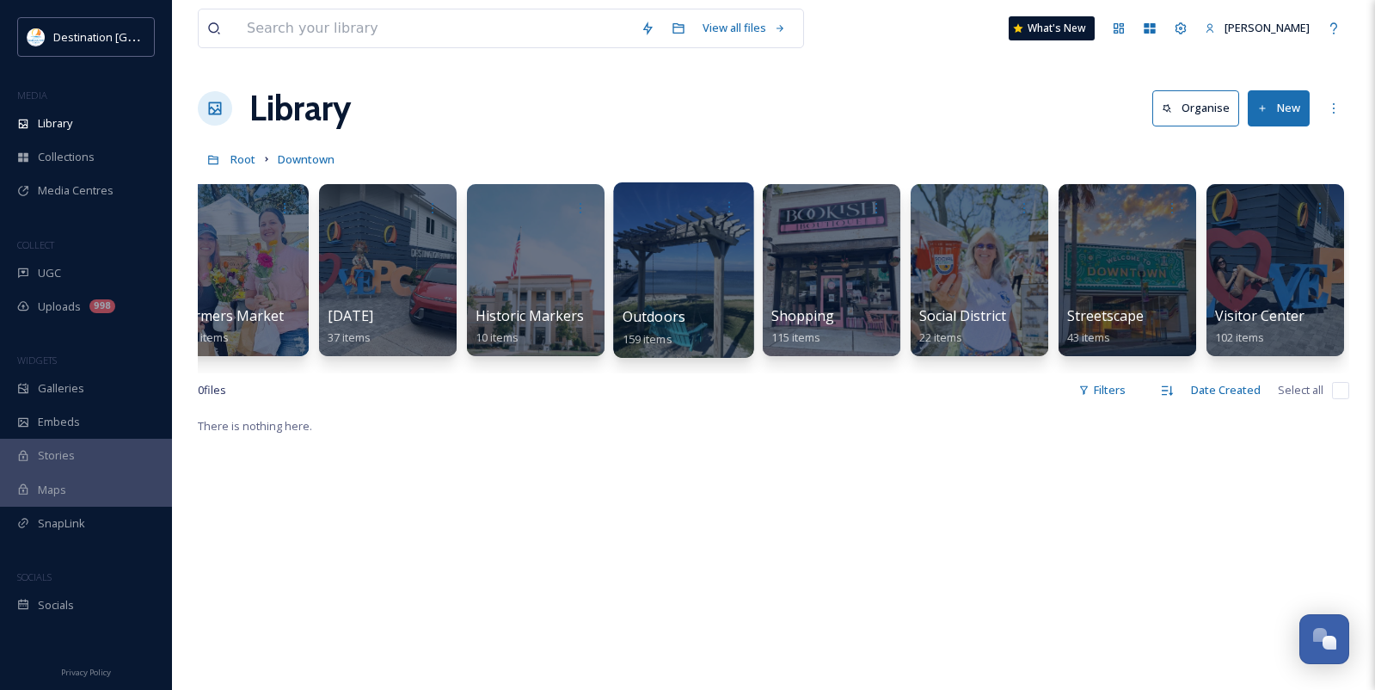
click at [678, 290] on div at bounding box center [683, 269] width 140 height 175
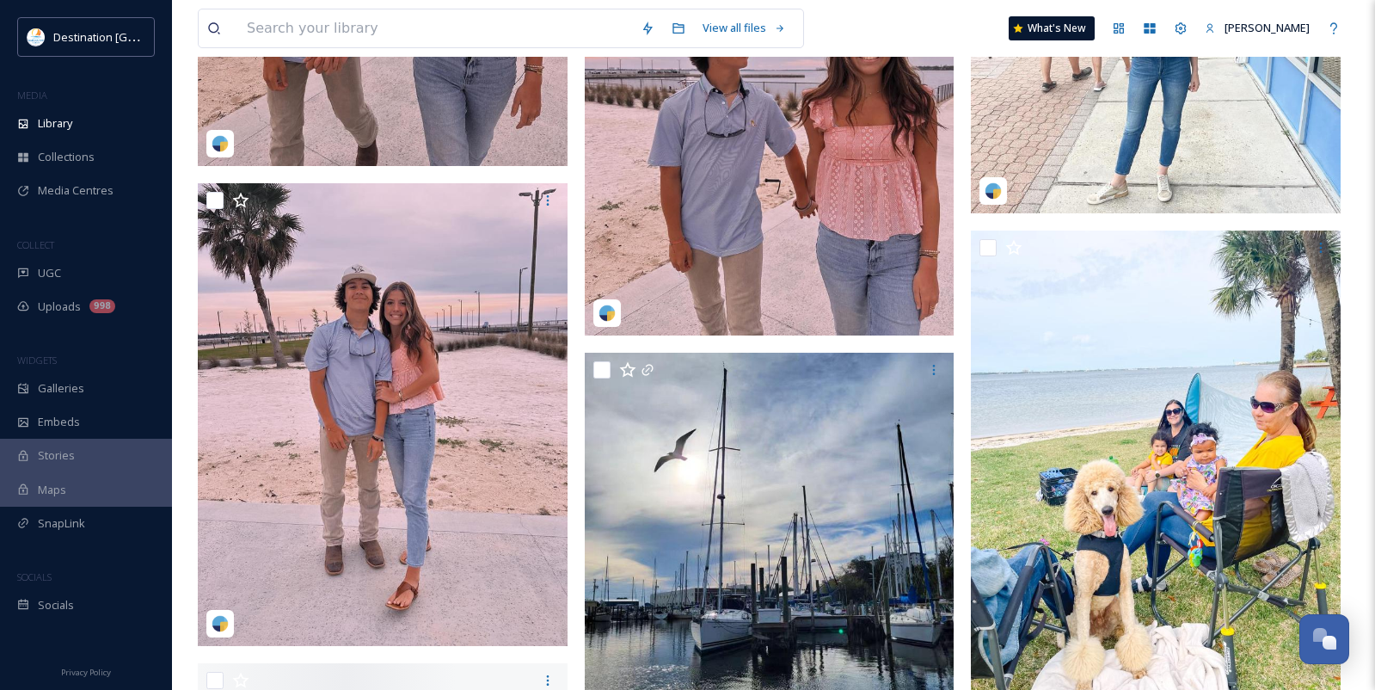
scroll to position [10231, 0]
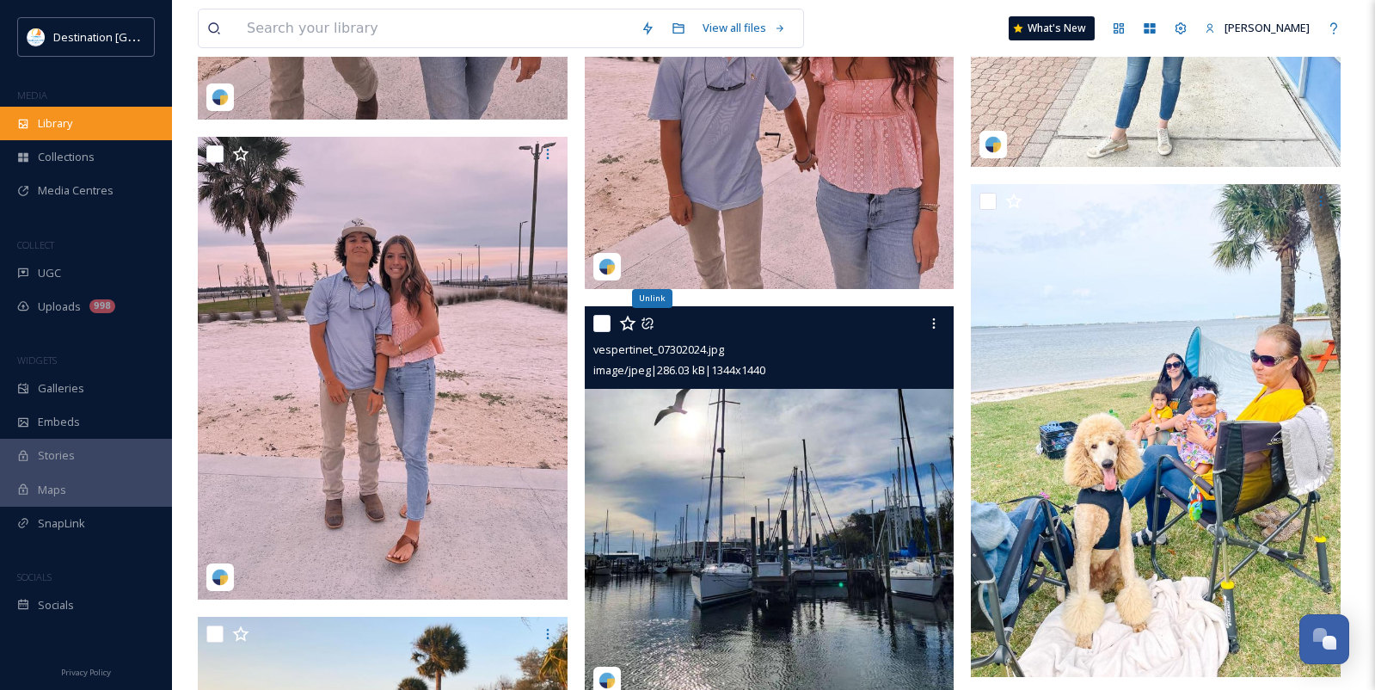
click at [117, 119] on div "Library" at bounding box center [86, 124] width 172 height 34
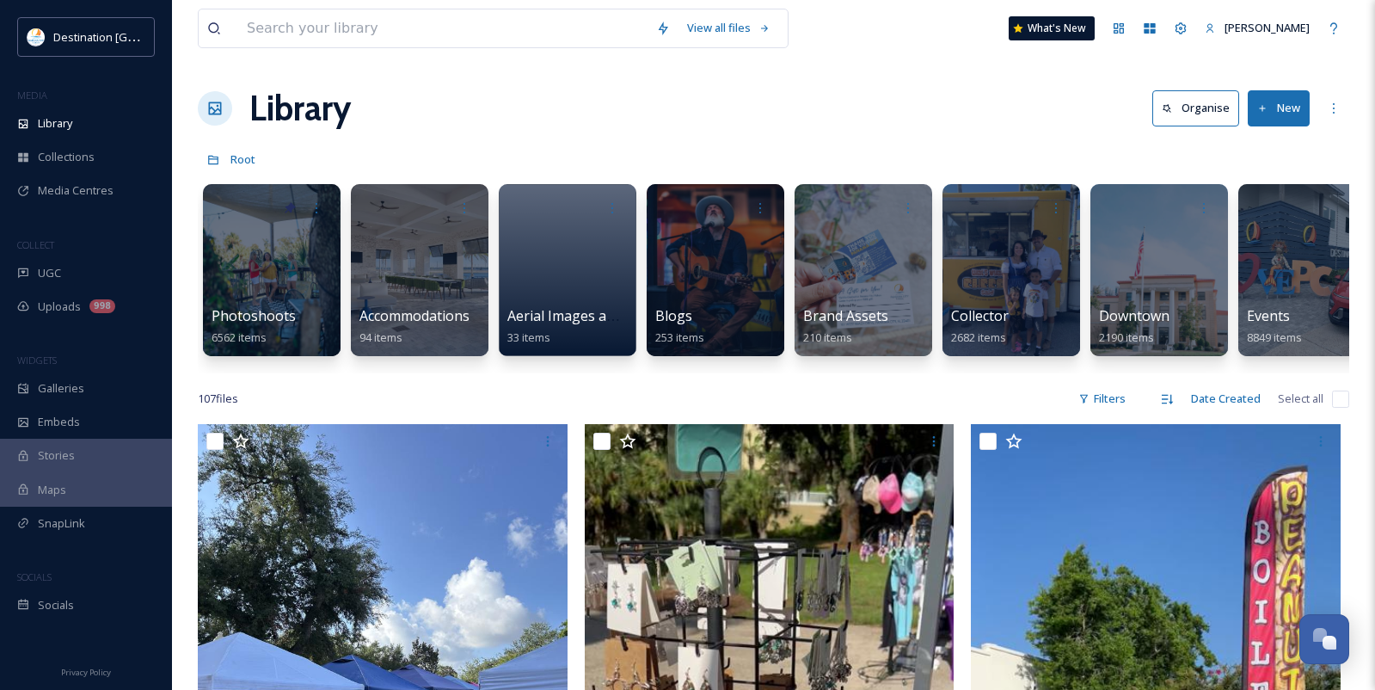
click at [600, 100] on div "Library Organise New" at bounding box center [773, 109] width 1151 height 52
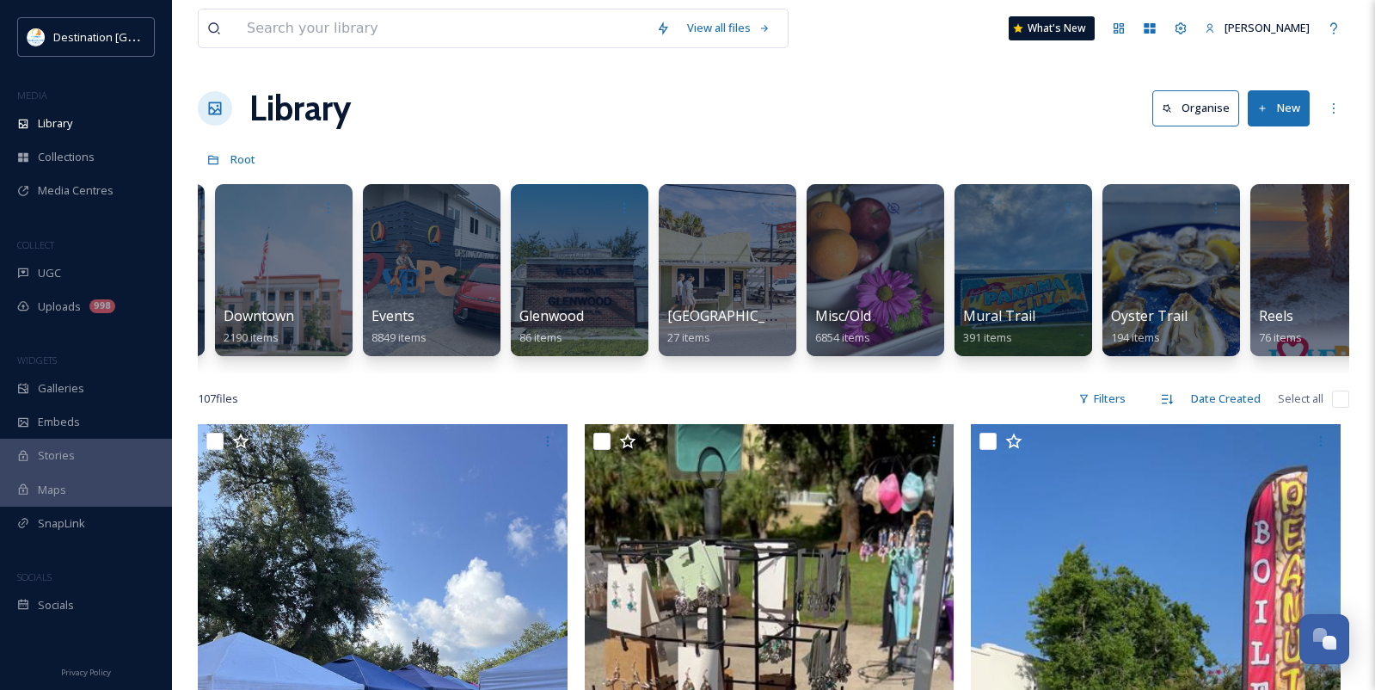
scroll to position [0, 1217]
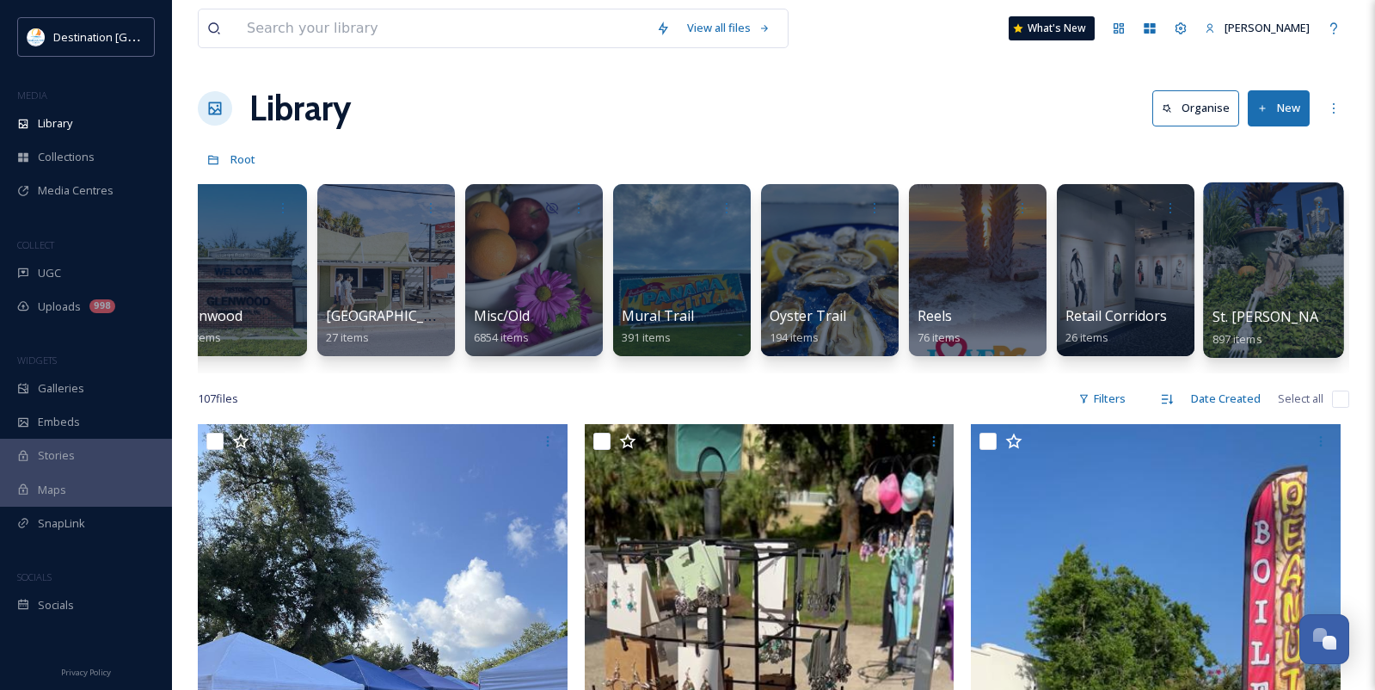
click at [1281, 303] on div at bounding box center [1273, 269] width 140 height 175
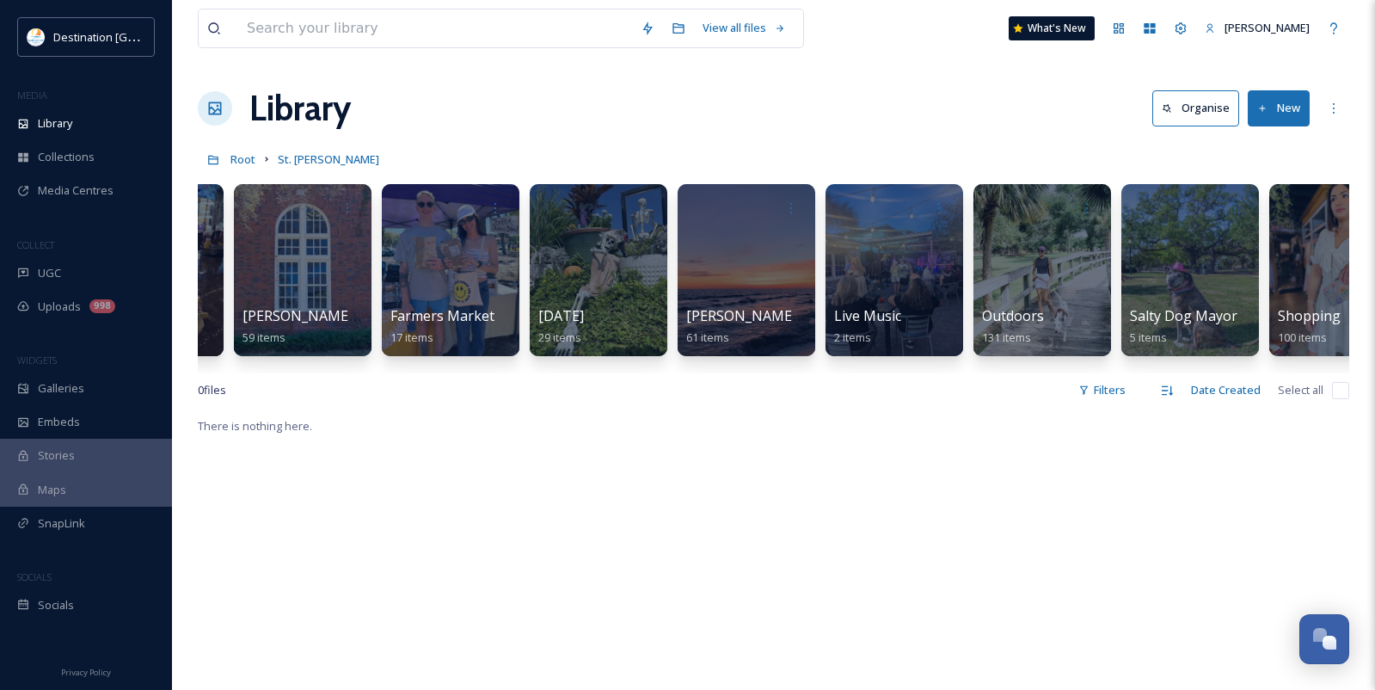
scroll to position [0, 475]
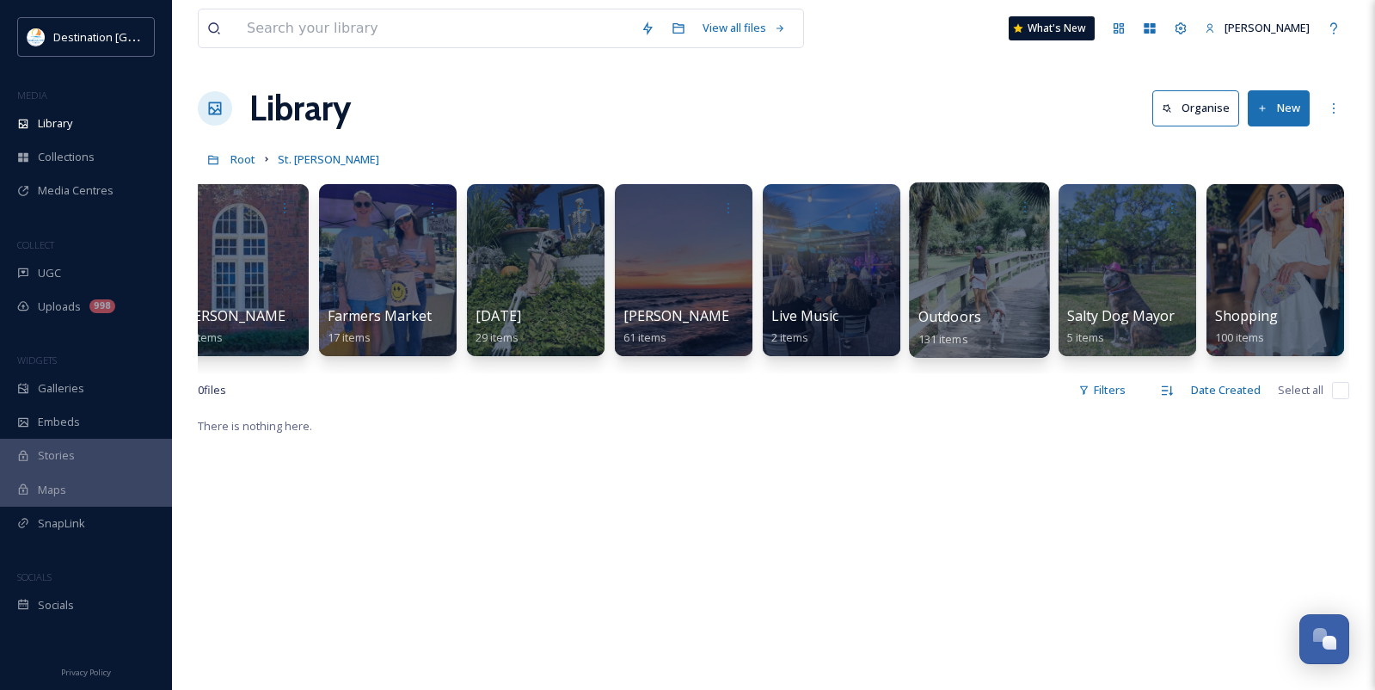
click at [985, 328] on div "Outdoors 131 items" at bounding box center [979, 327] width 123 height 43
click at [994, 291] on div at bounding box center [979, 269] width 140 height 175
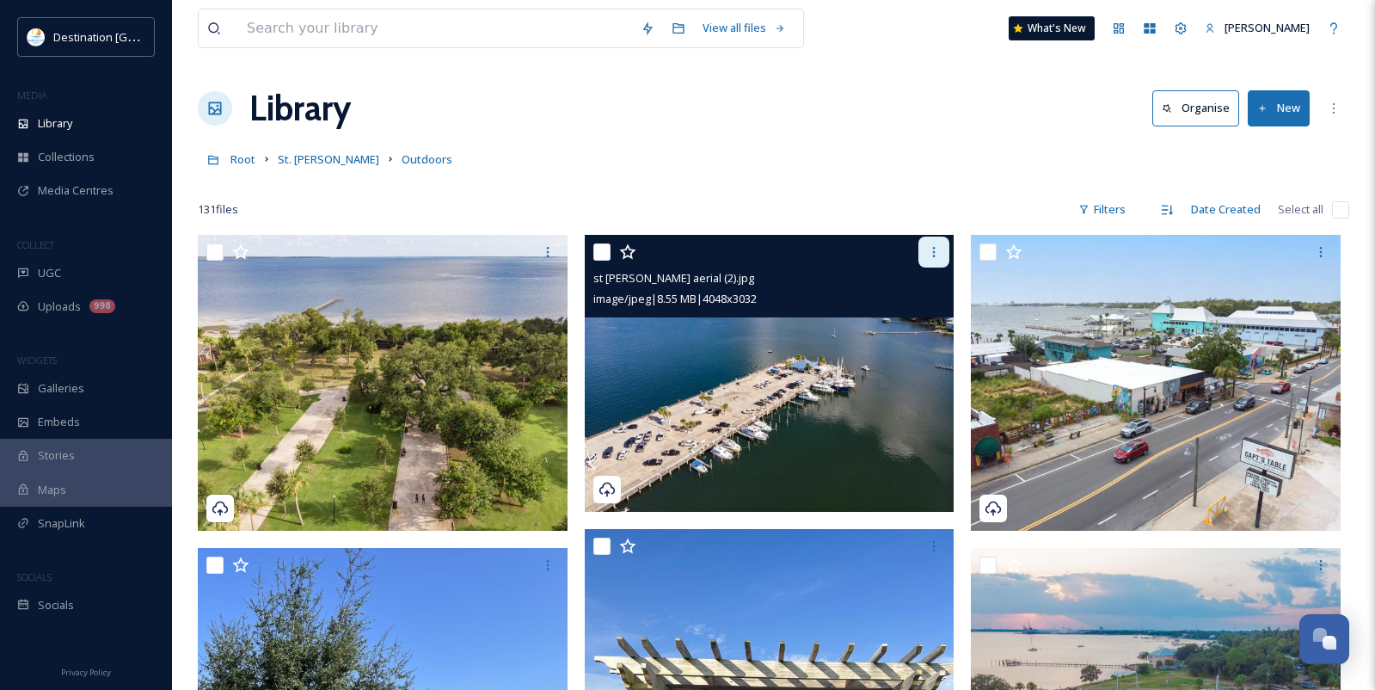
click at [932, 256] on icon at bounding box center [934, 252] width 14 height 14
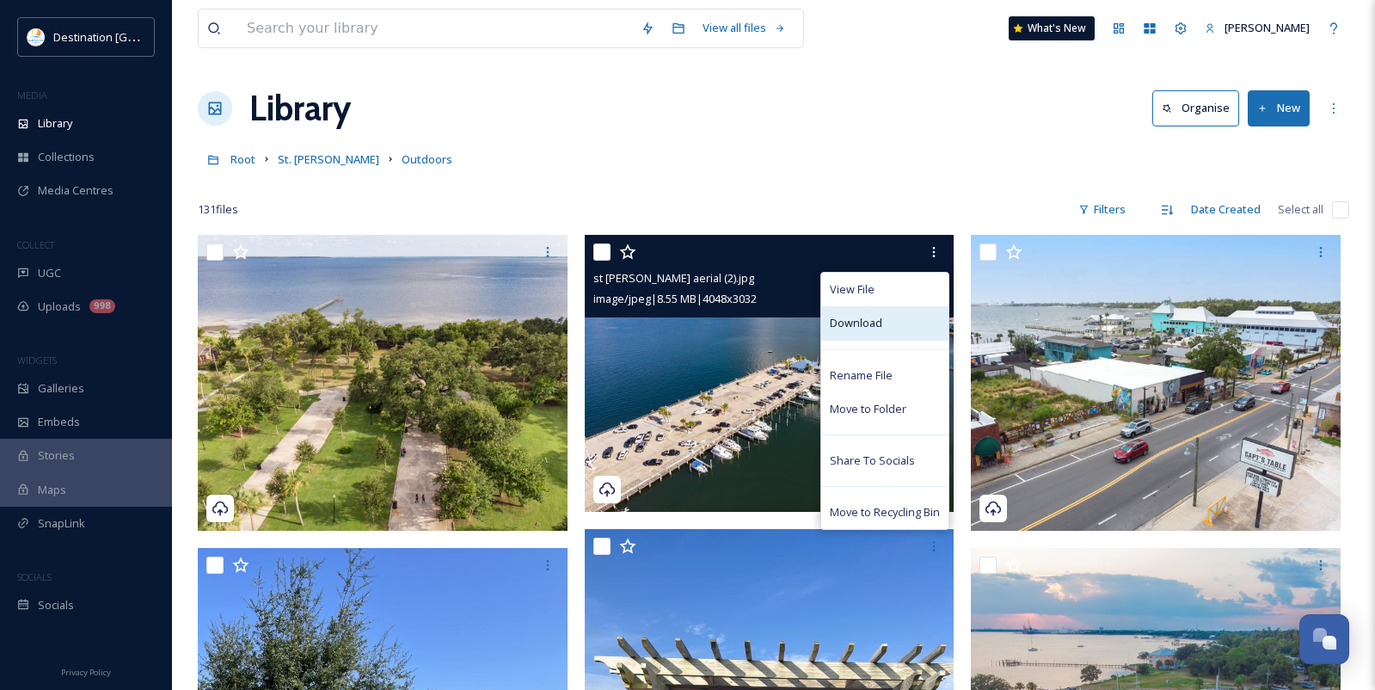
click at [855, 328] on span "Download" at bounding box center [856, 323] width 52 height 16
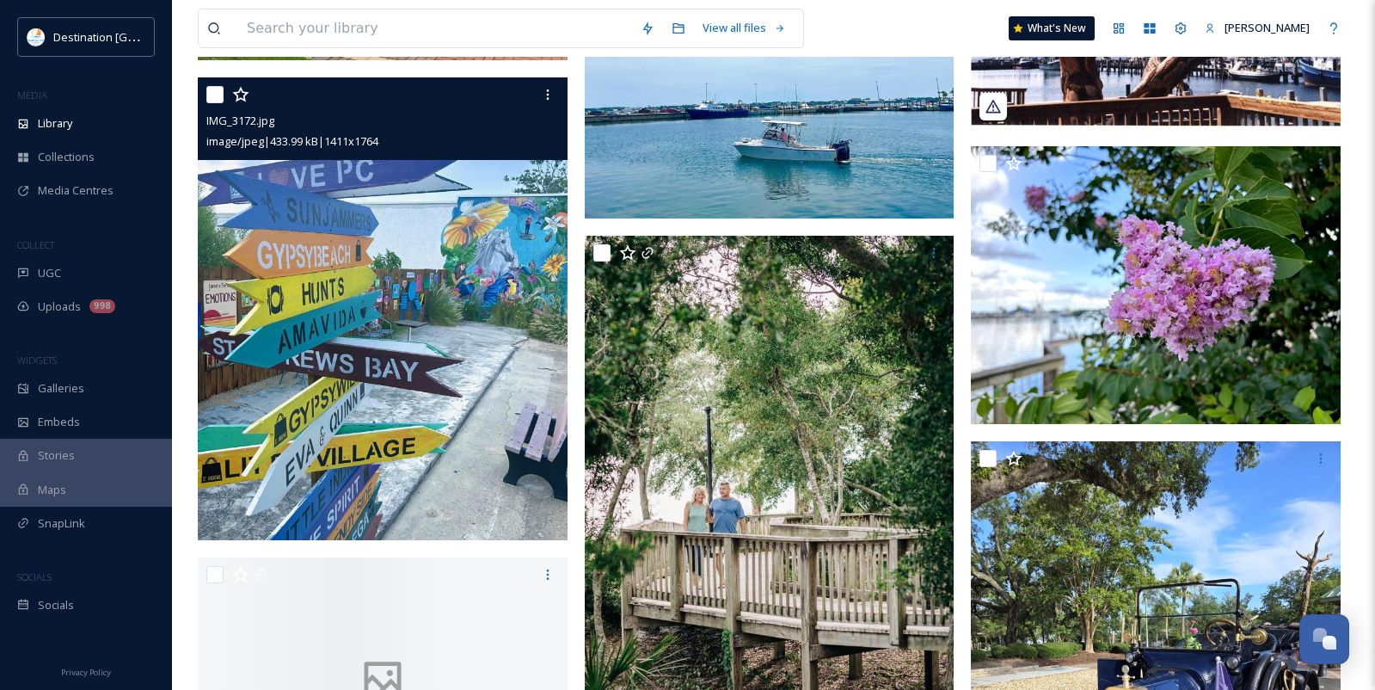
scroll to position [3783, 0]
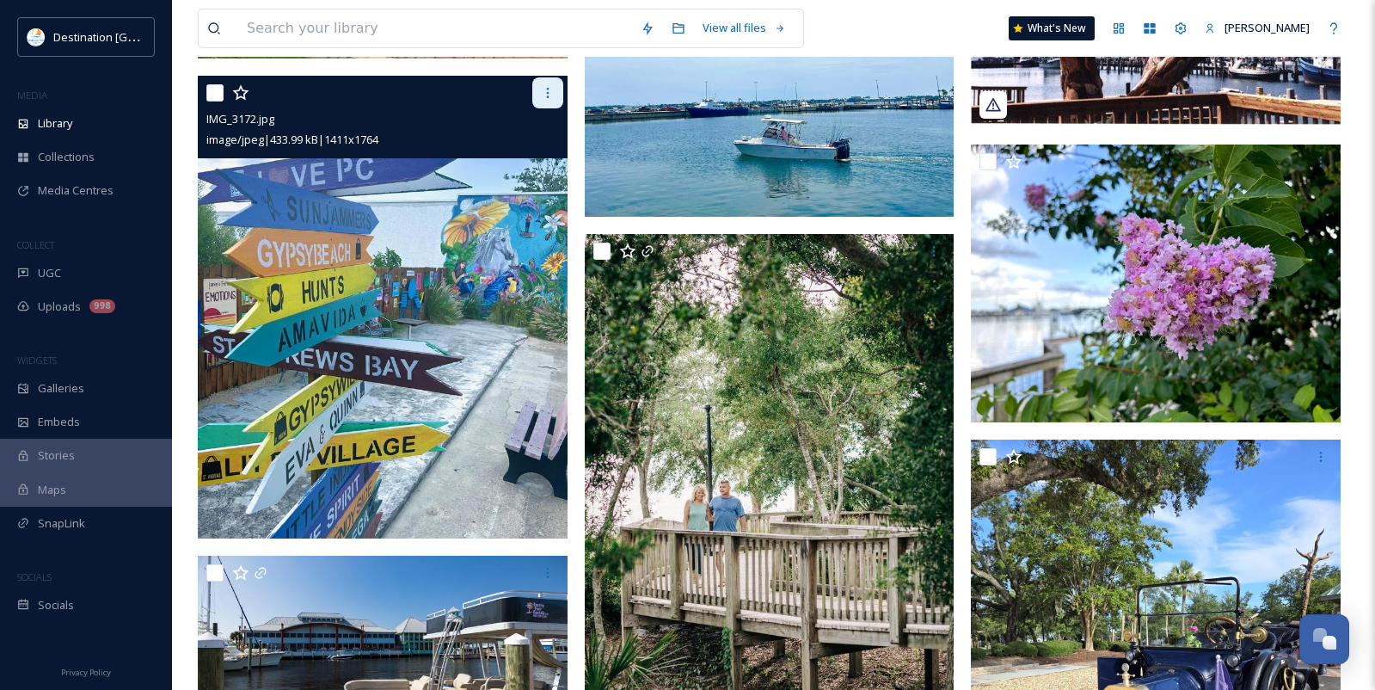
click at [551, 102] on div at bounding box center [547, 92] width 31 height 31
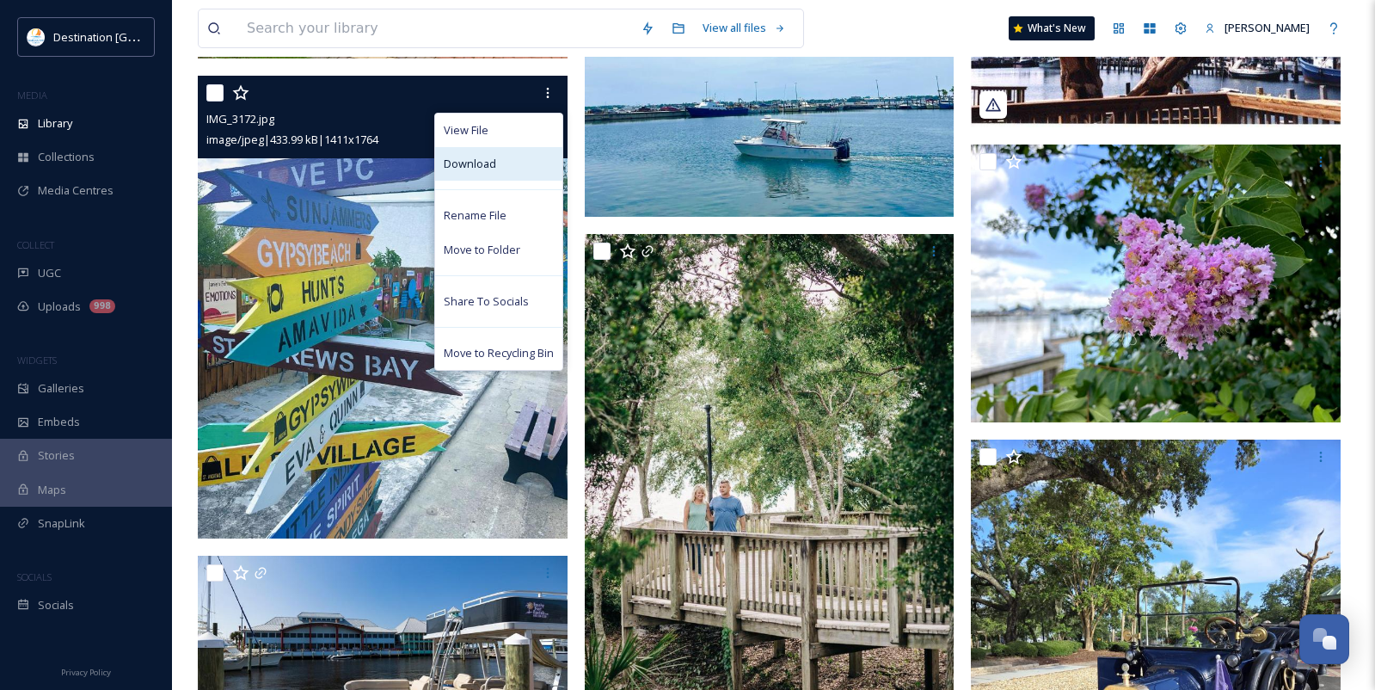
click at [512, 156] on div "Download" at bounding box center [498, 164] width 127 height 34
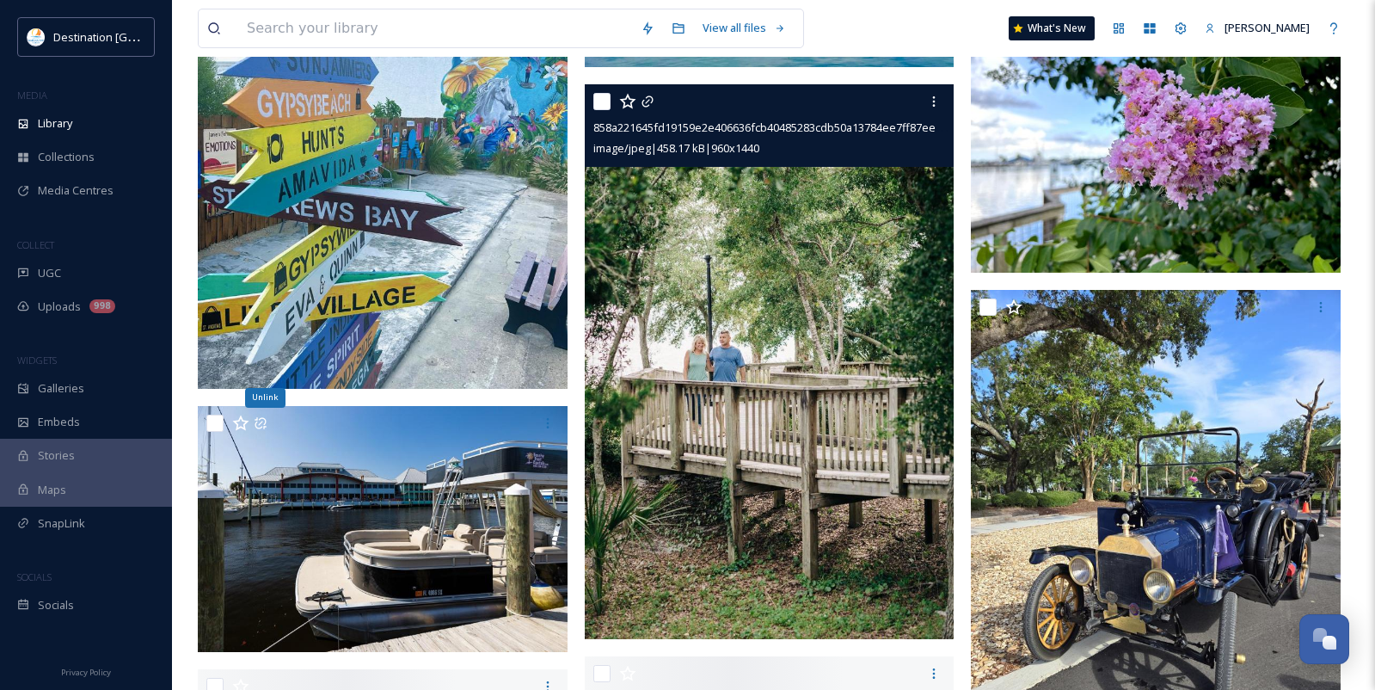
scroll to position [3869, 0]
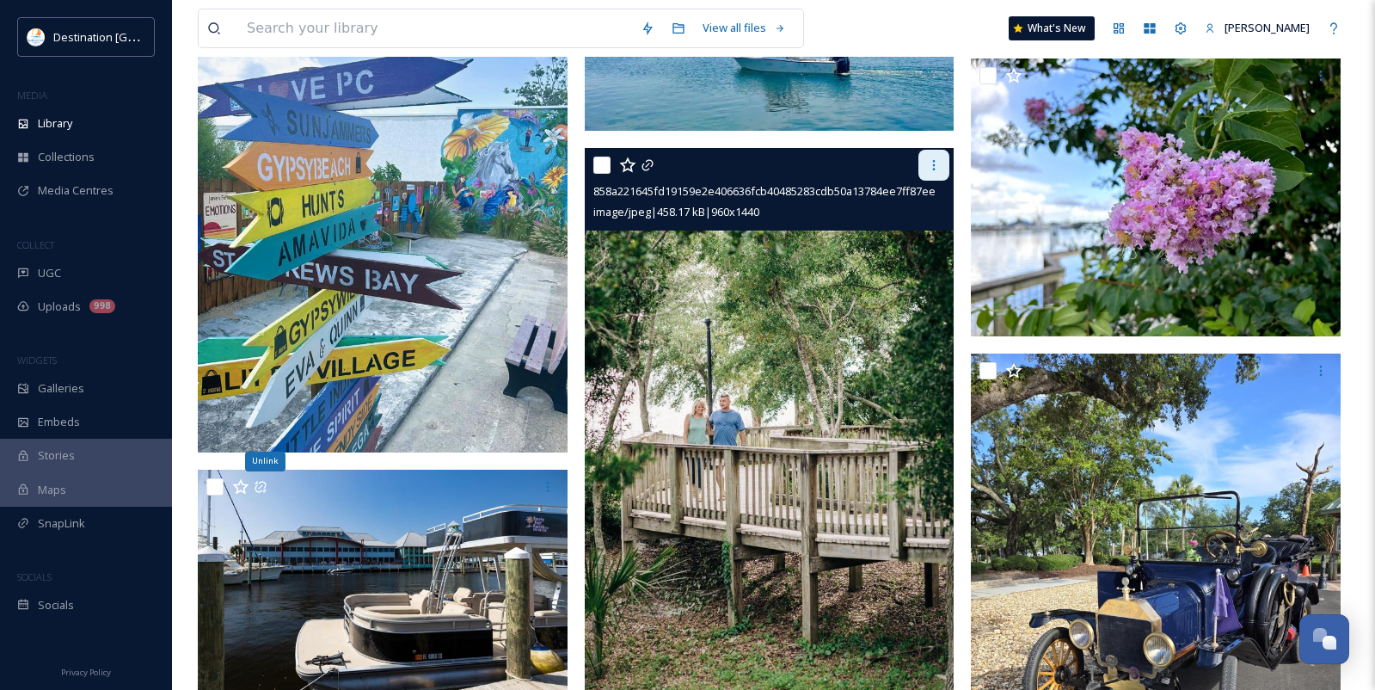
click at [929, 163] on icon at bounding box center [934, 165] width 14 height 14
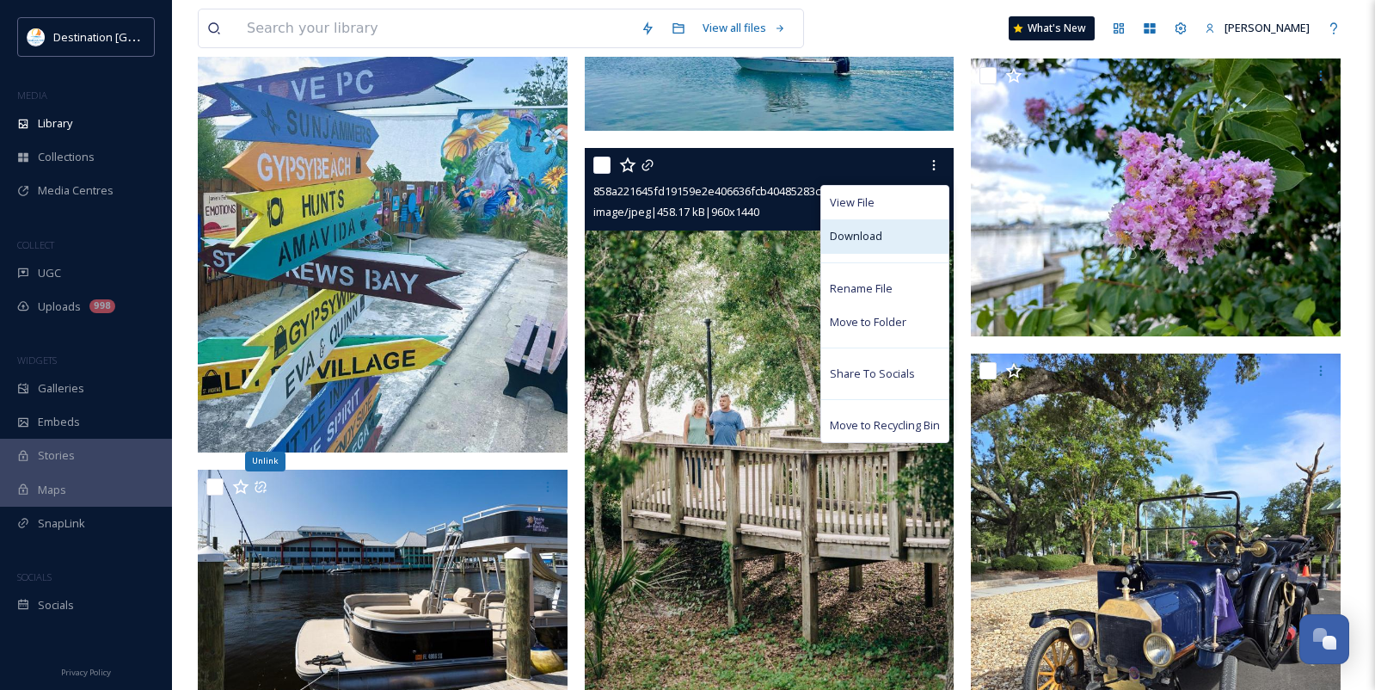
click at [858, 242] on span "Download" at bounding box center [856, 236] width 52 height 16
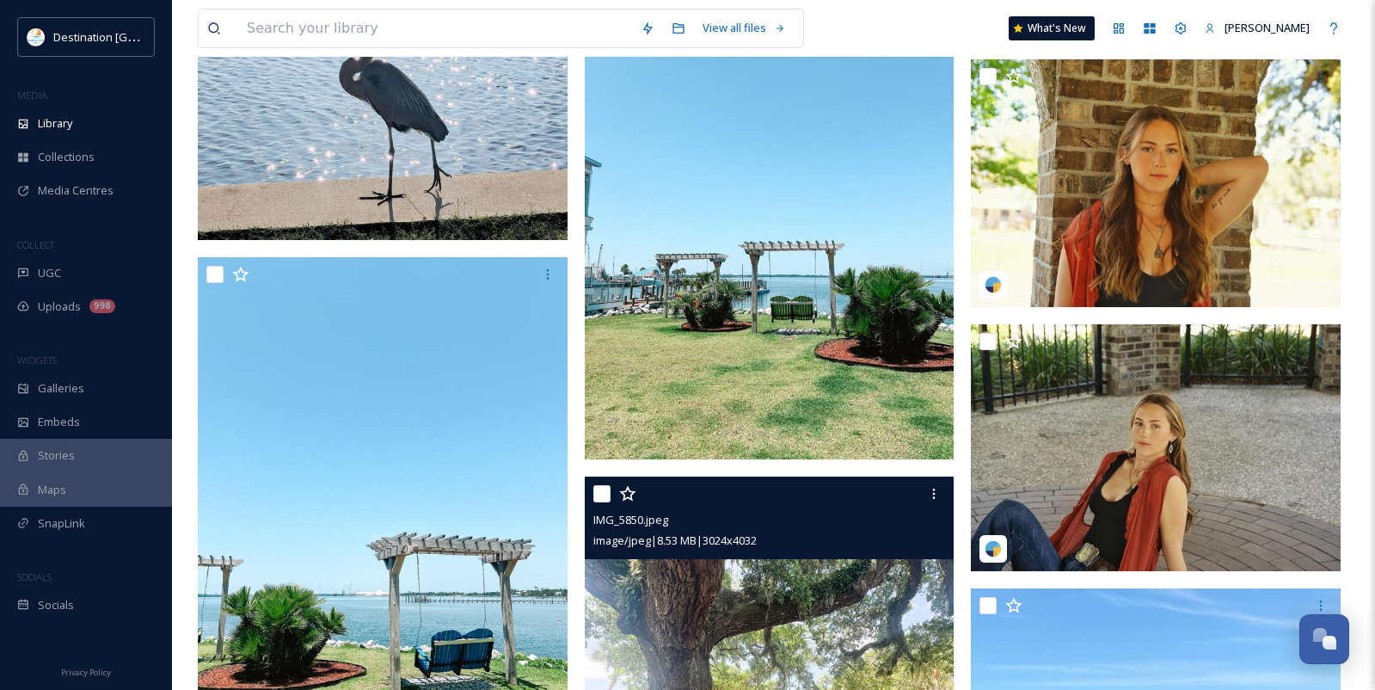
scroll to position [6190, 0]
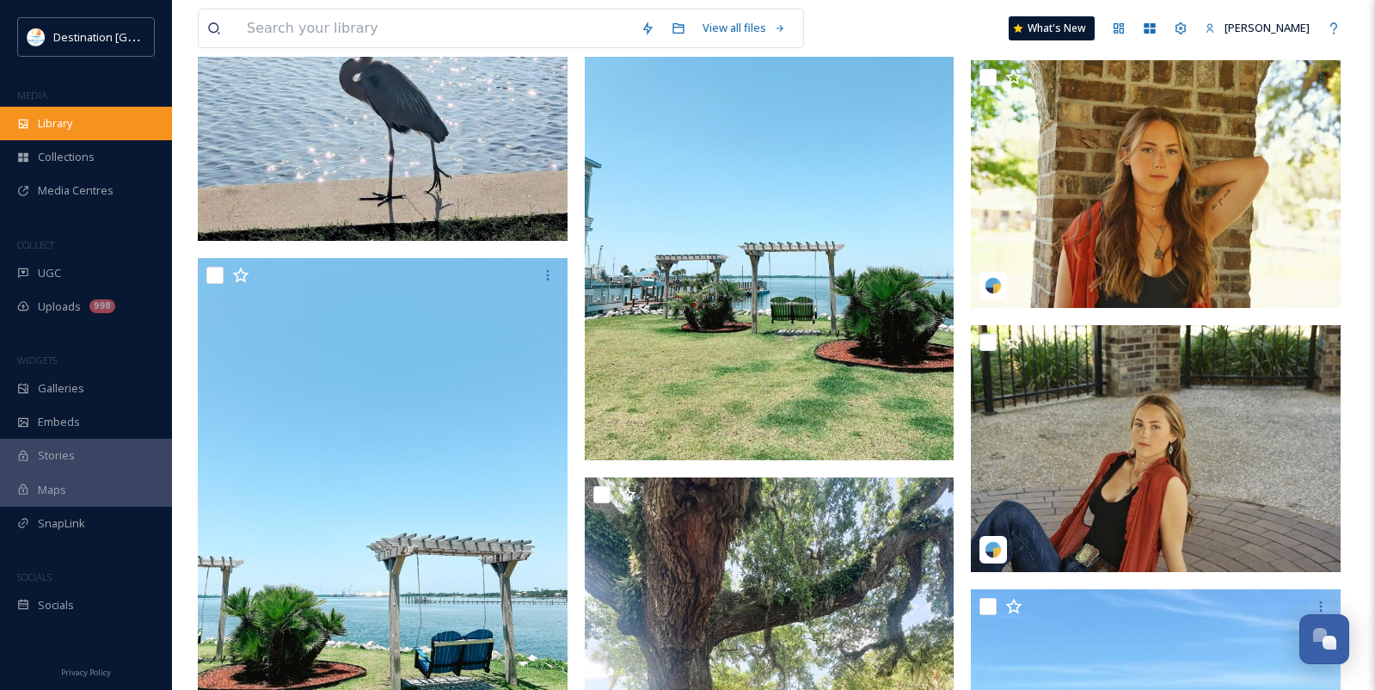
click at [99, 113] on div "Library" at bounding box center [86, 124] width 172 height 34
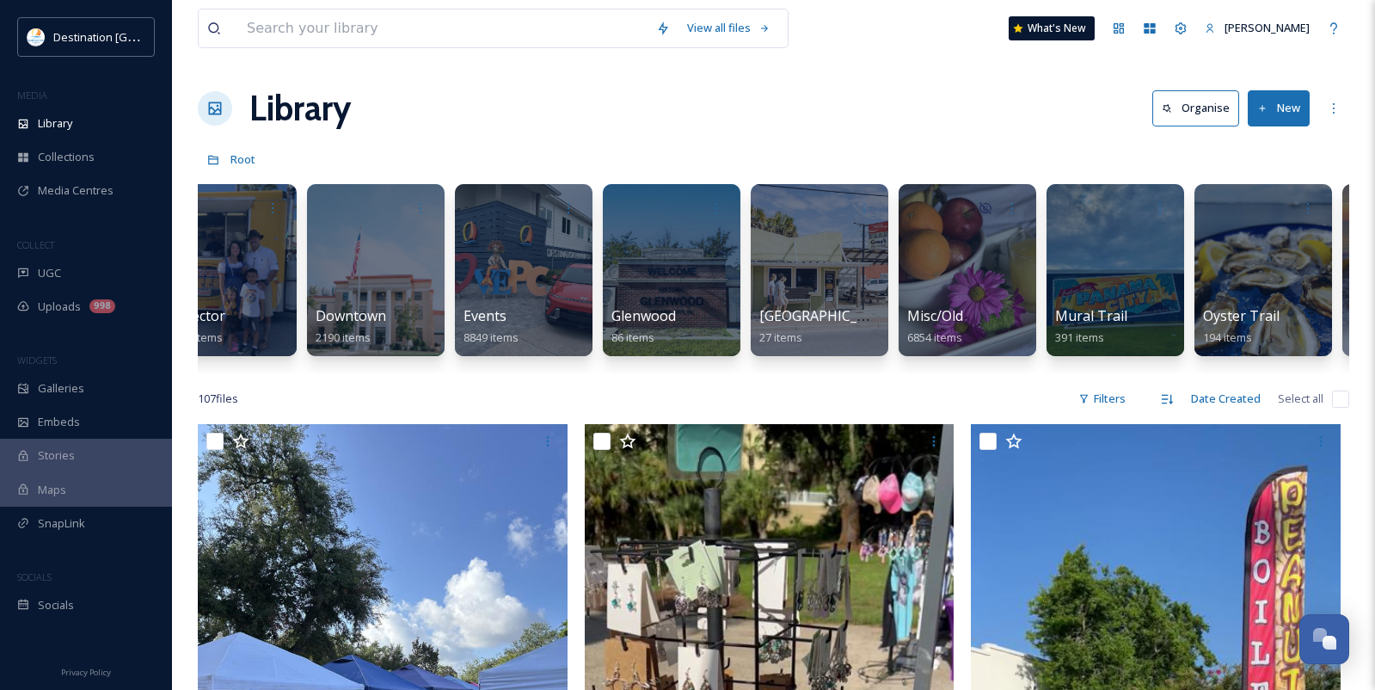
scroll to position [0, 639]
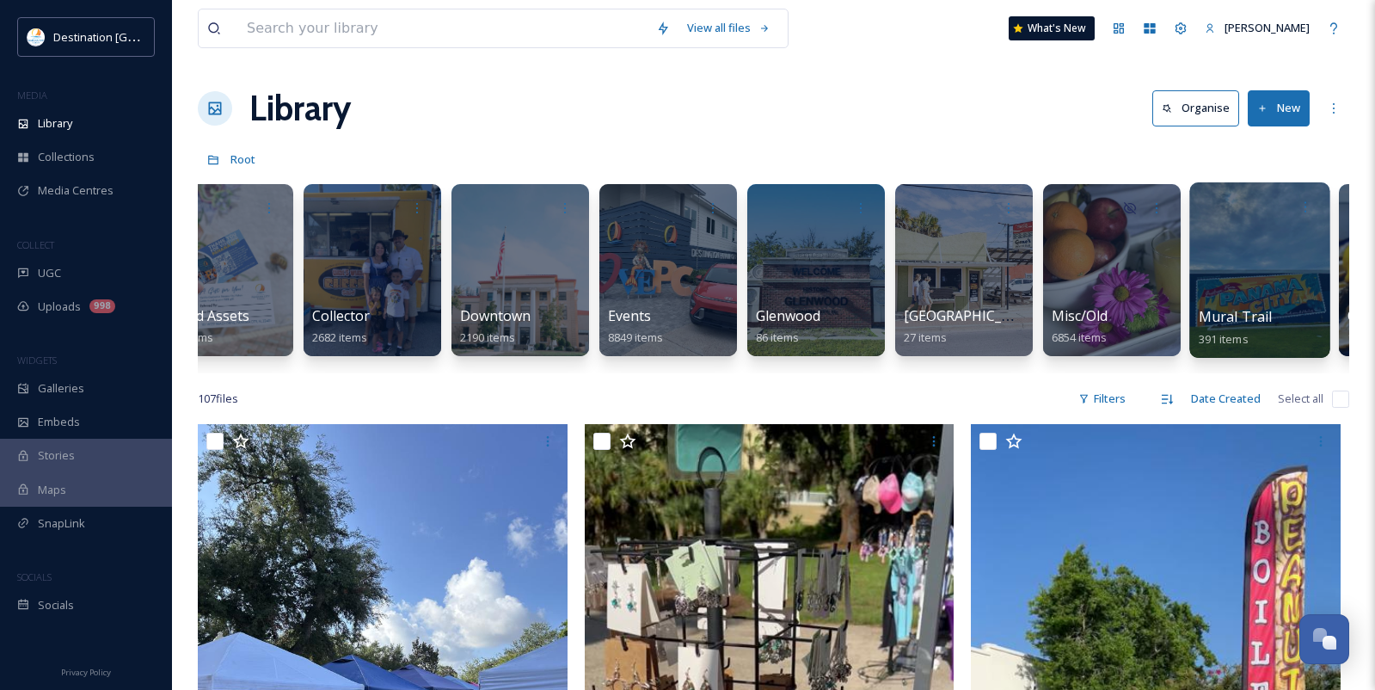
click at [1272, 267] on div at bounding box center [1259, 269] width 140 height 175
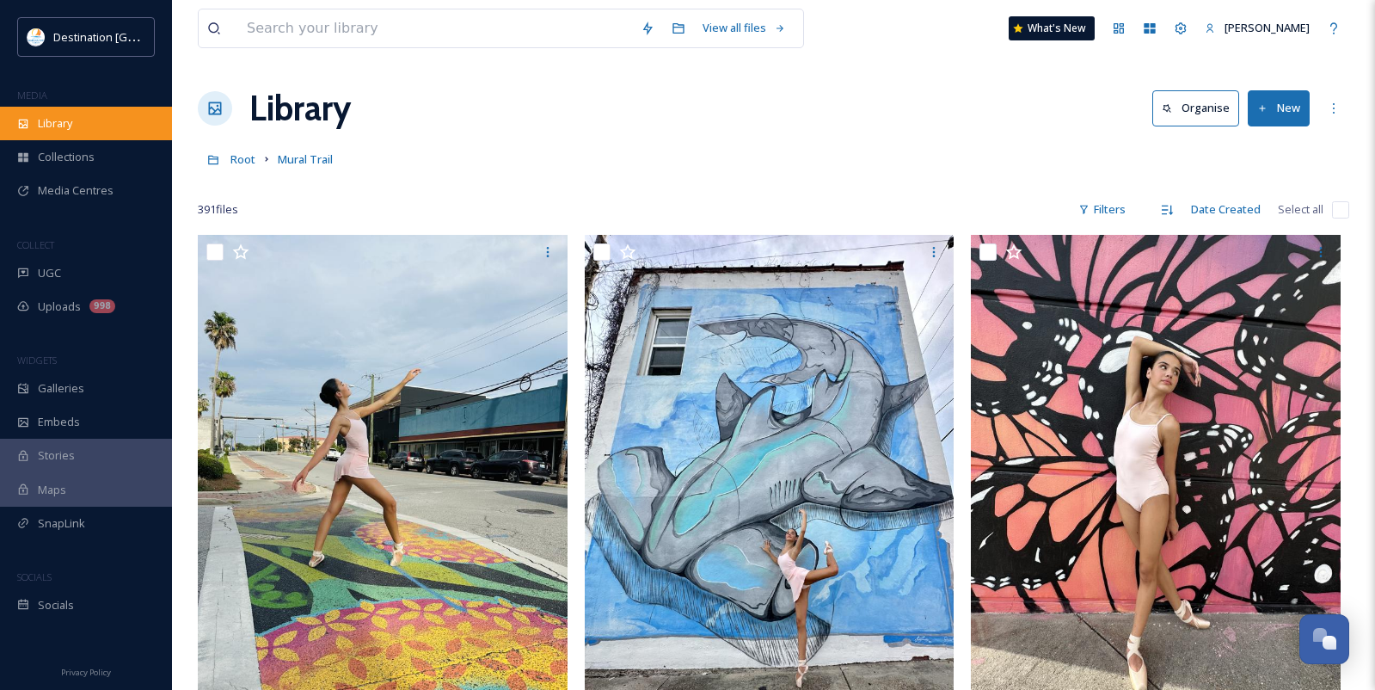
click at [86, 115] on div "Library" at bounding box center [86, 124] width 172 height 34
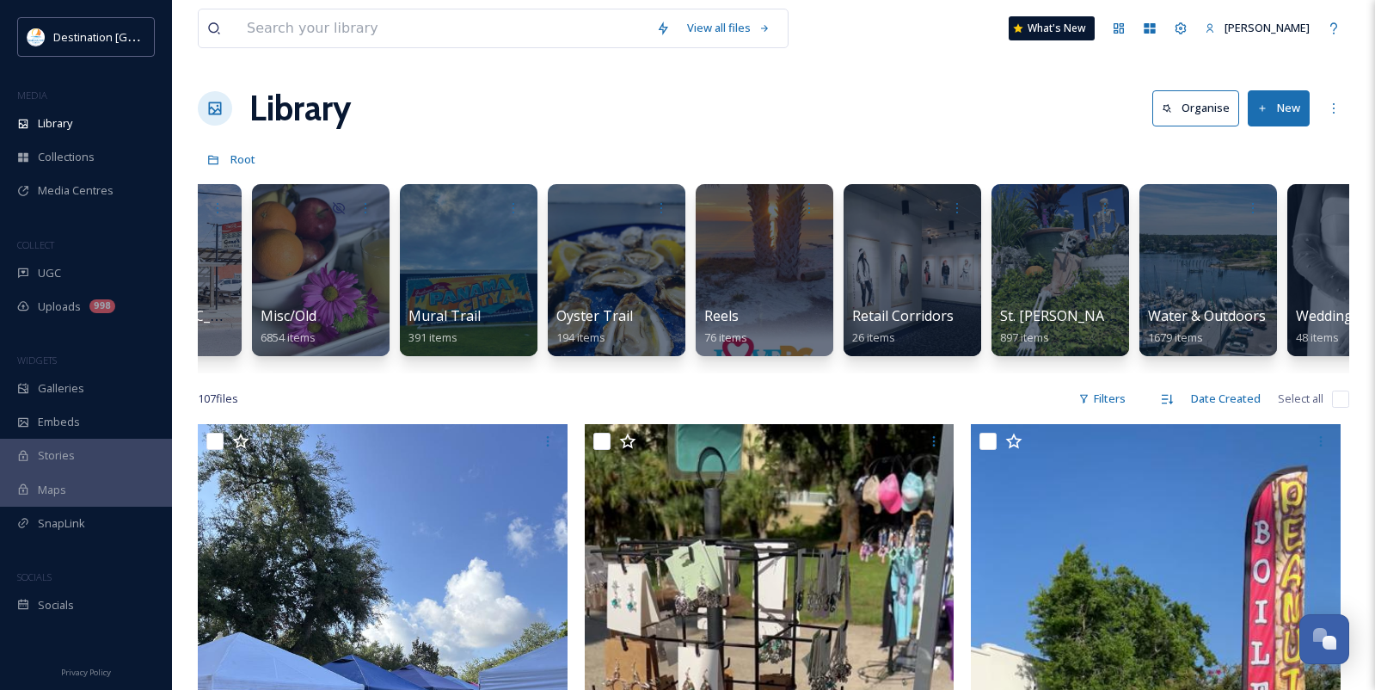
scroll to position [0, 1658]
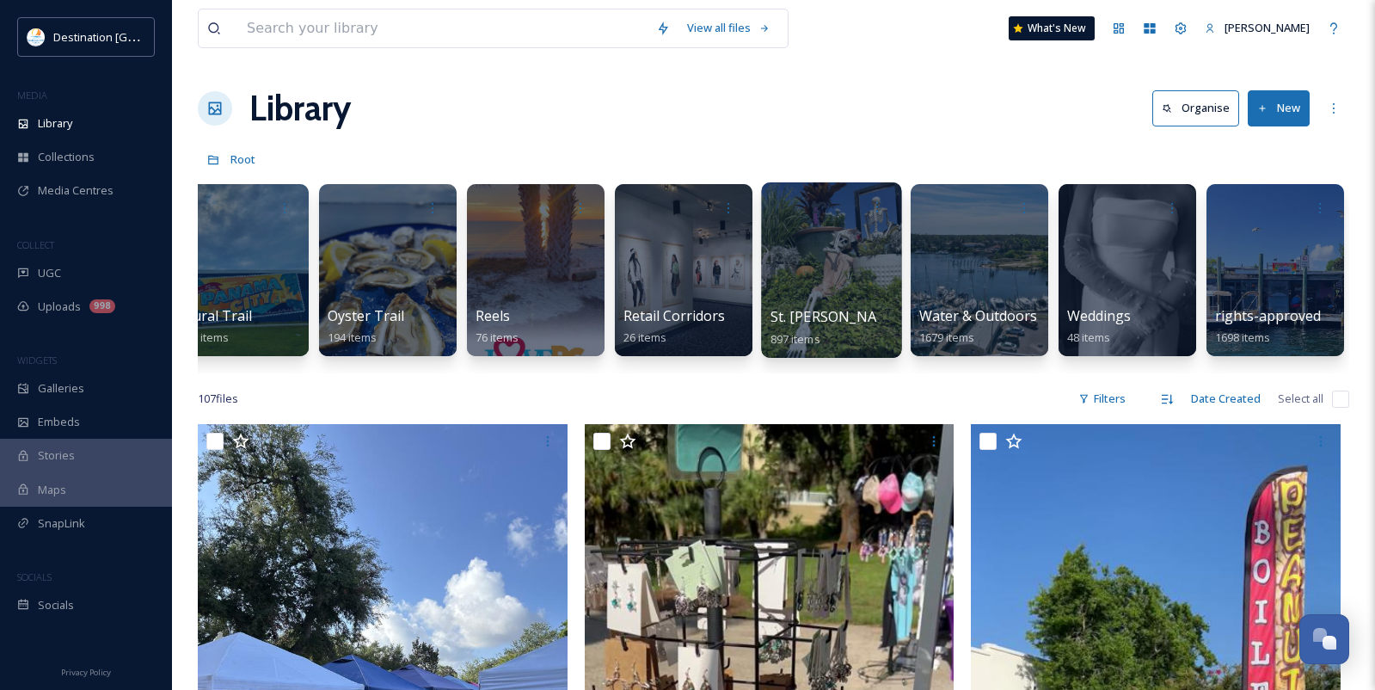
click at [837, 304] on div at bounding box center [831, 269] width 140 height 175
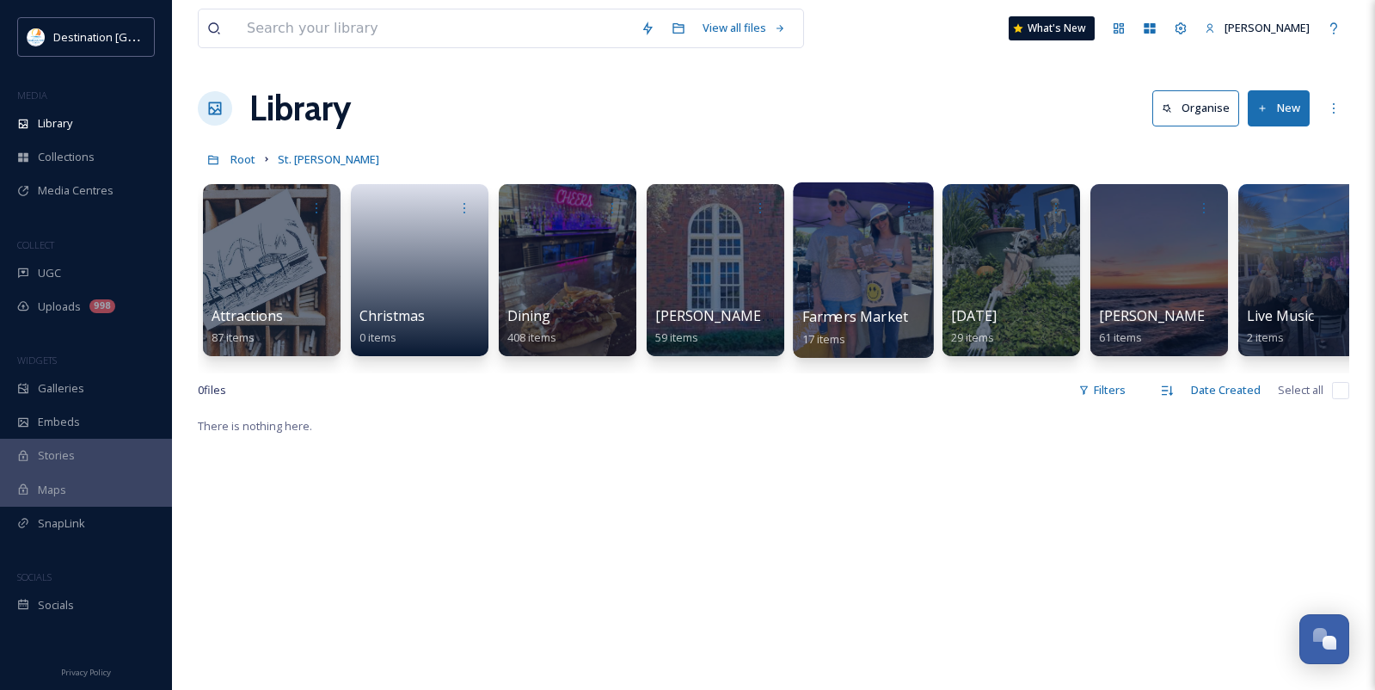
click at [828, 331] on span "17 items" at bounding box center [824, 337] width 44 height 15
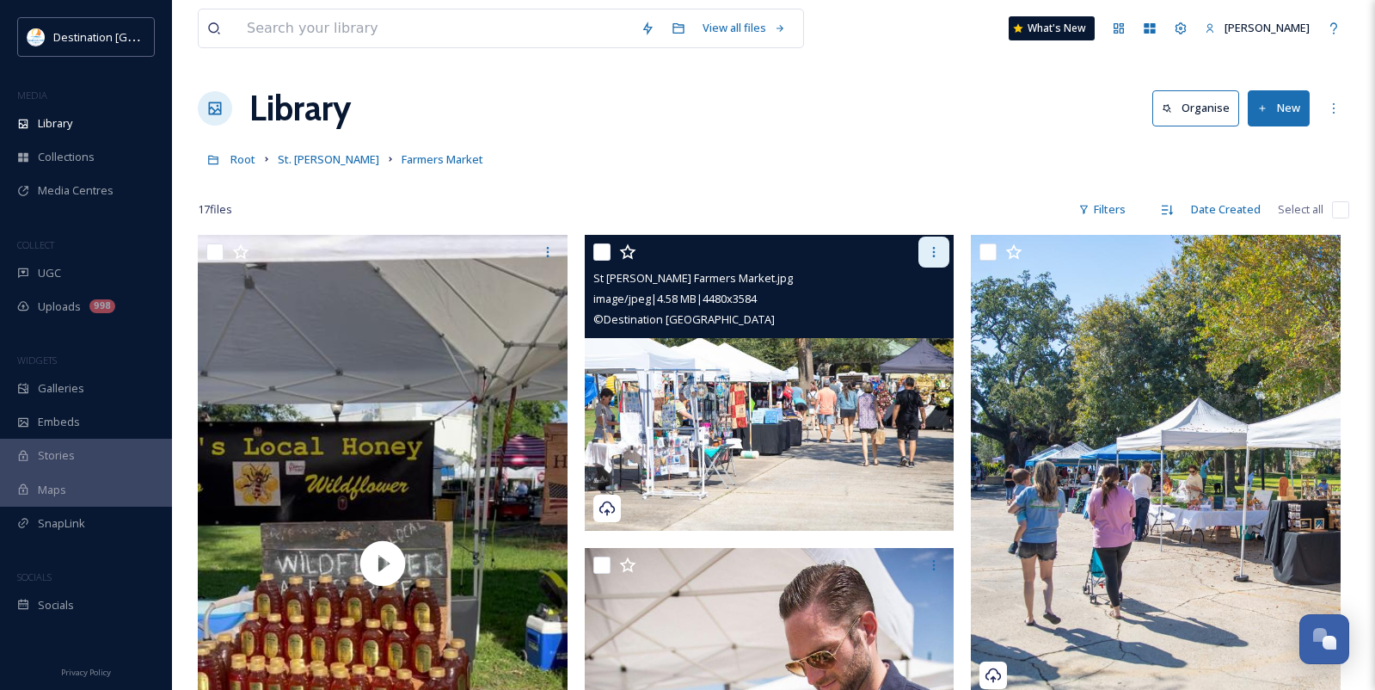
click at [936, 251] on icon at bounding box center [934, 252] width 14 height 14
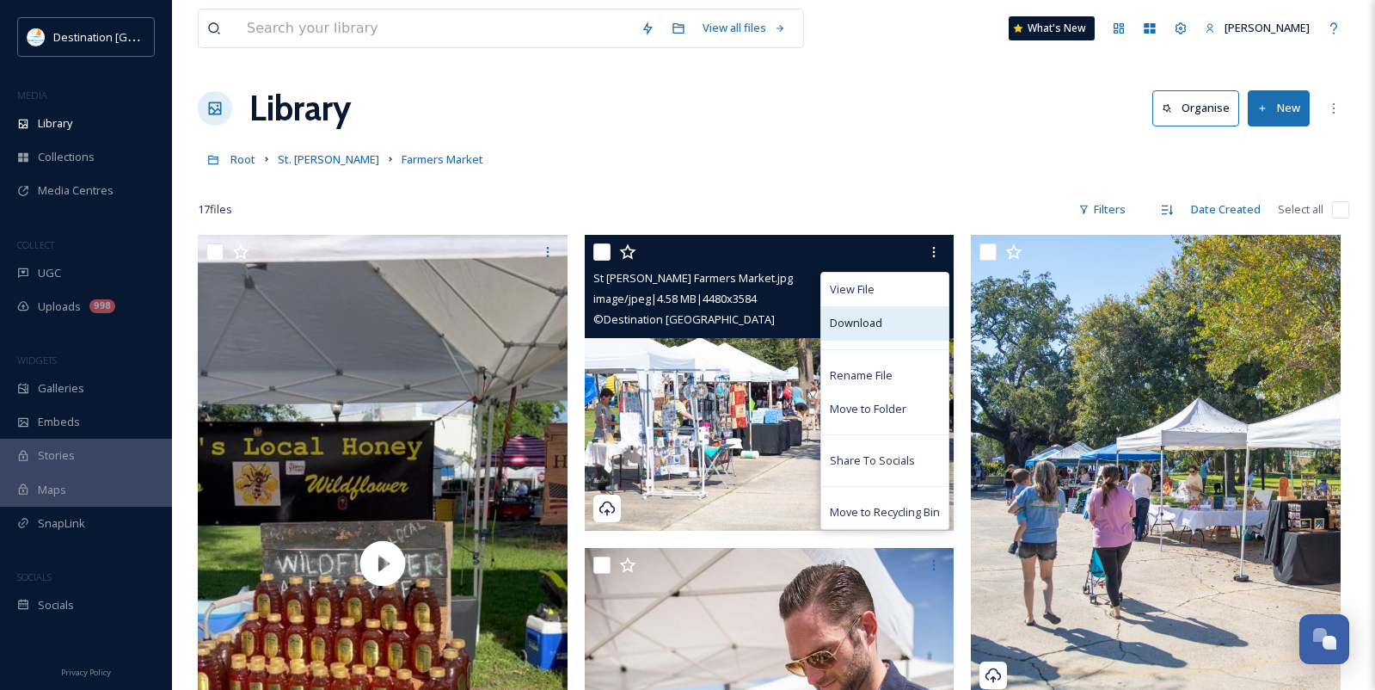
click at [862, 321] on span "Download" at bounding box center [856, 323] width 52 height 16
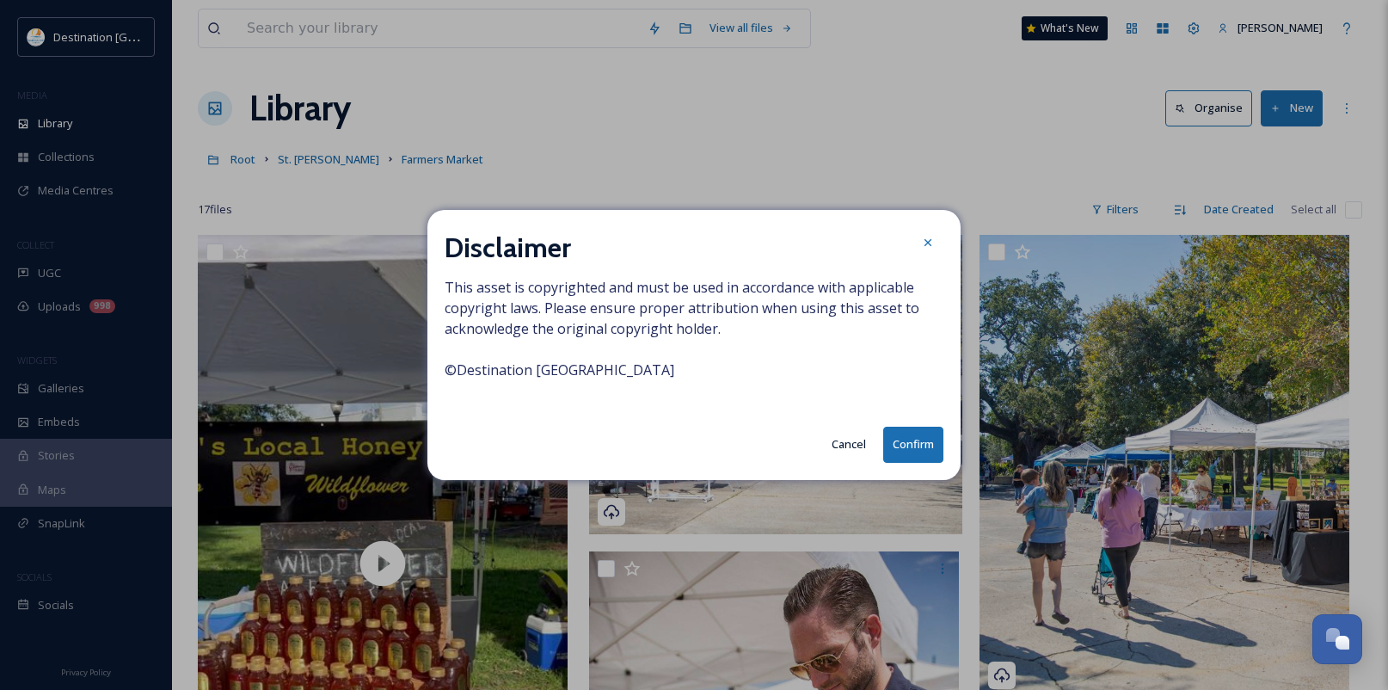
click at [918, 445] on button "Confirm" at bounding box center [913, 443] width 60 height 35
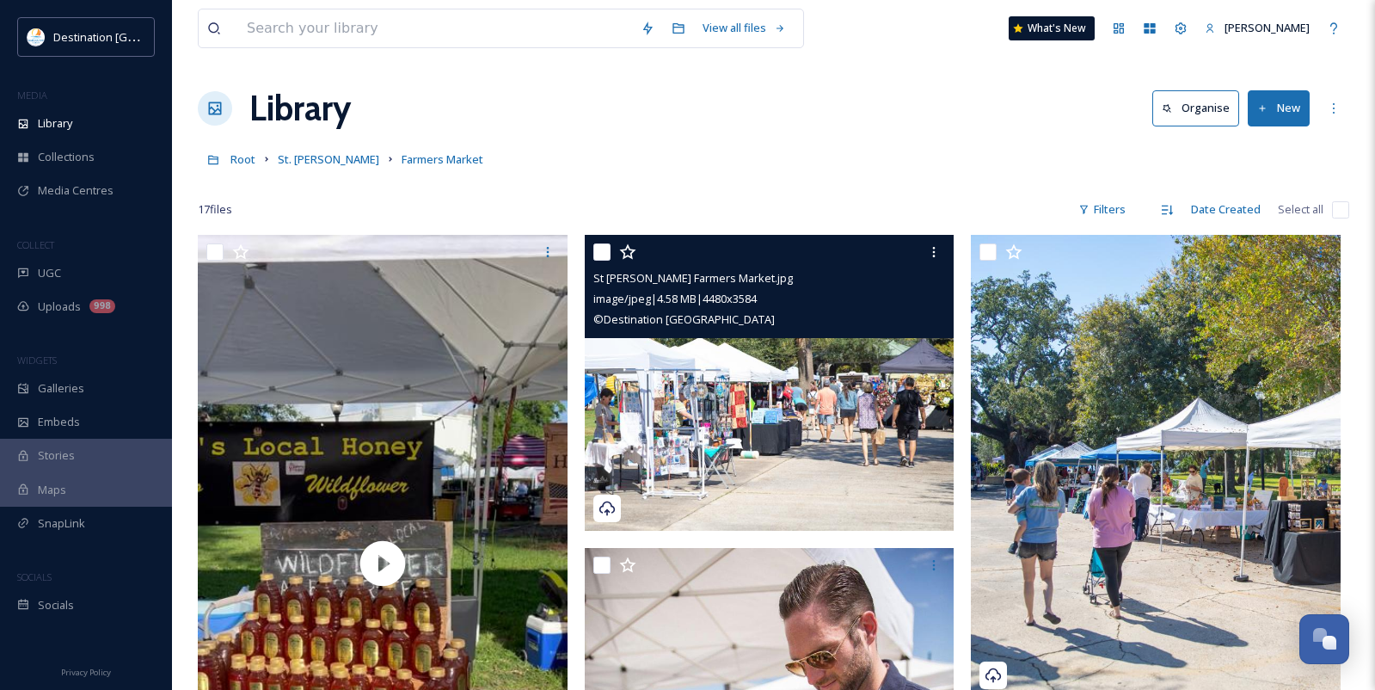
click at [757, 423] on img at bounding box center [770, 383] width 370 height 296
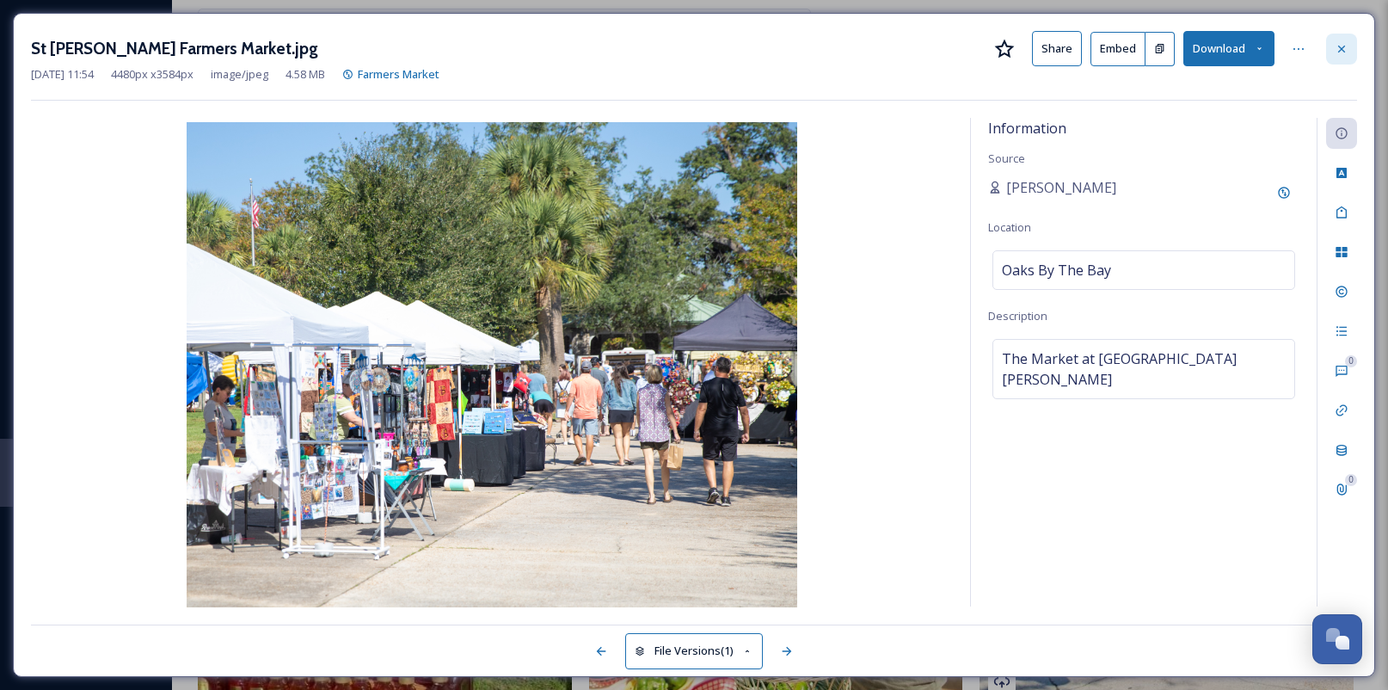
click at [1345, 63] on div at bounding box center [1341, 49] width 31 height 31
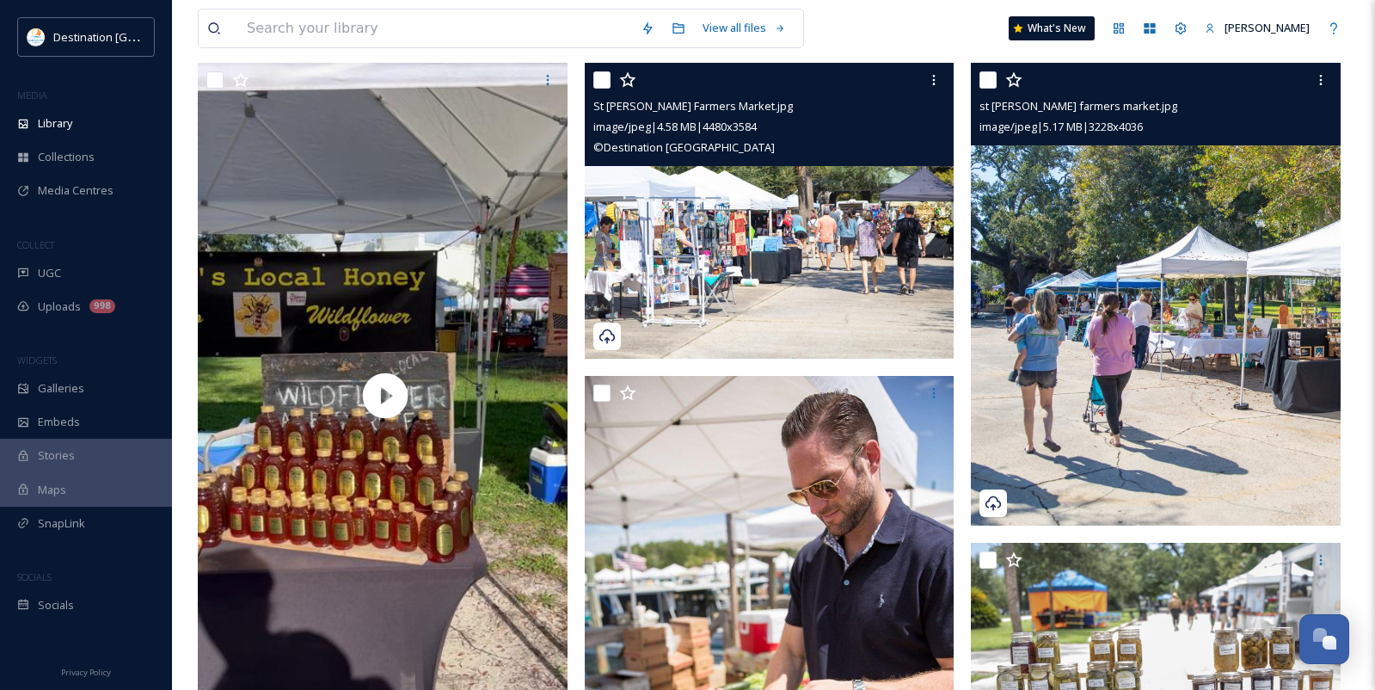
scroll to position [86, 0]
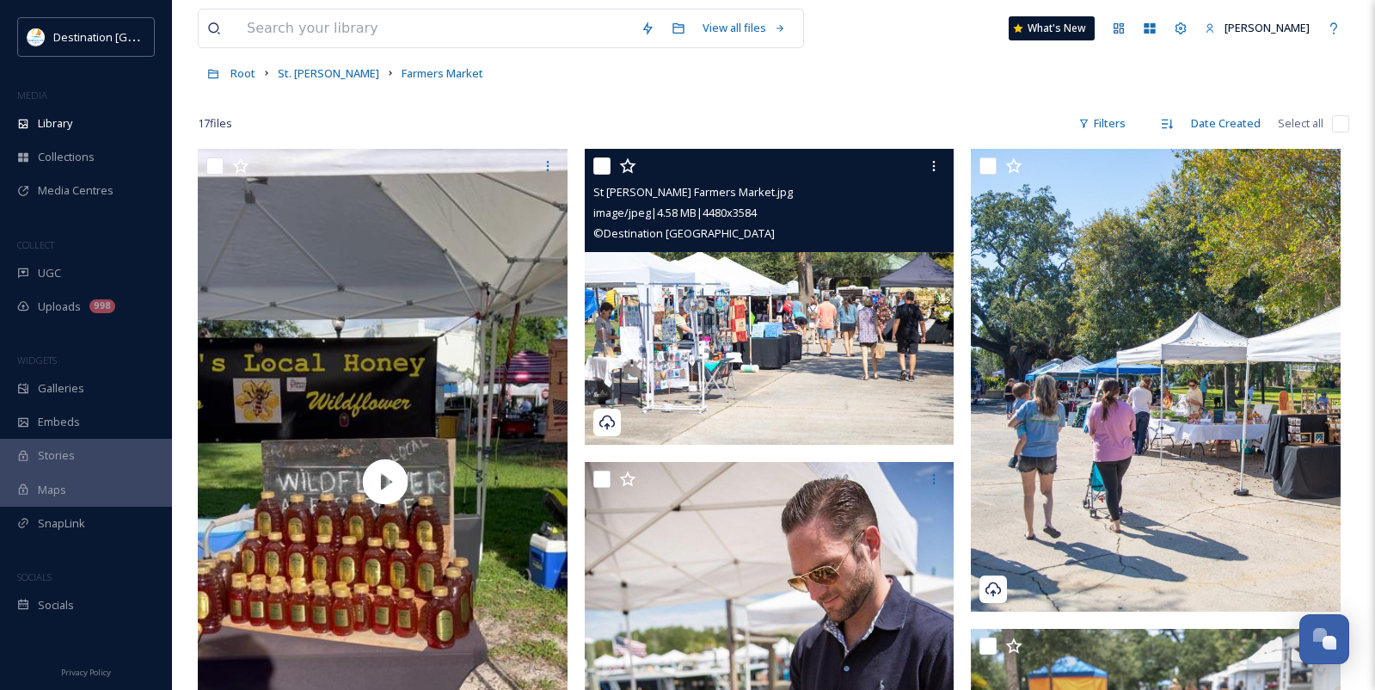
click at [796, 369] on img at bounding box center [770, 297] width 370 height 296
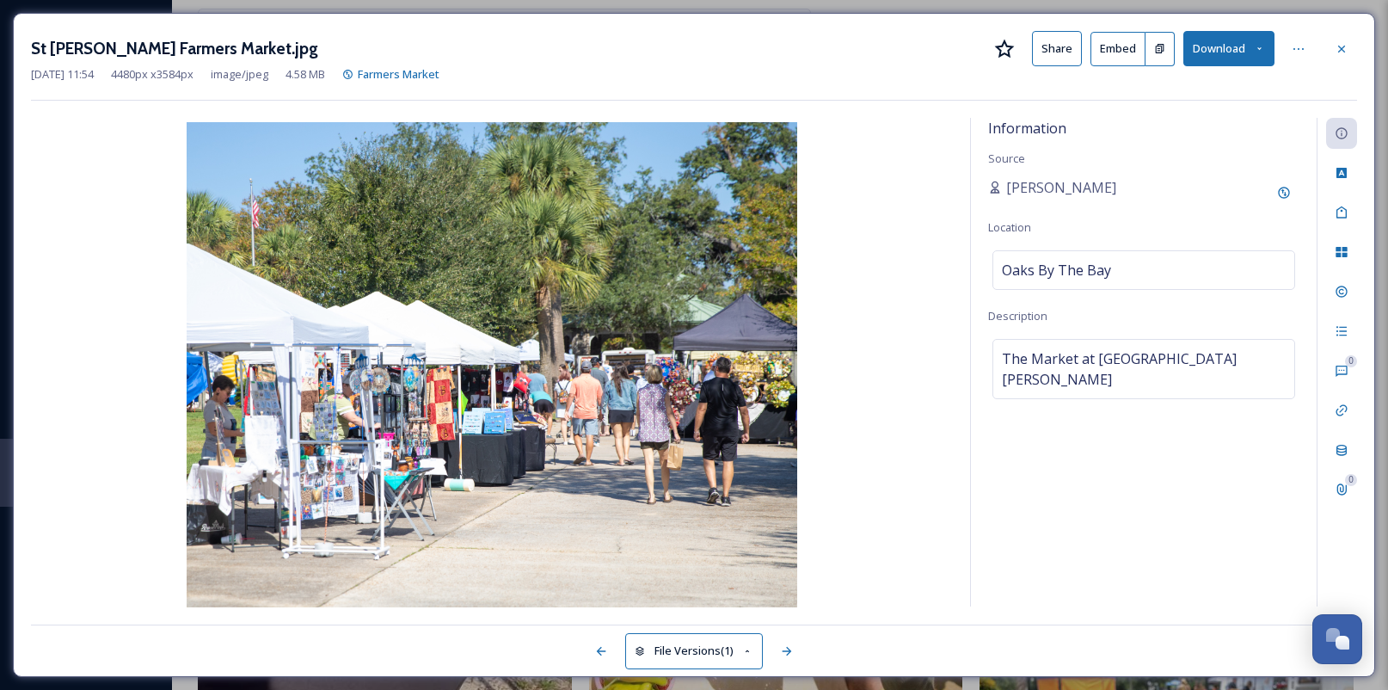
click at [1333, 44] on div at bounding box center [1341, 49] width 31 height 31
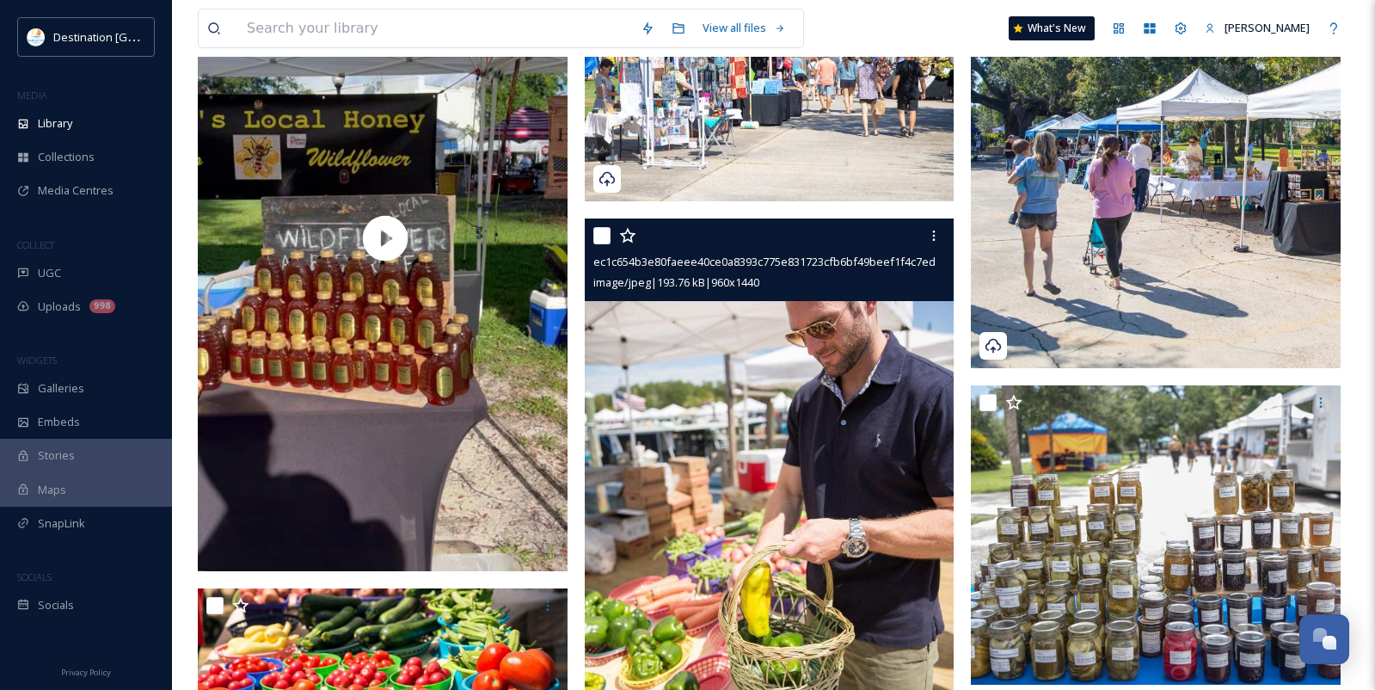
scroll to position [296, 0]
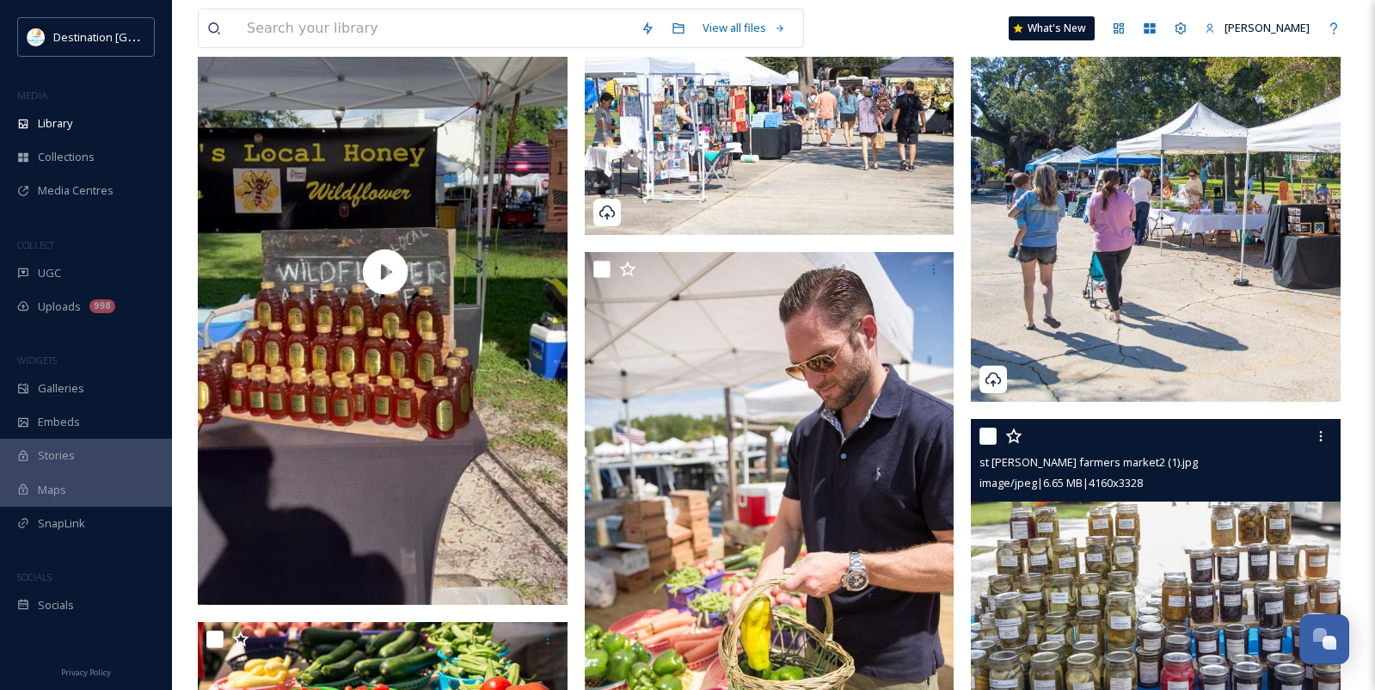
click at [1119, 548] on img at bounding box center [1156, 567] width 370 height 296
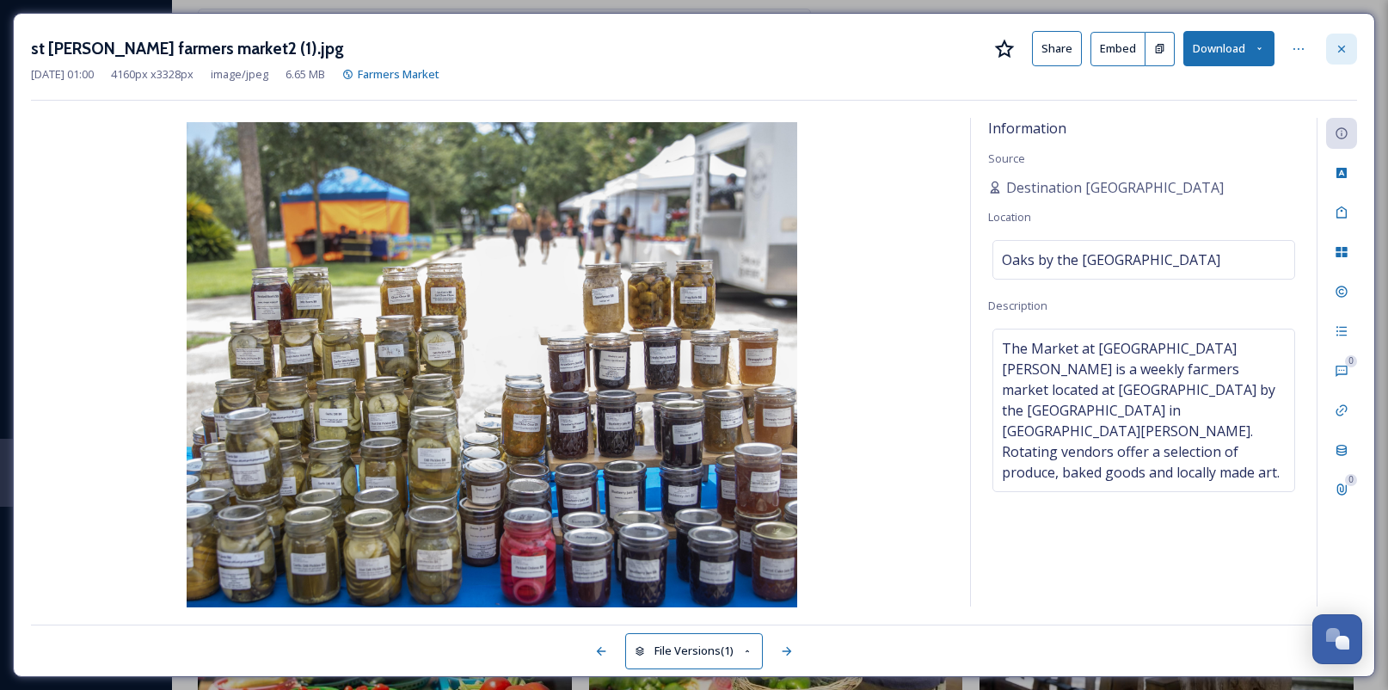
click at [1341, 55] on icon at bounding box center [1341, 49] width 14 height 14
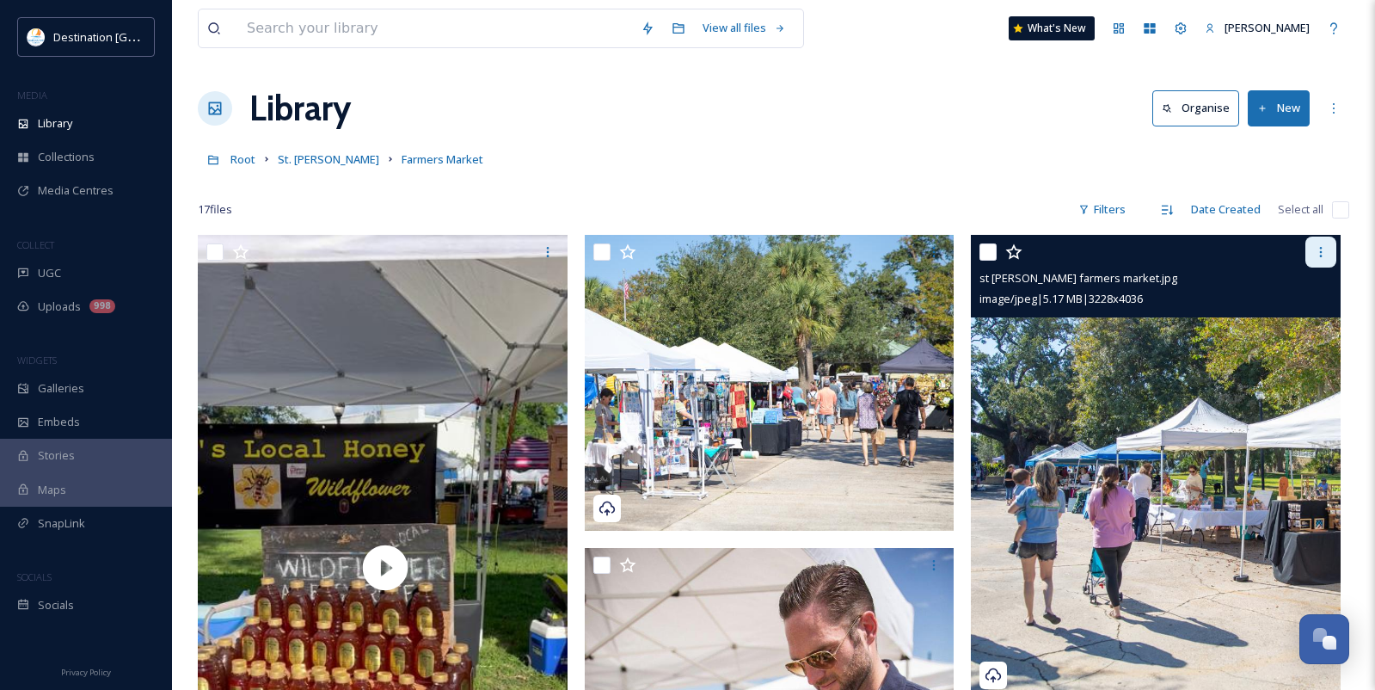
click at [1328, 251] on div at bounding box center [1320, 251] width 31 height 31
click at [1027, 444] on img at bounding box center [1156, 466] width 370 height 463
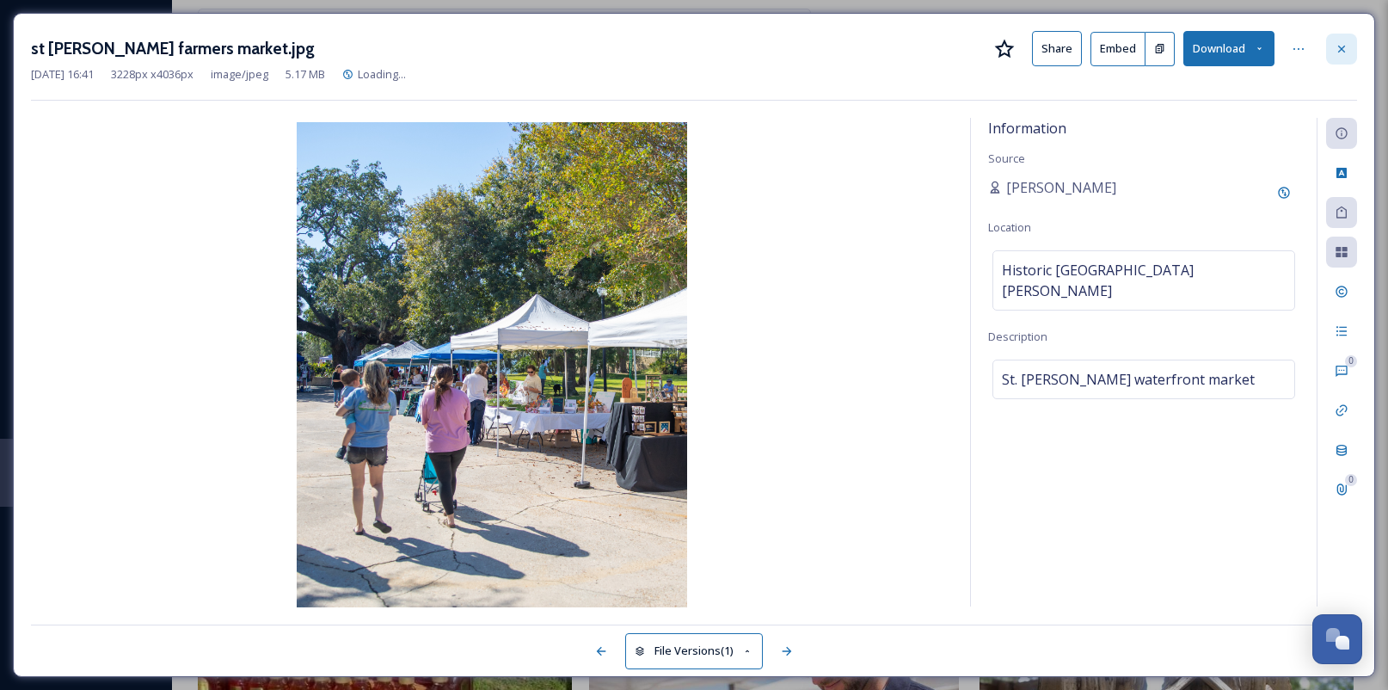
click at [1346, 55] on icon at bounding box center [1341, 49] width 14 height 14
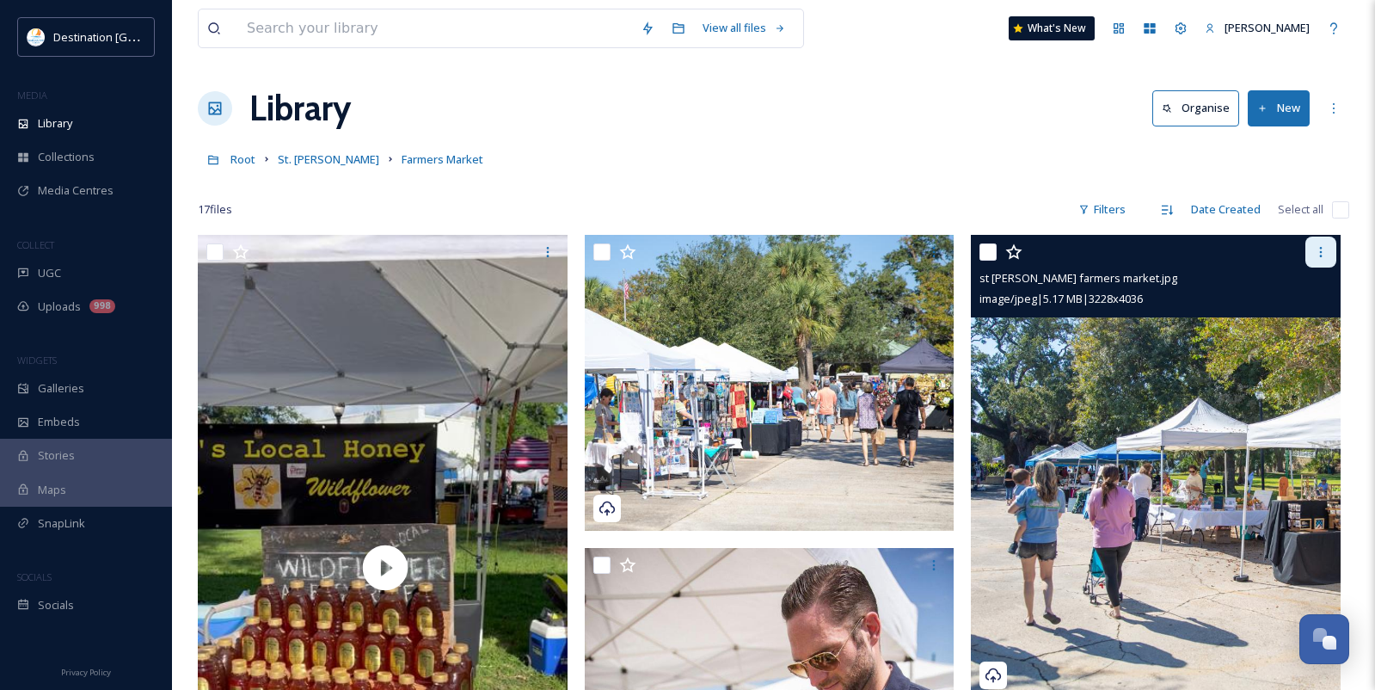
click at [1336, 258] on div at bounding box center [1320, 251] width 31 height 31
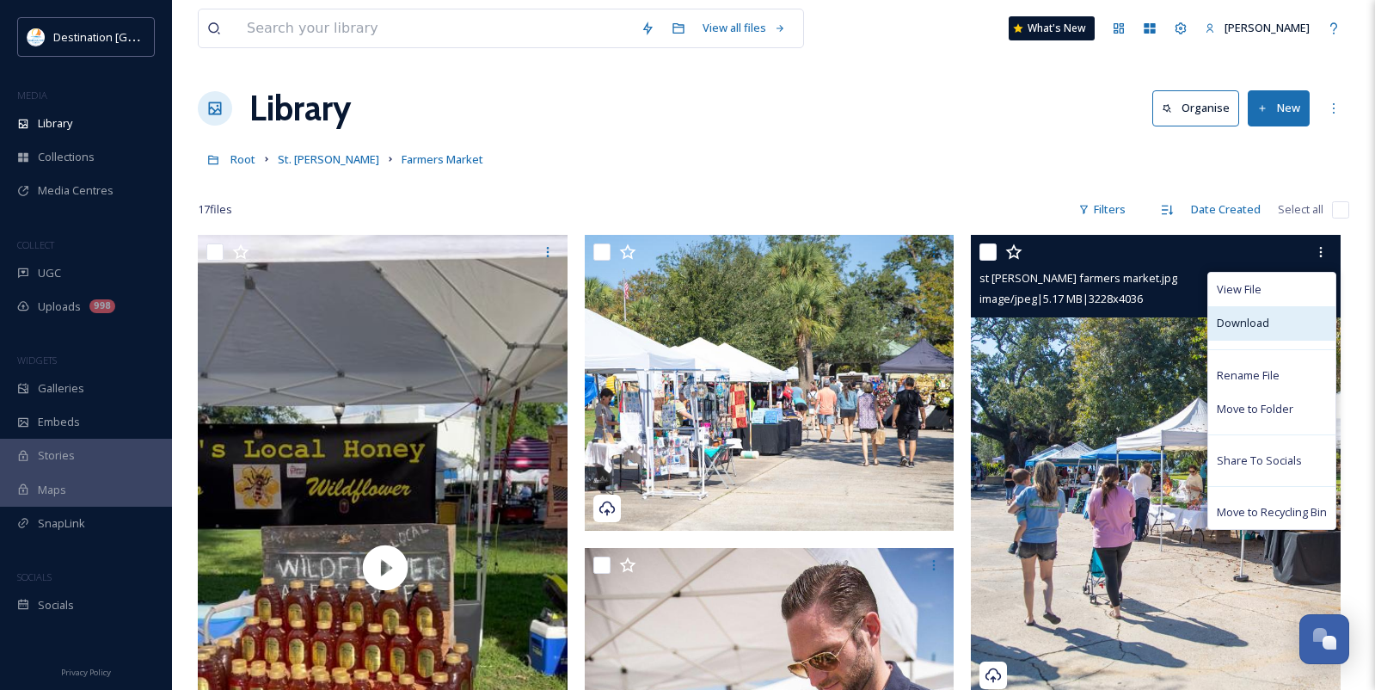
click at [1251, 328] on span "Download" at bounding box center [1243, 323] width 52 height 16
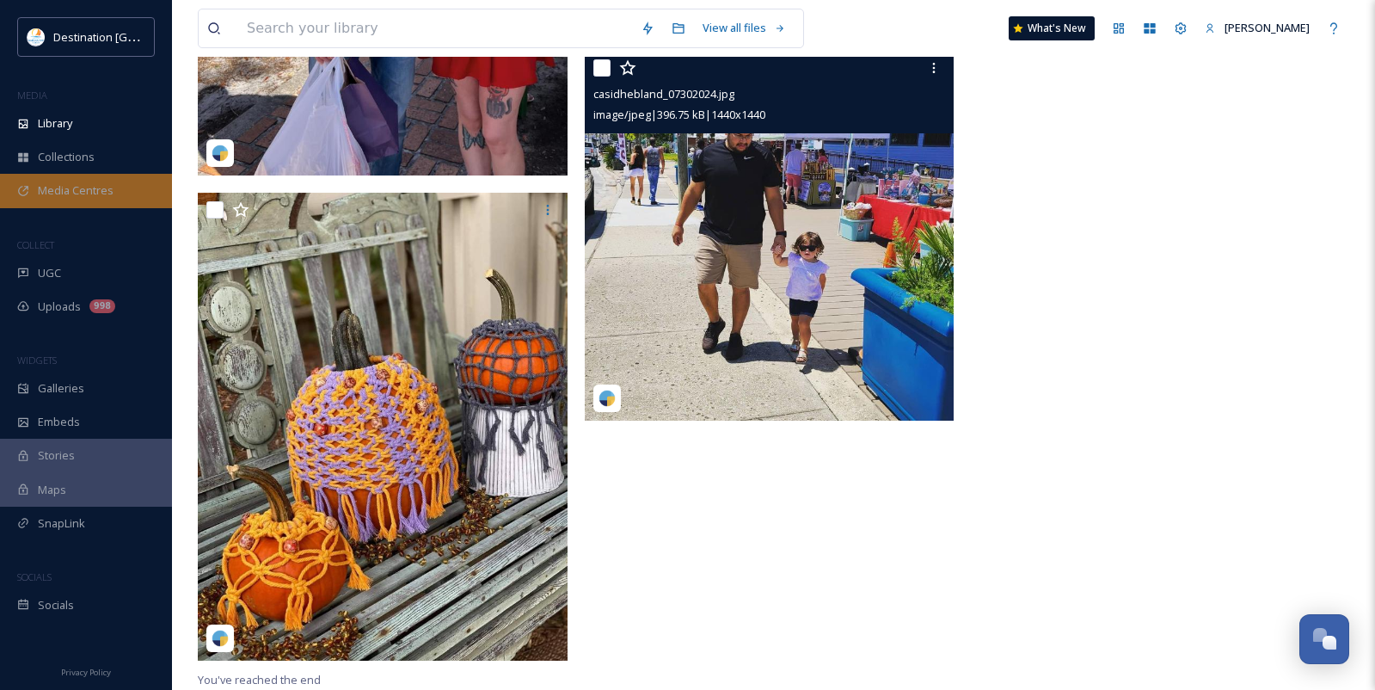
scroll to position [2260, 0]
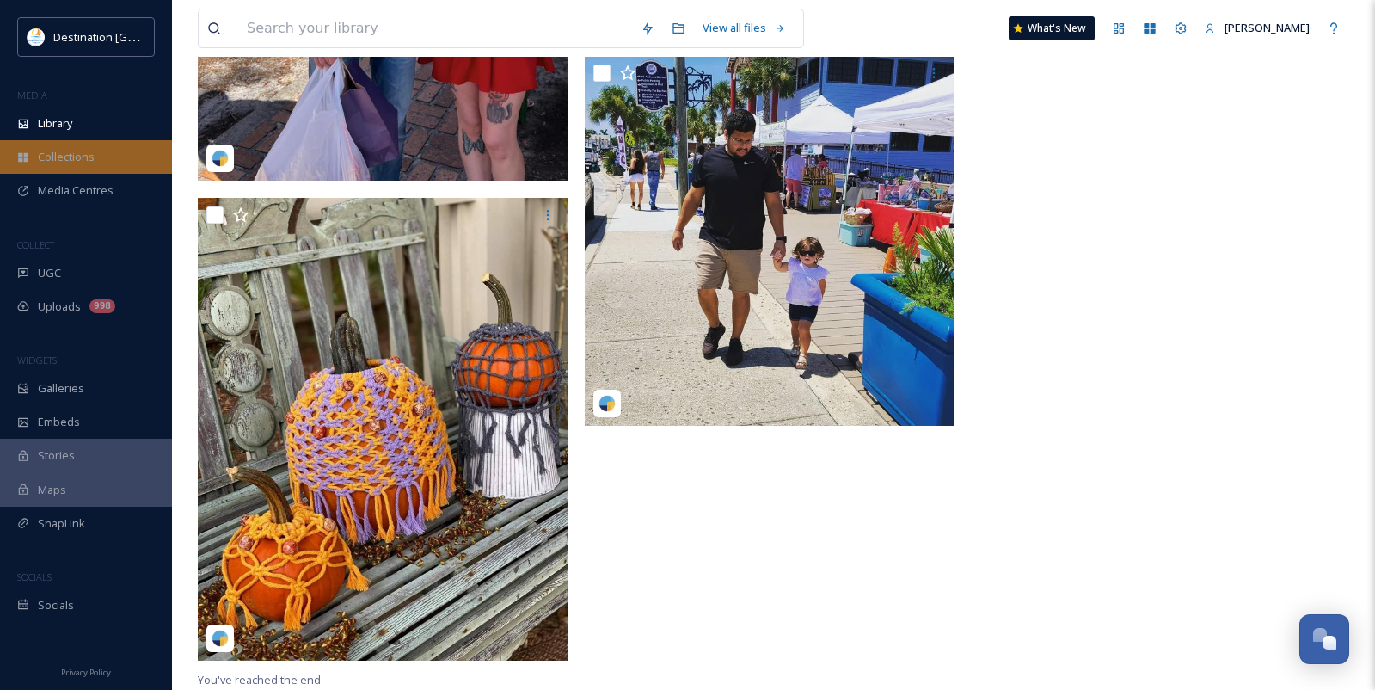
click at [87, 140] on div "Collections" at bounding box center [86, 157] width 172 height 34
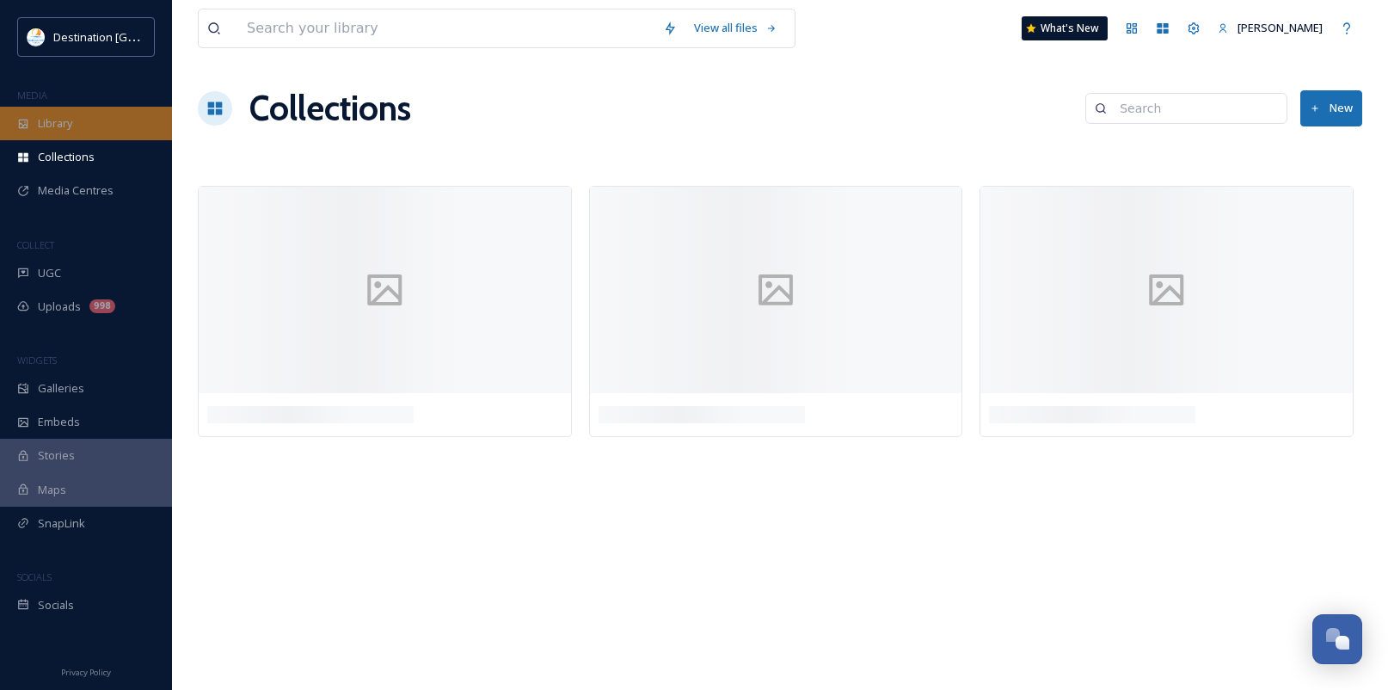
click at [88, 125] on div "Library" at bounding box center [86, 124] width 172 height 34
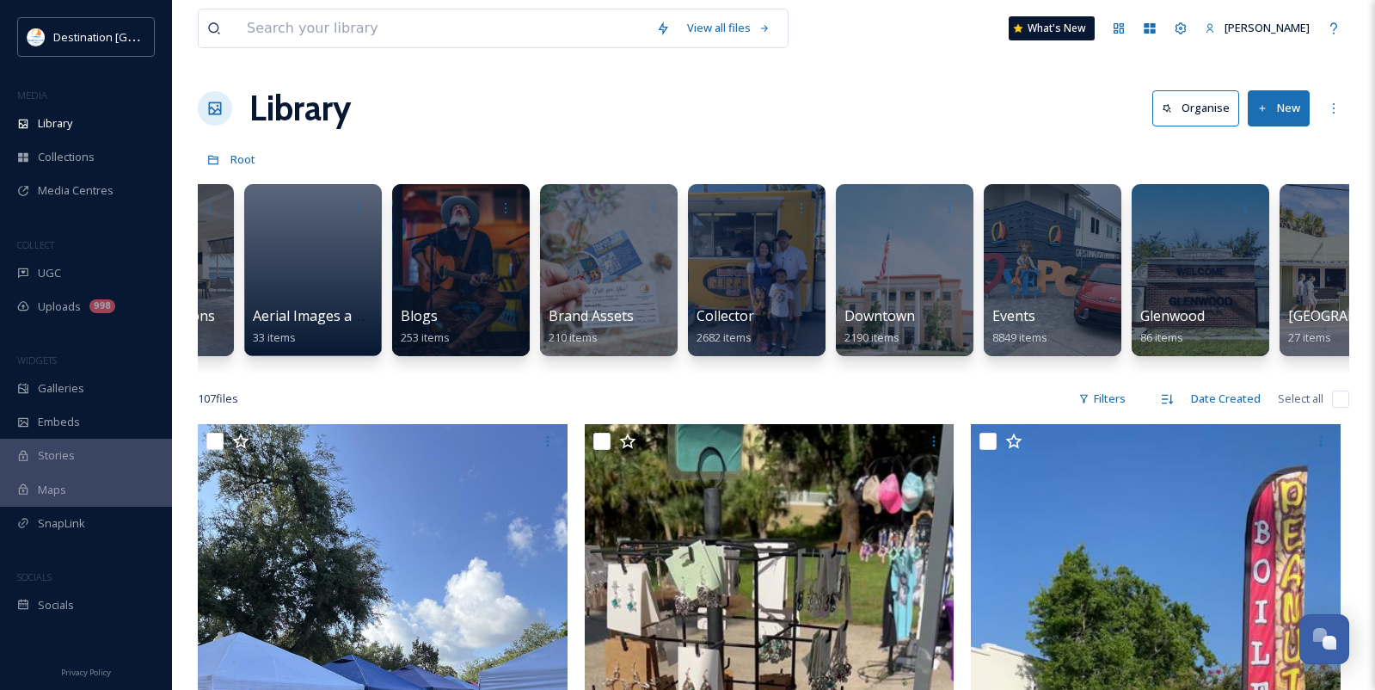
scroll to position [0, 494]
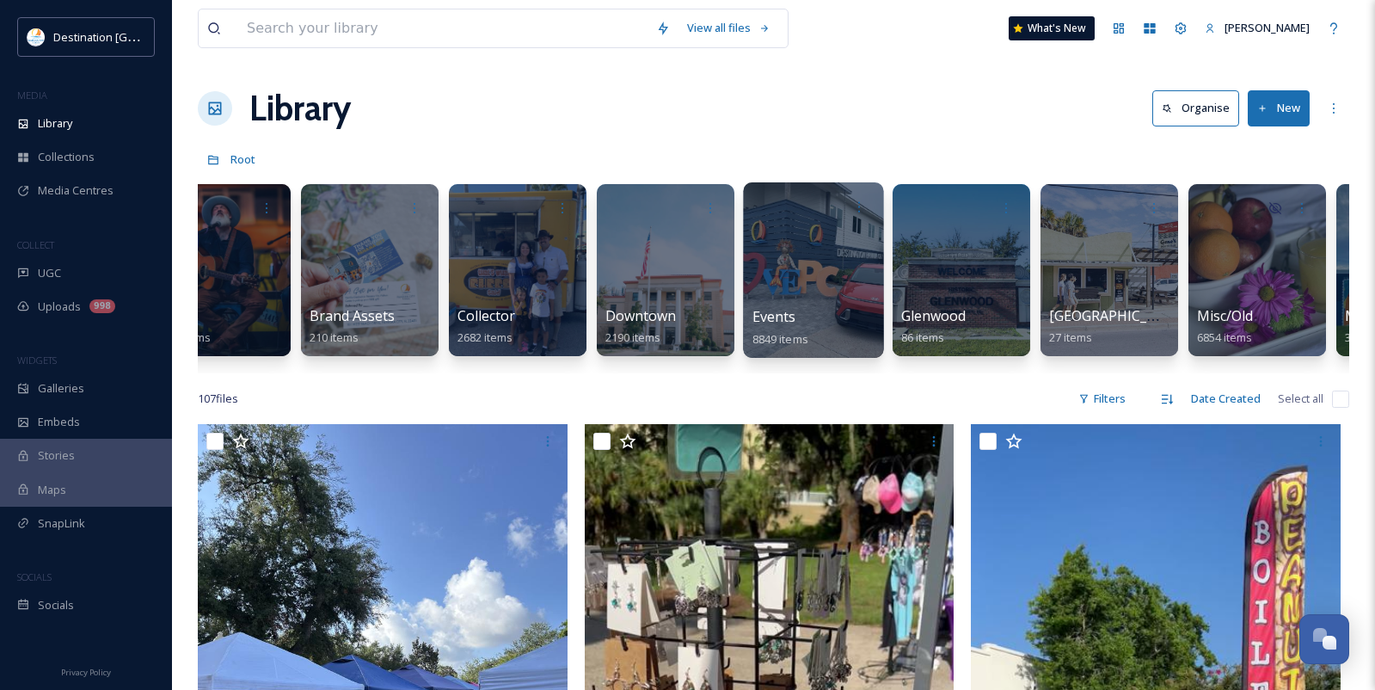
click at [809, 324] on div "Events 8849 items" at bounding box center [813, 327] width 123 height 43
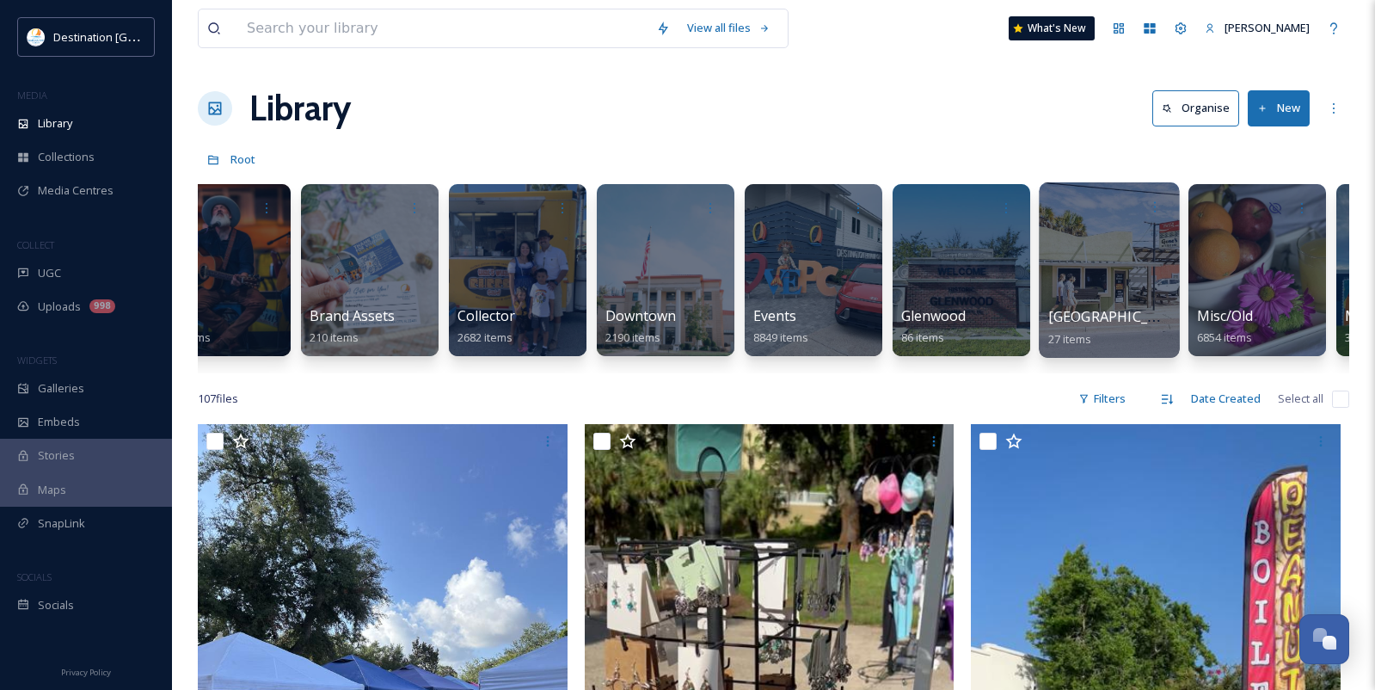
click at [1070, 294] on div at bounding box center [1109, 269] width 140 height 175
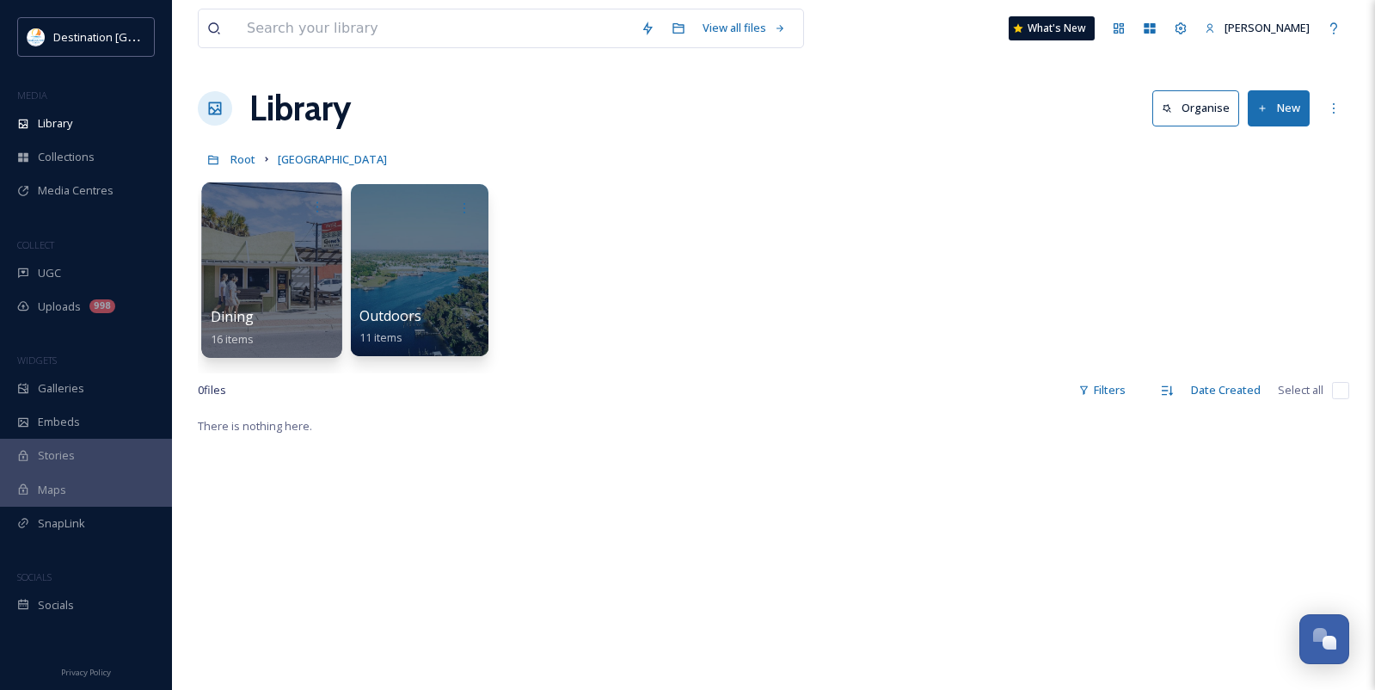
click at [287, 290] on div at bounding box center [271, 269] width 140 height 175
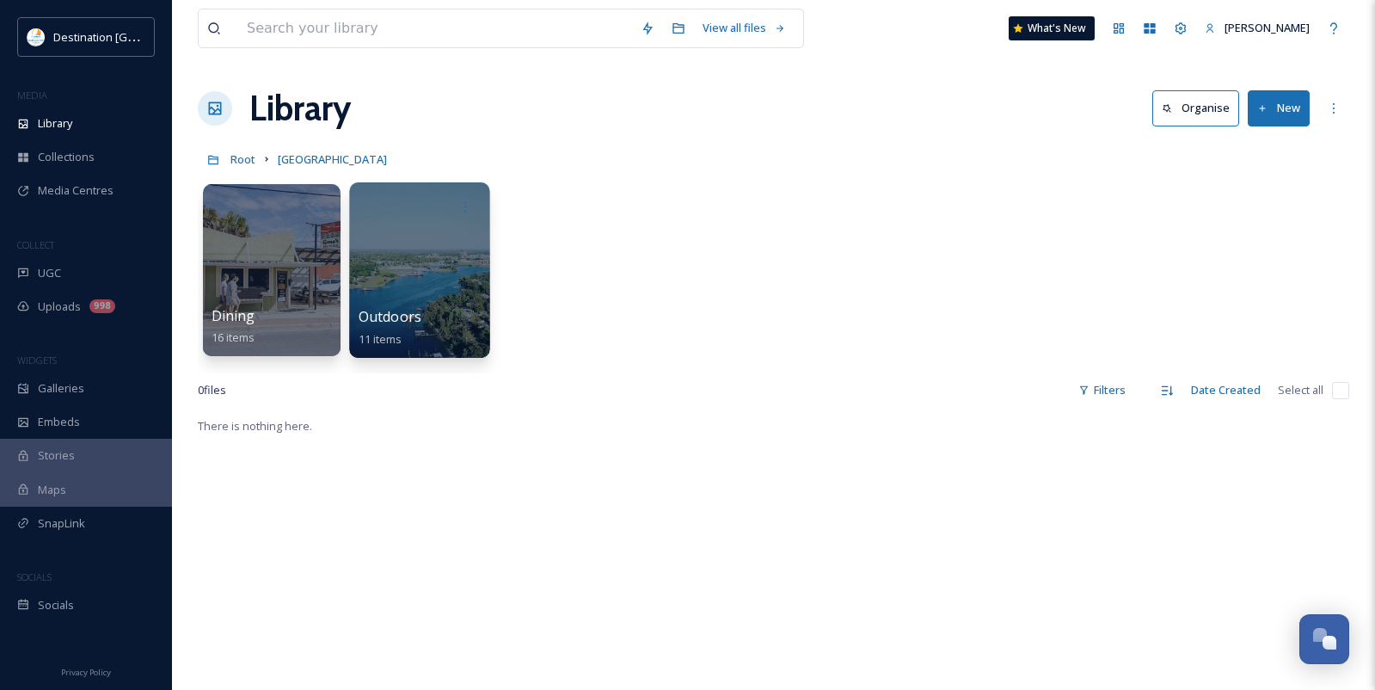
click at [412, 314] on span "Outdoors" at bounding box center [390, 316] width 63 height 19
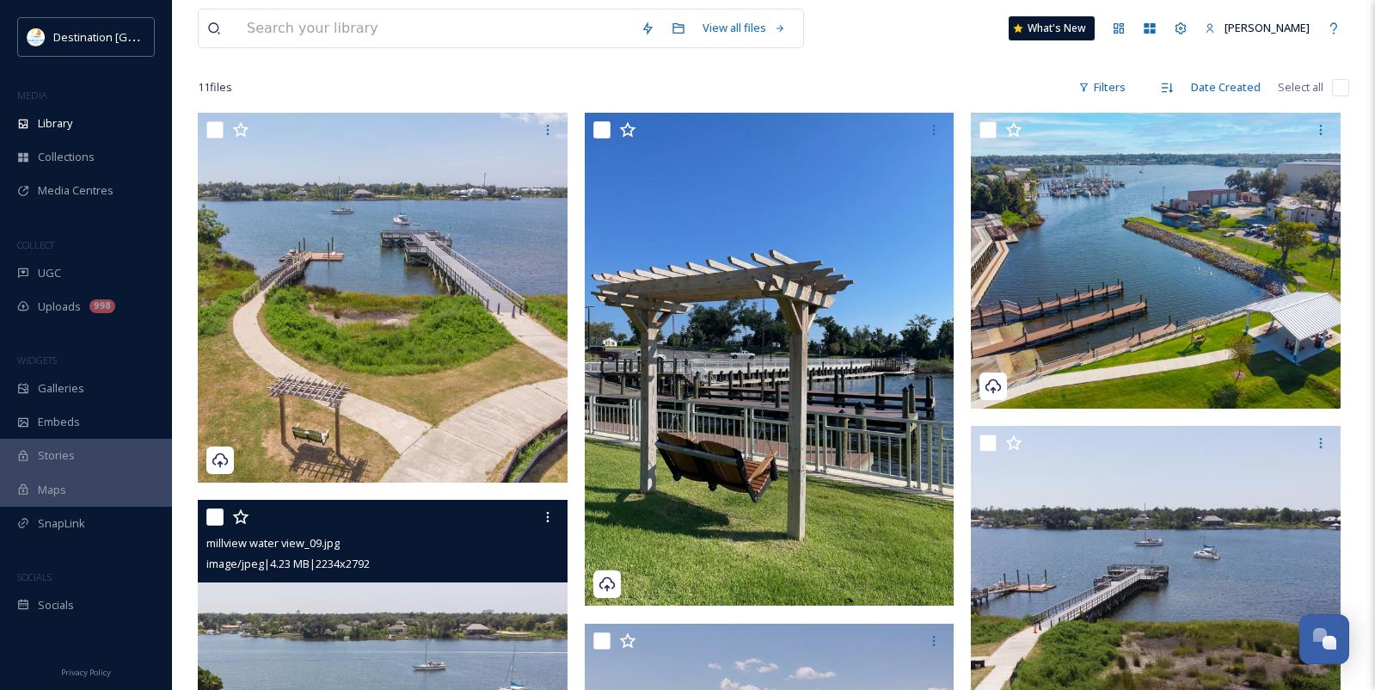
scroll to position [86, 0]
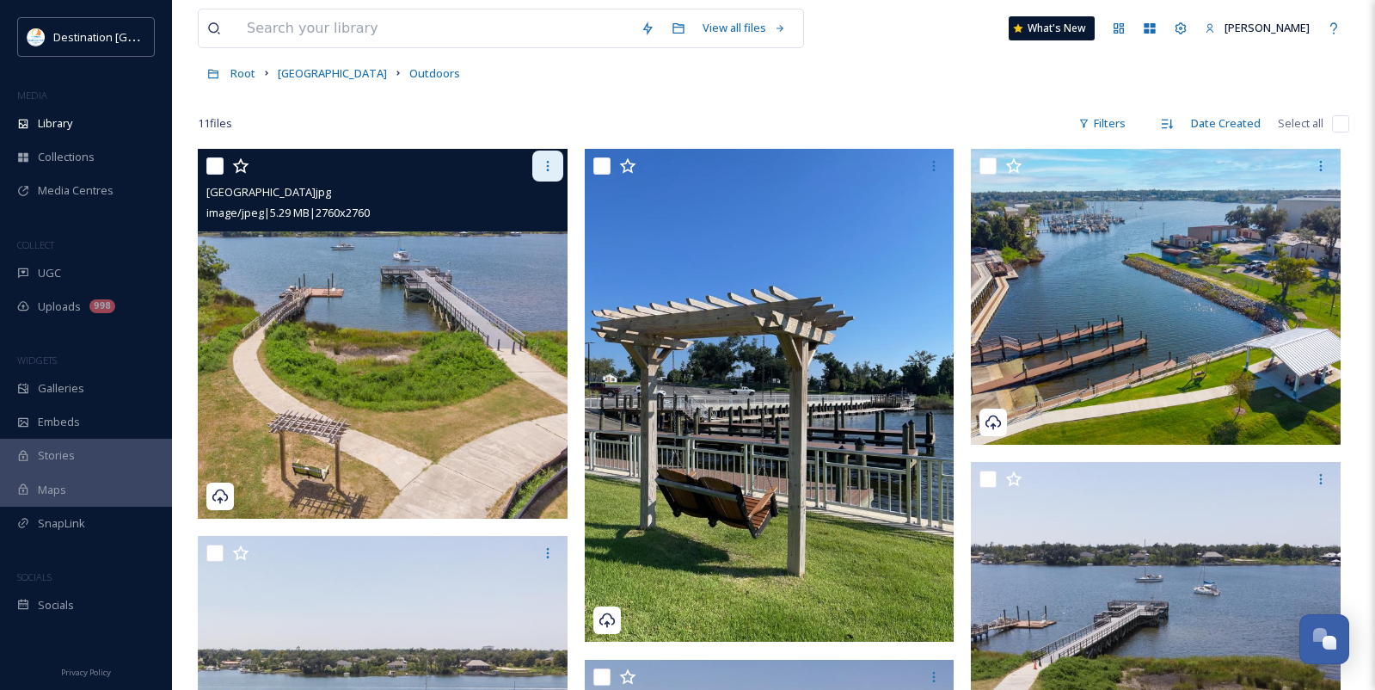
click at [547, 163] on icon at bounding box center [548, 166] width 14 height 14
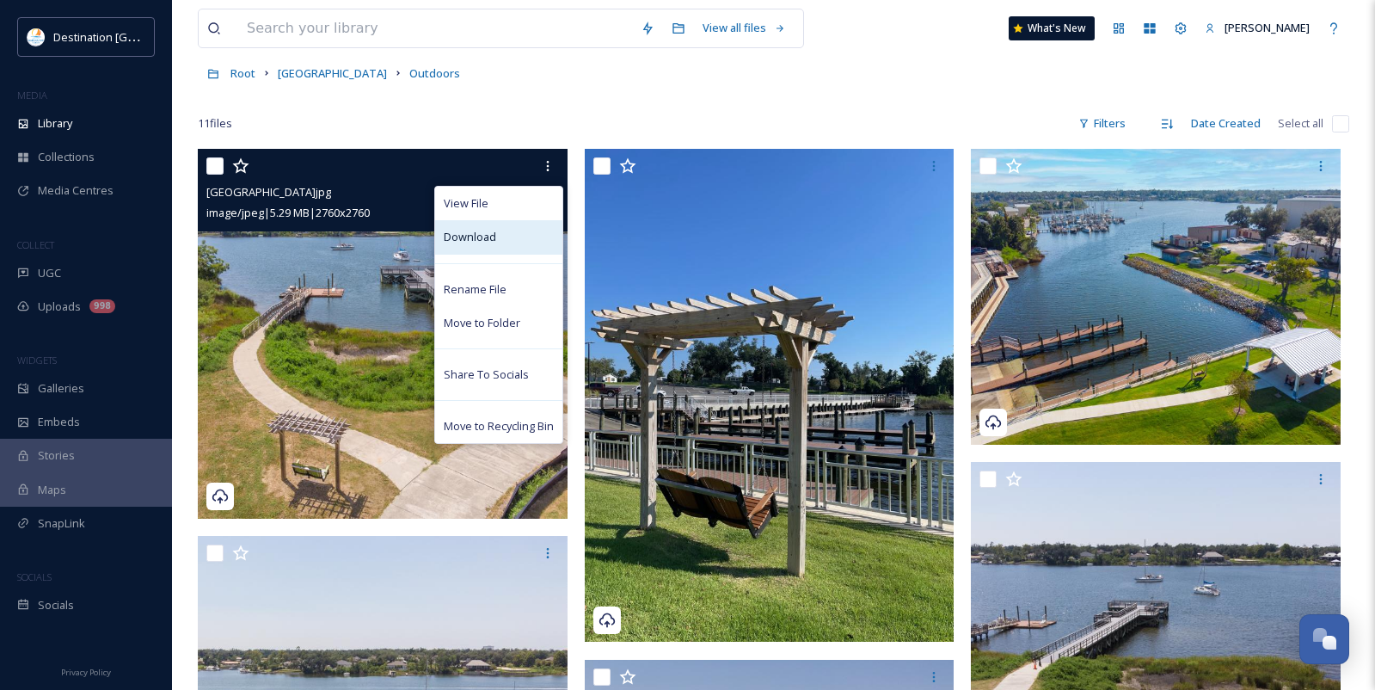
click at [518, 228] on div "Download" at bounding box center [498, 237] width 127 height 34
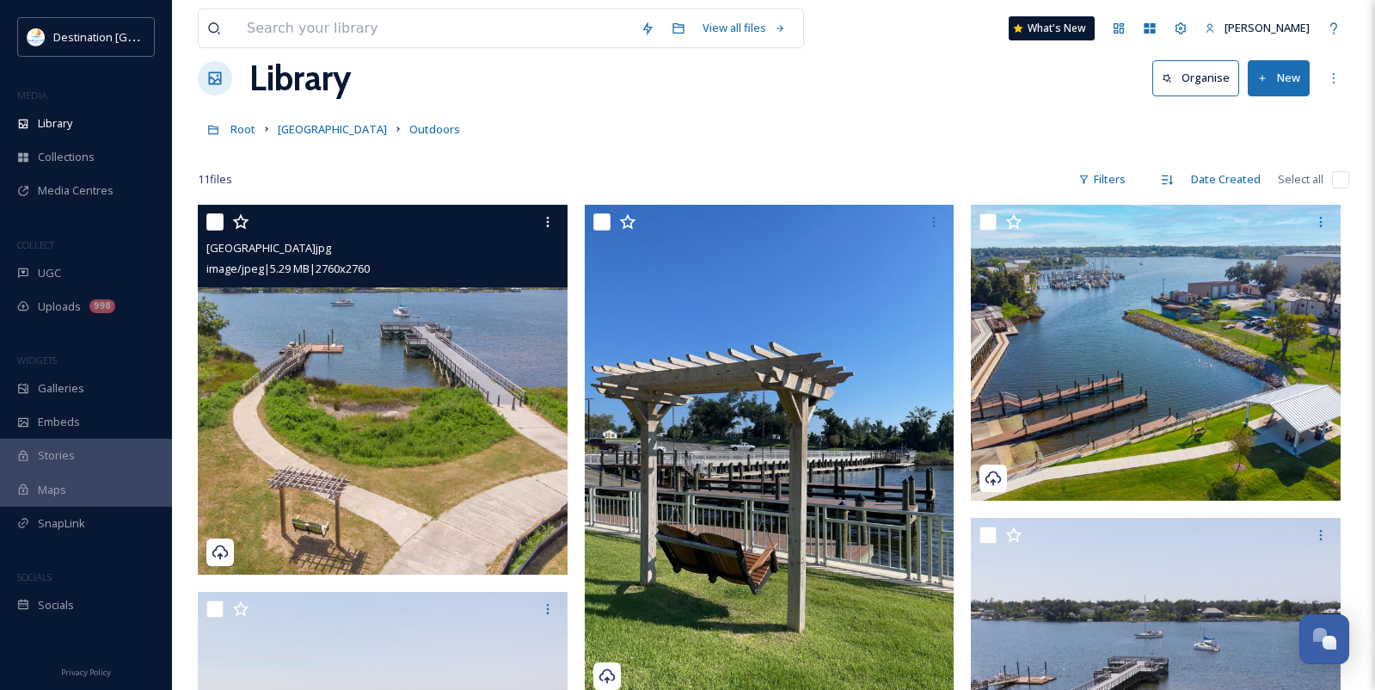
scroll to position [0, 0]
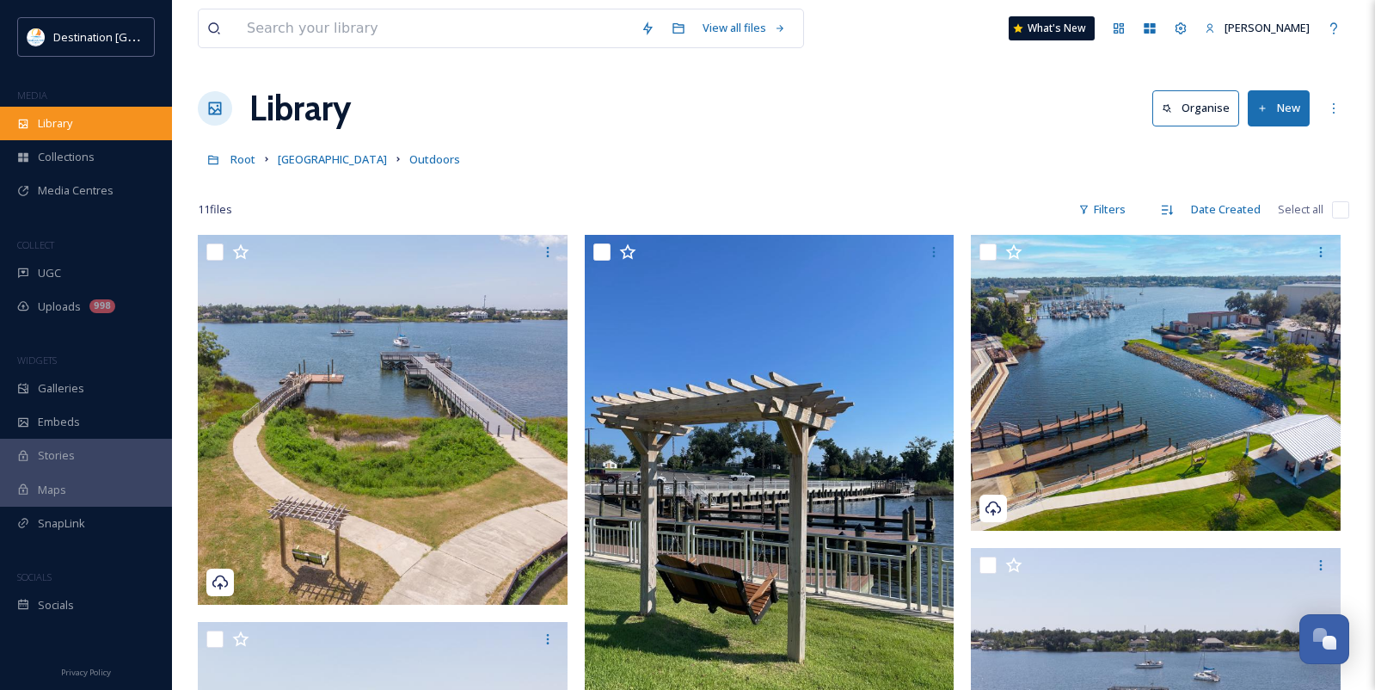
click at [88, 121] on div "Library" at bounding box center [86, 124] width 172 height 34
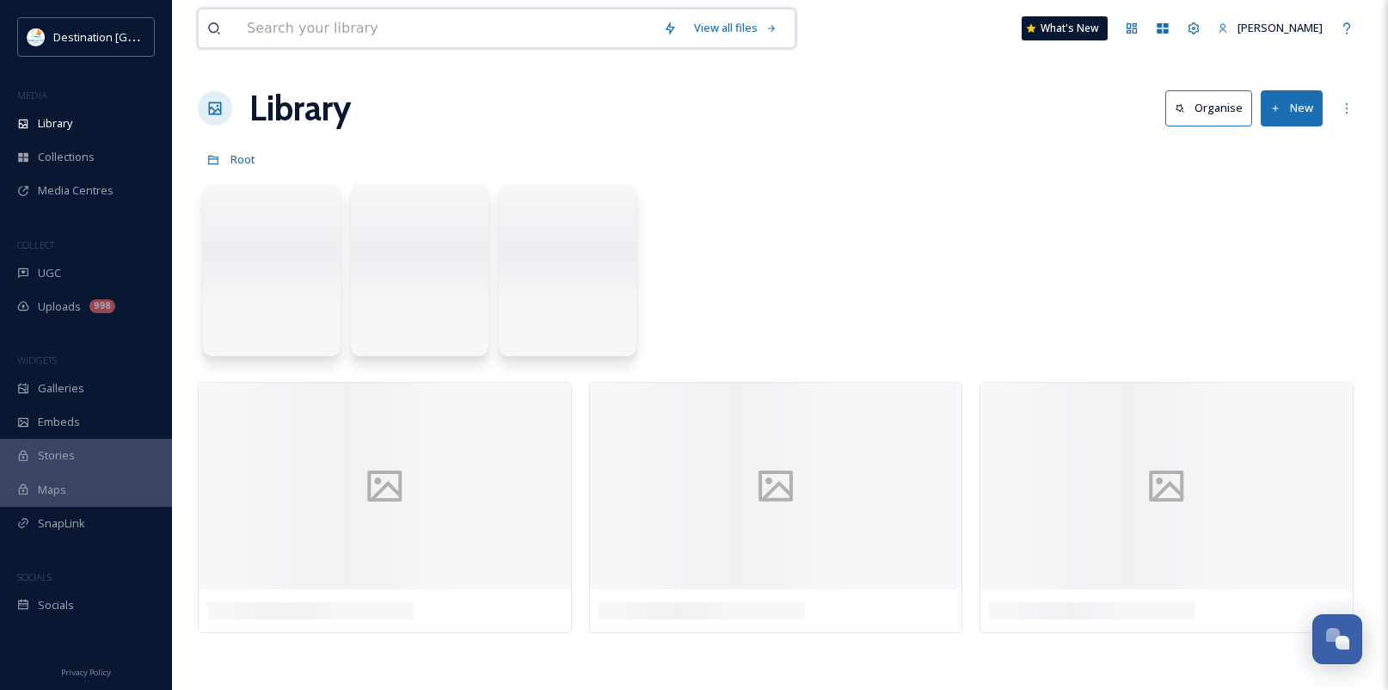
click at [291, 20] on input at bounding box center [446, 28] width 416 height 38
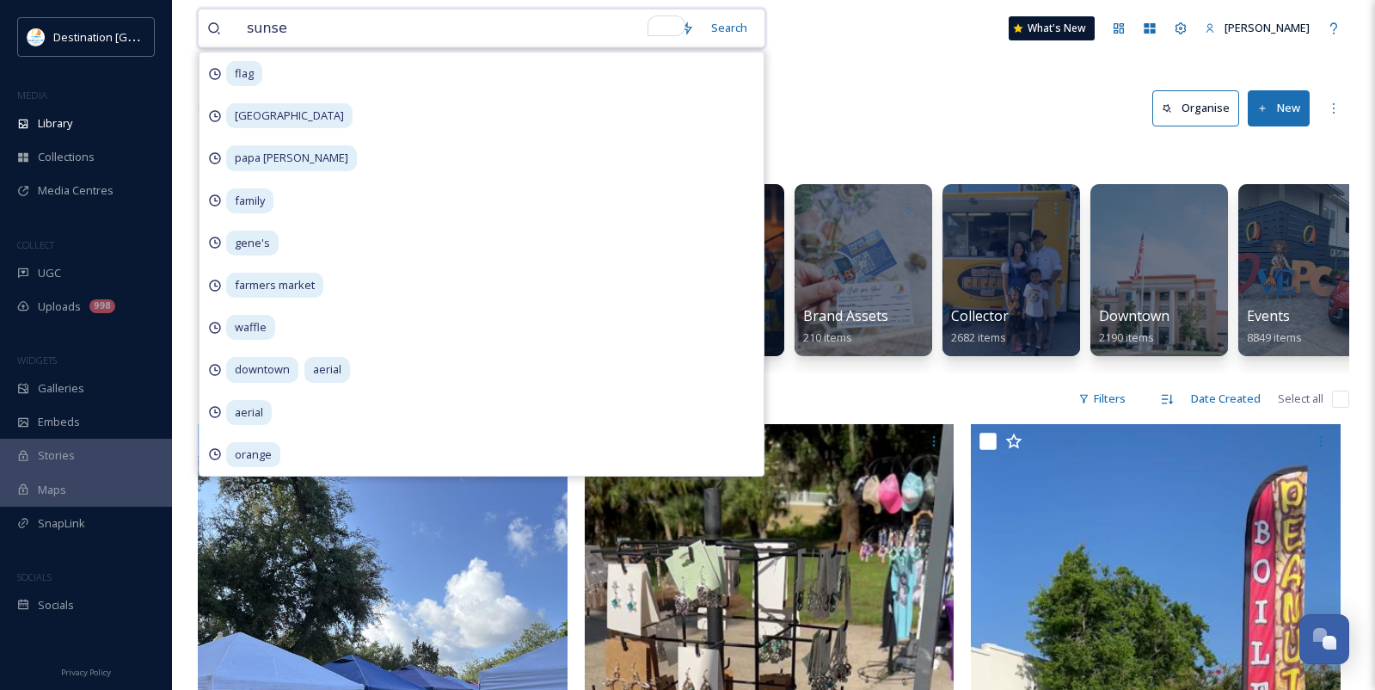
type input "sunset"
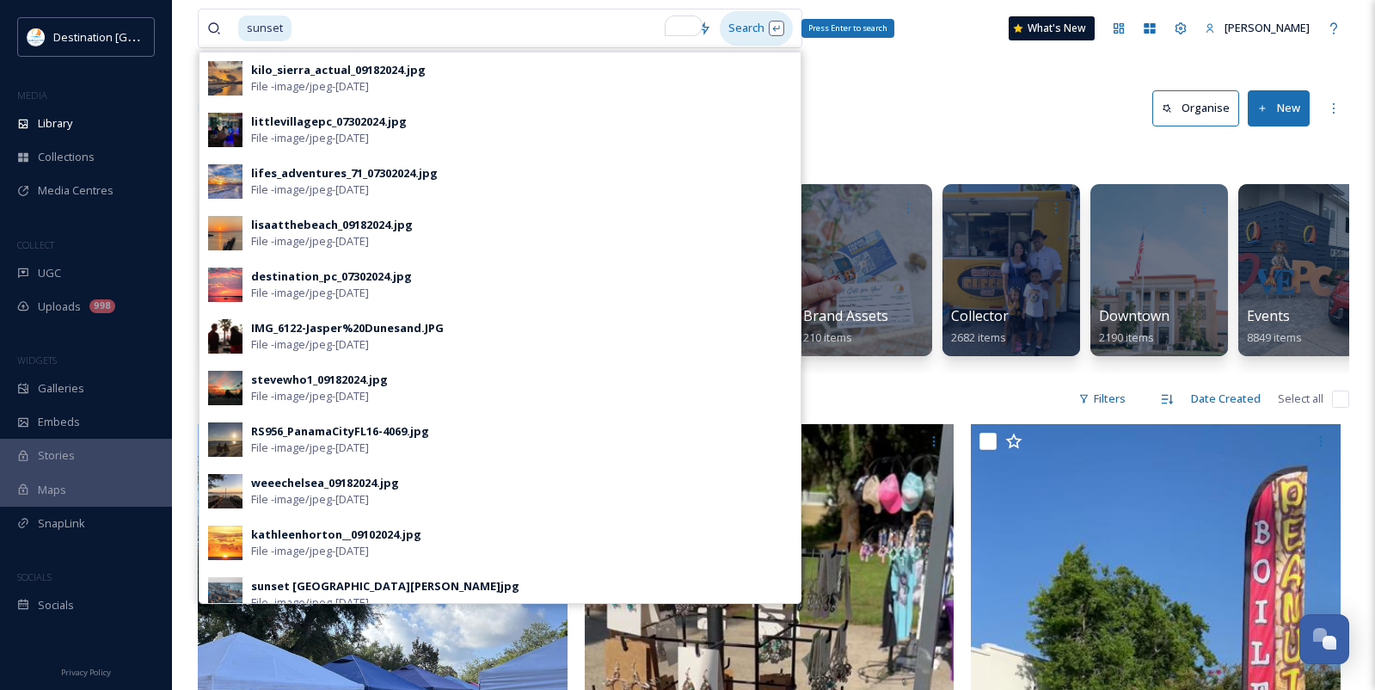
click at [774, 33] on div "Search Press Enter to search" at bounding box center [756, 28] width 73 height 34
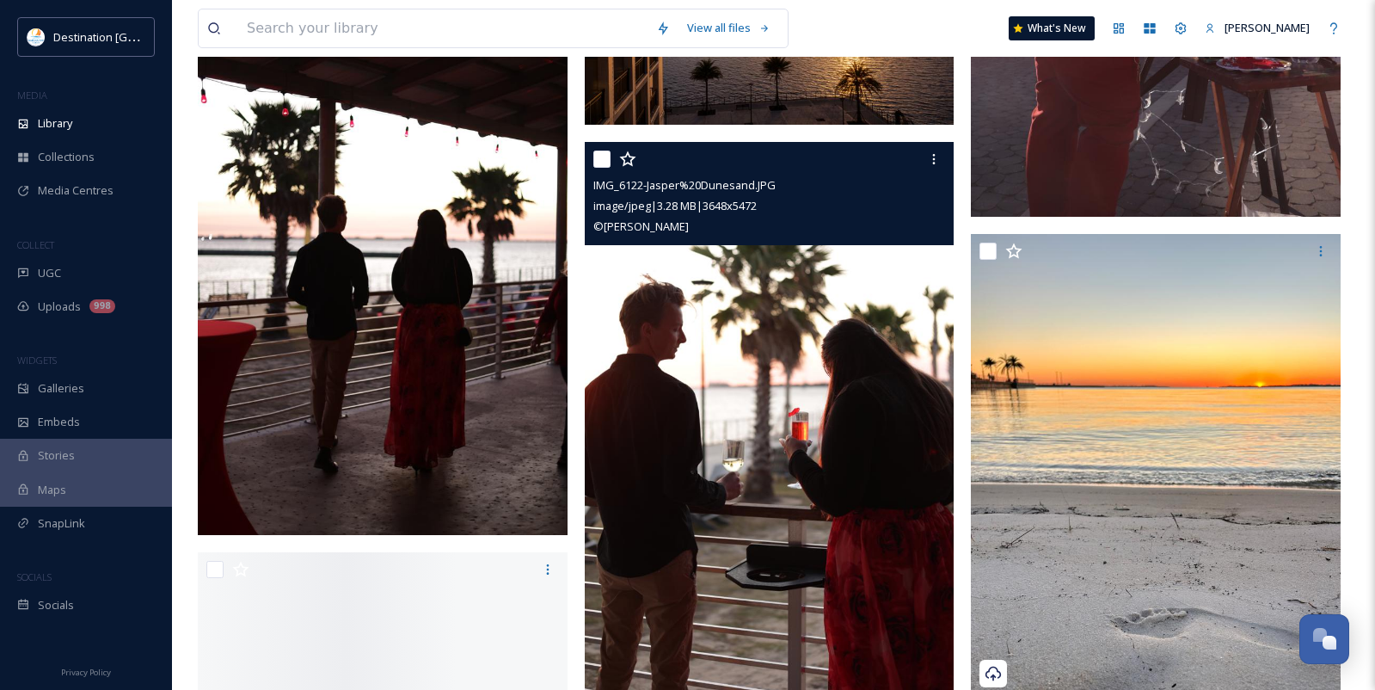
scroll to position [3181, 0]
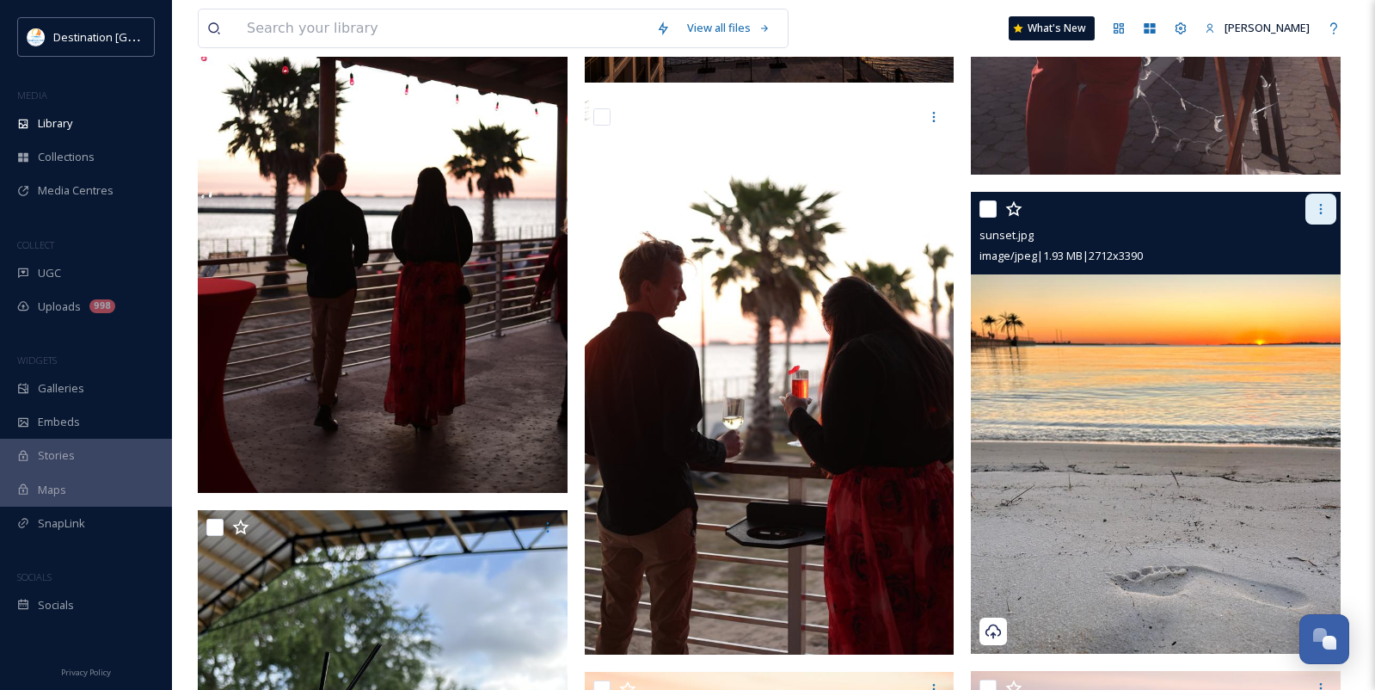
click at [1321, 213] on icon at bounding box center [1321, 209] width 3 height 10
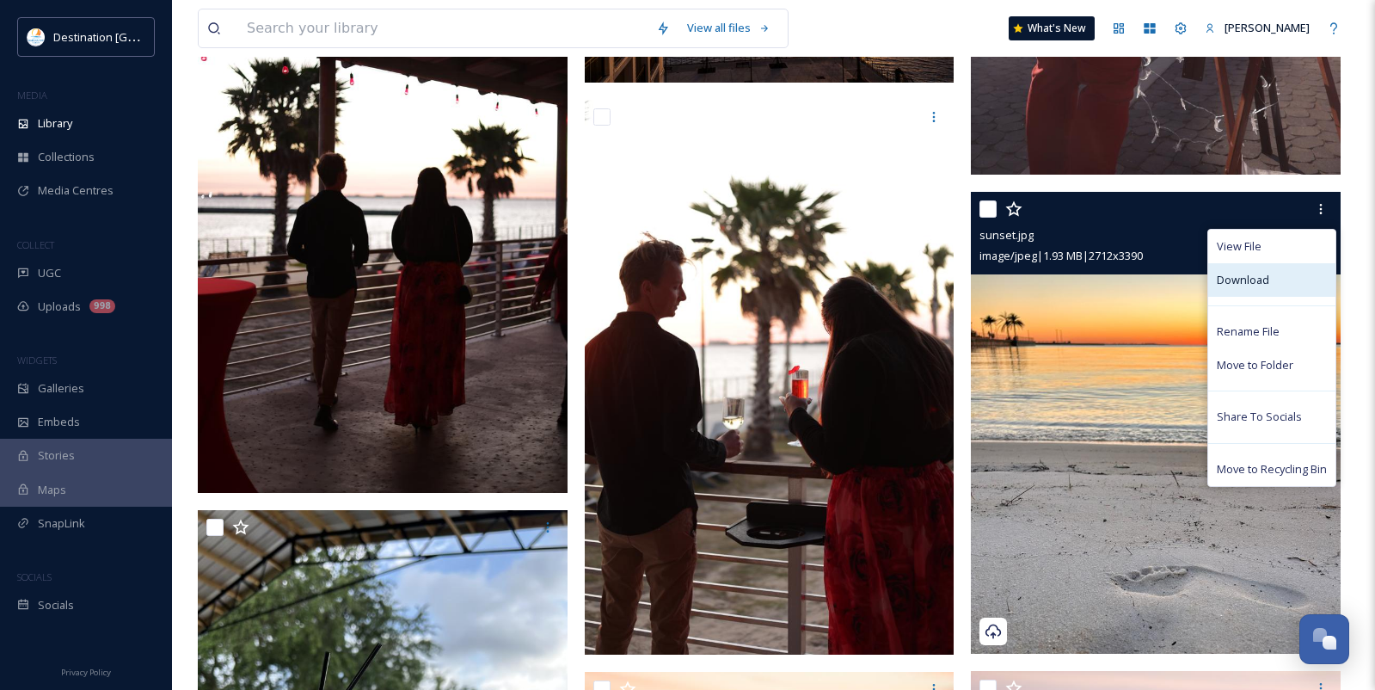
click at [1289, 275] on div "Download" at bounding box center [1271, 280] width 127 height 34
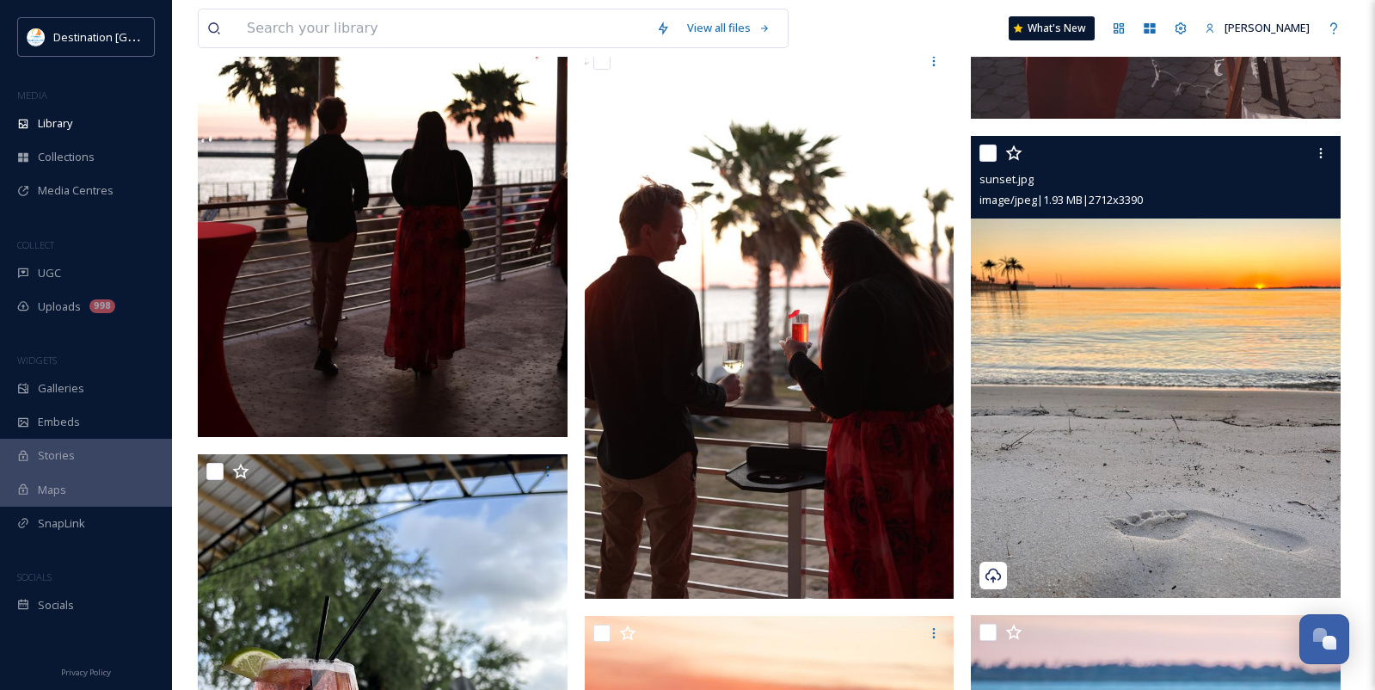
scroll to position [3267, 0]
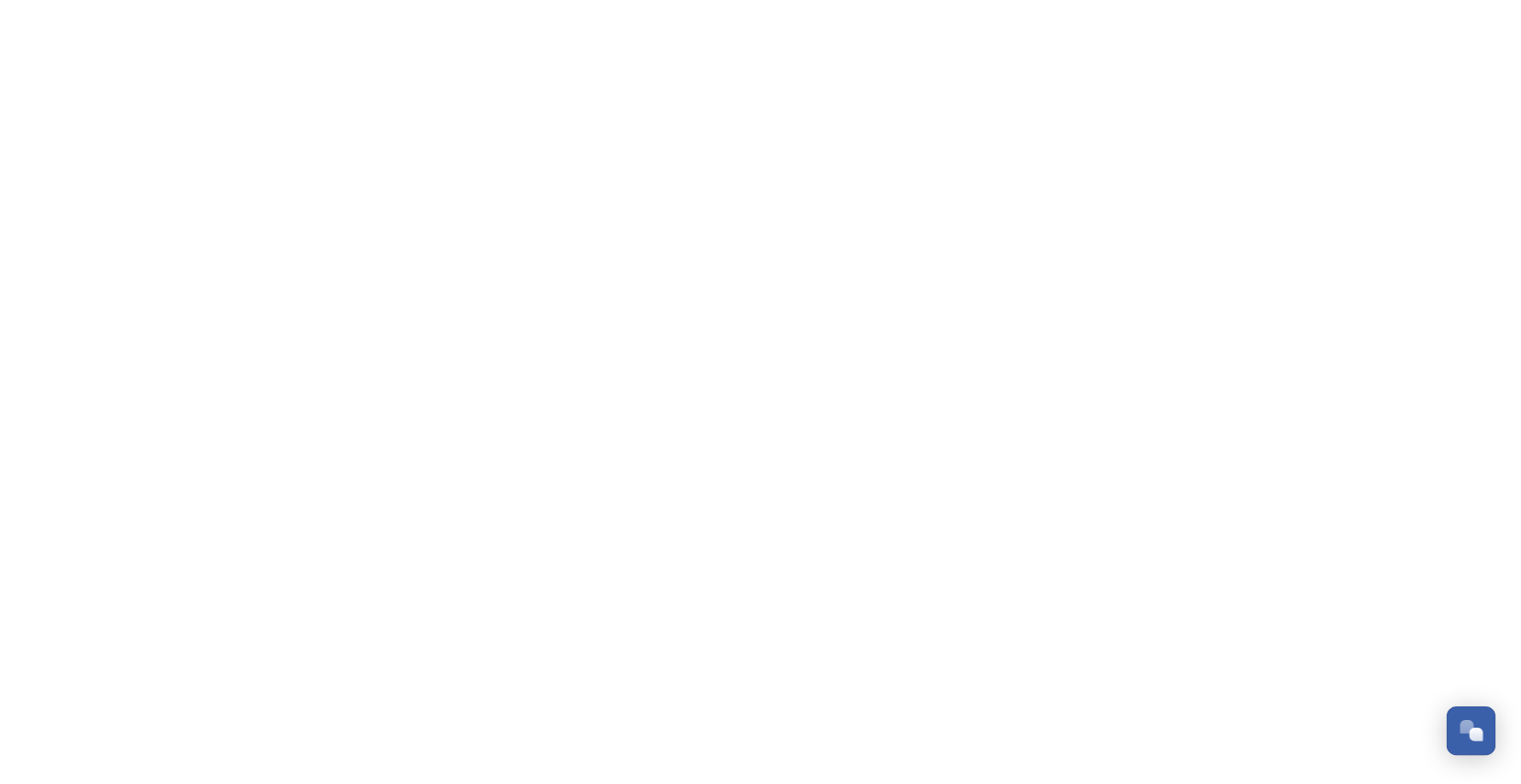
scroll to position [825, 0]
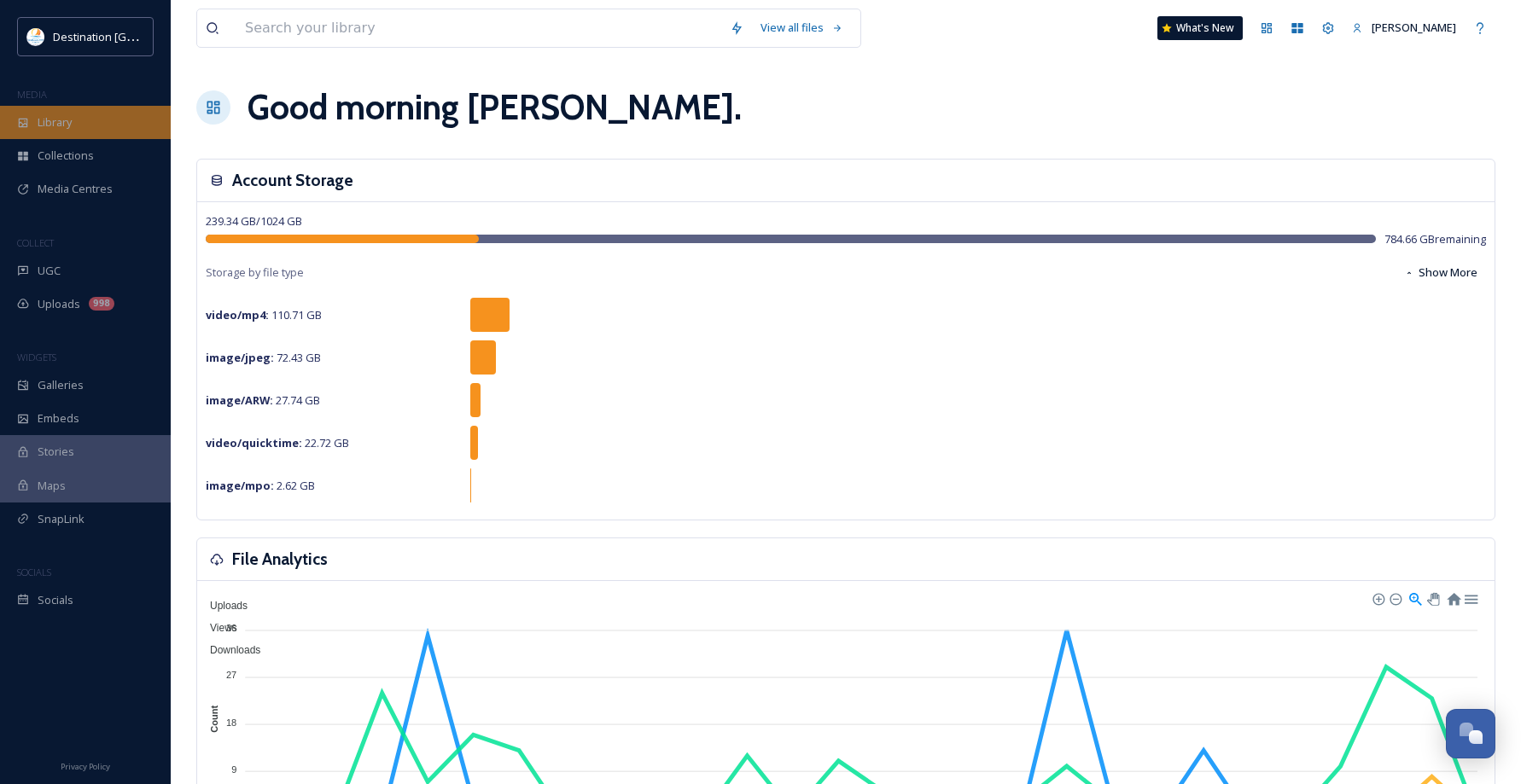
click at [79, 131] on div "Library" at bounding box center [85, 123] width 171 height 34
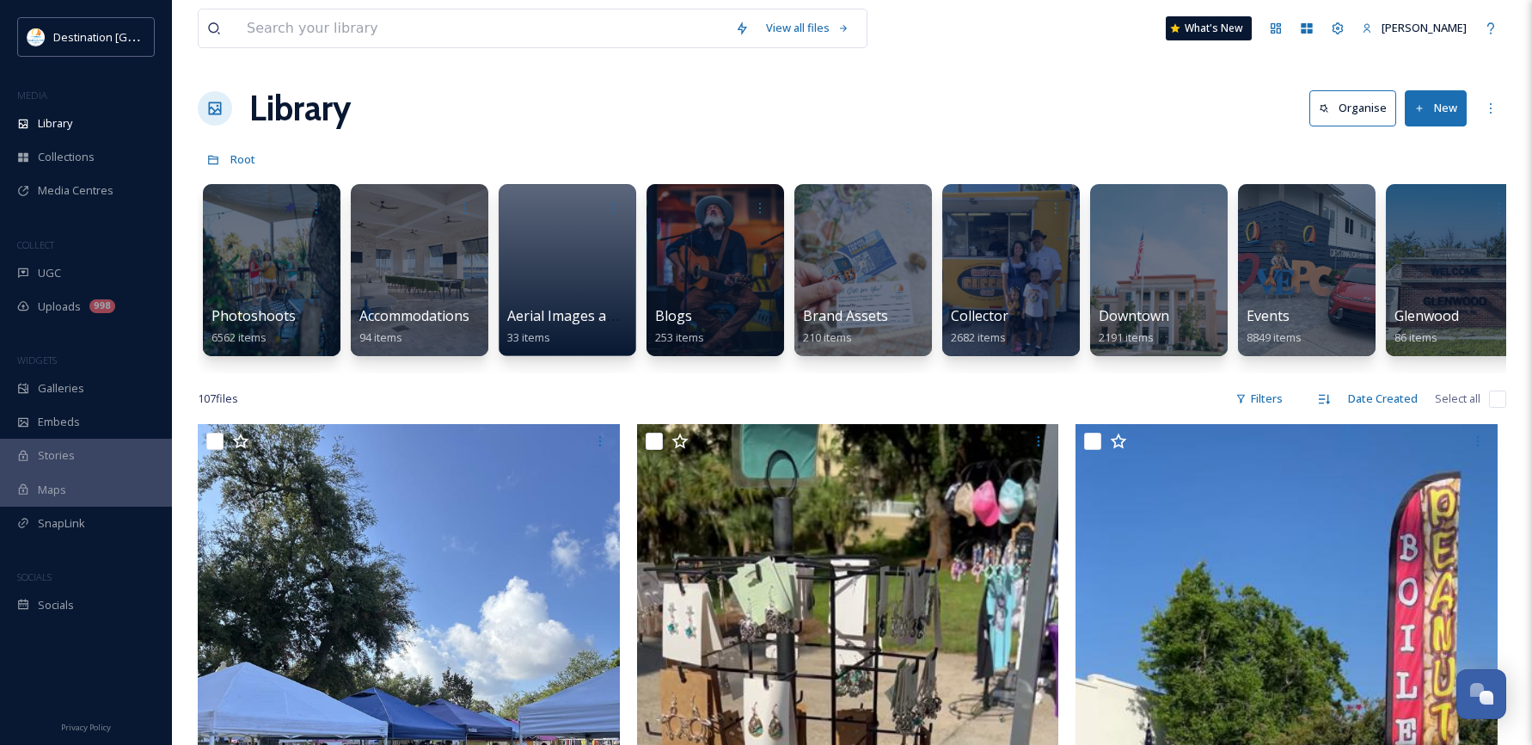
scroll to position [831, 0]
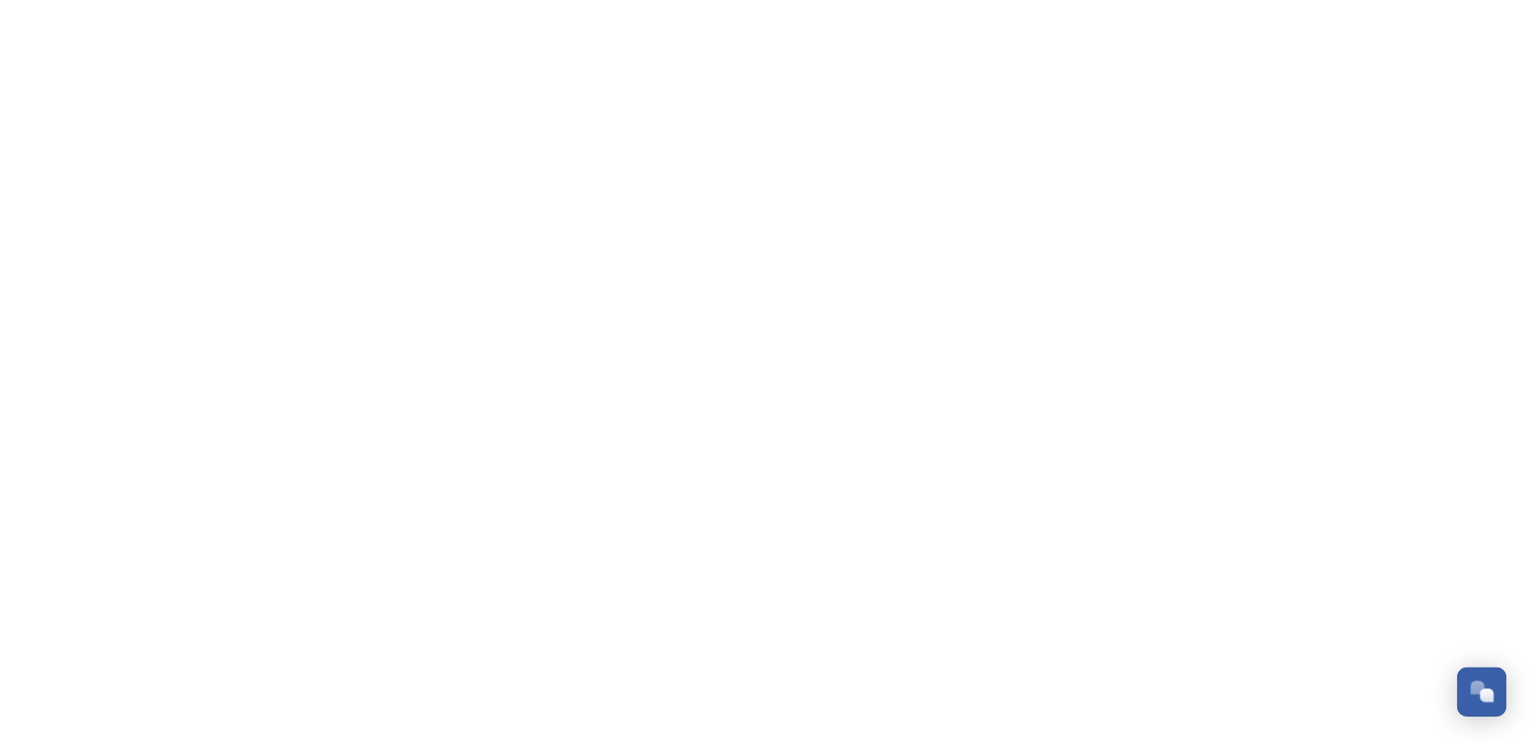
scroll to position [831, 0]
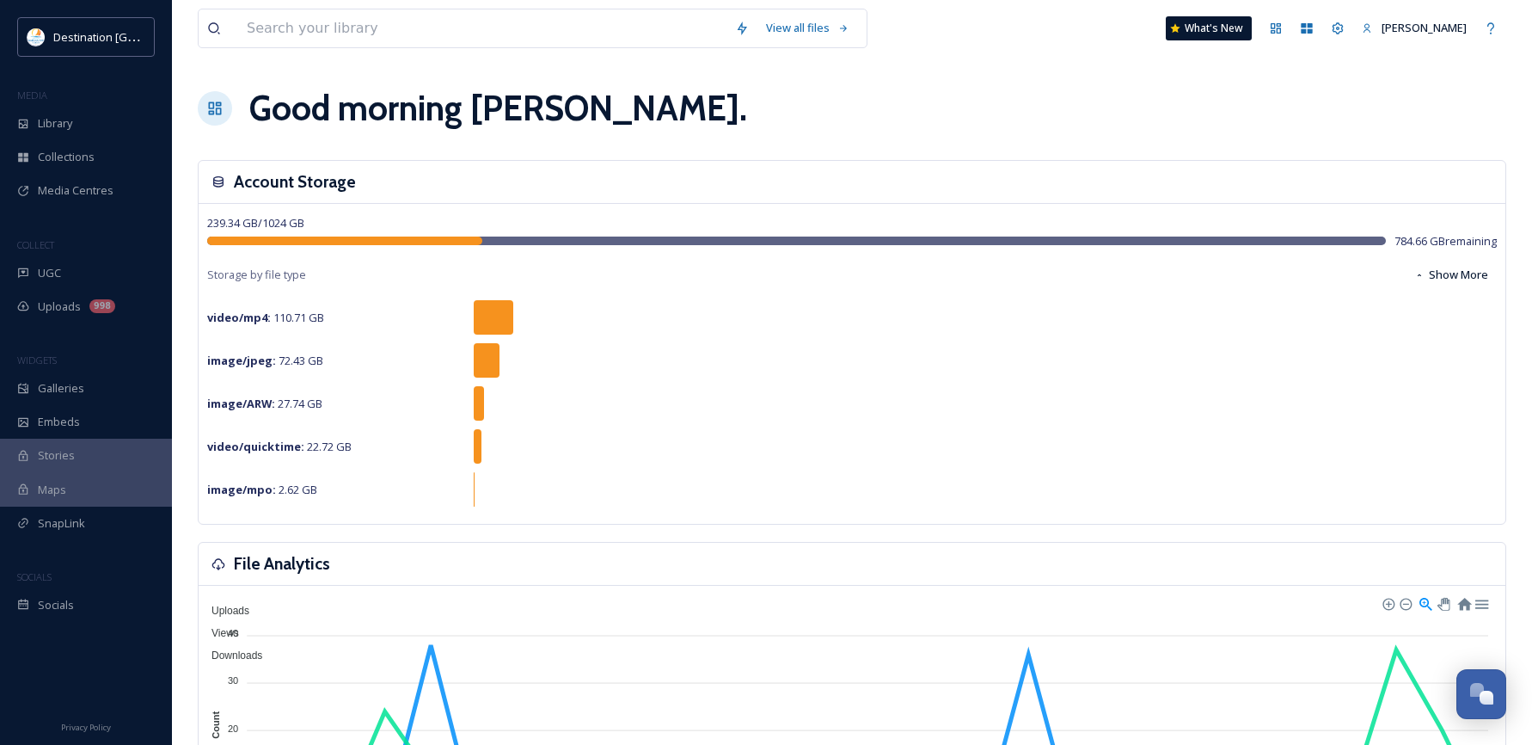
click at [704, 404] on div "image/ARW : 27.74 GB" at bounding box center [852, 403] width 1290 height 34
